Goal: Task Accomplishment & Management: Use online tool/utility

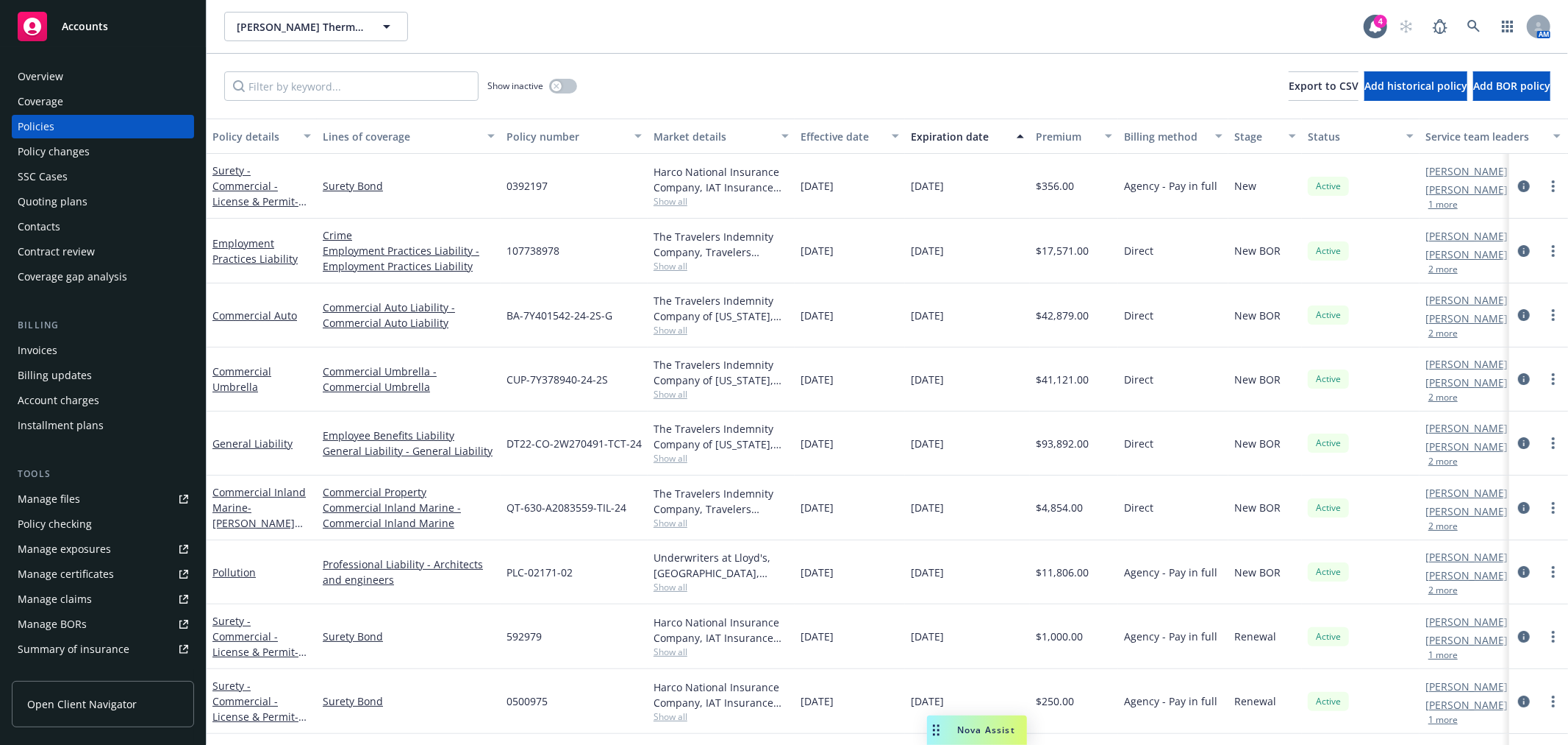
click at [128, 15] on div "Accounts" at bounding box center [103, 26] width 170 height 29
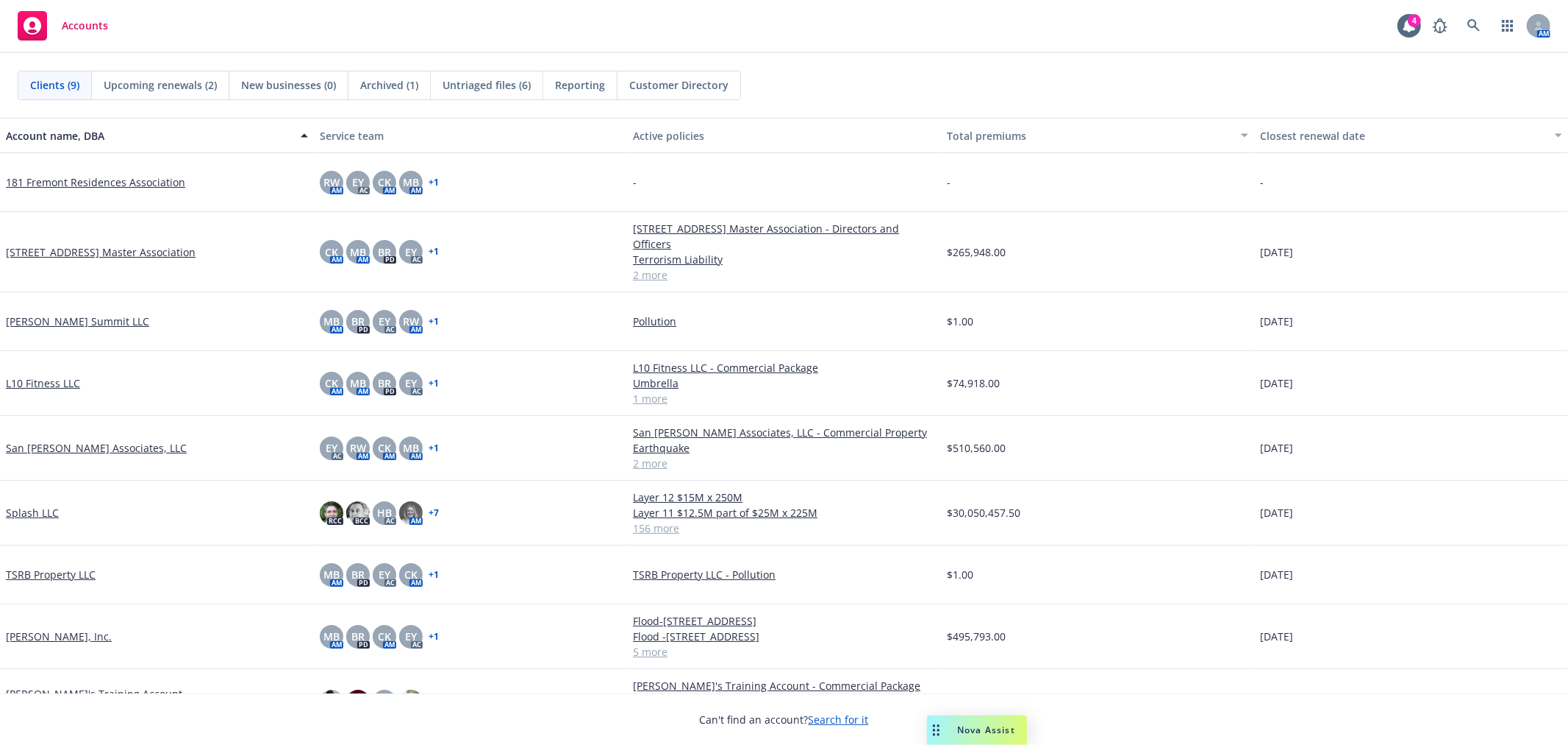
click at [25, 505] on link "Splash LLC" at bounding box center [32, 512] width 53 height 15
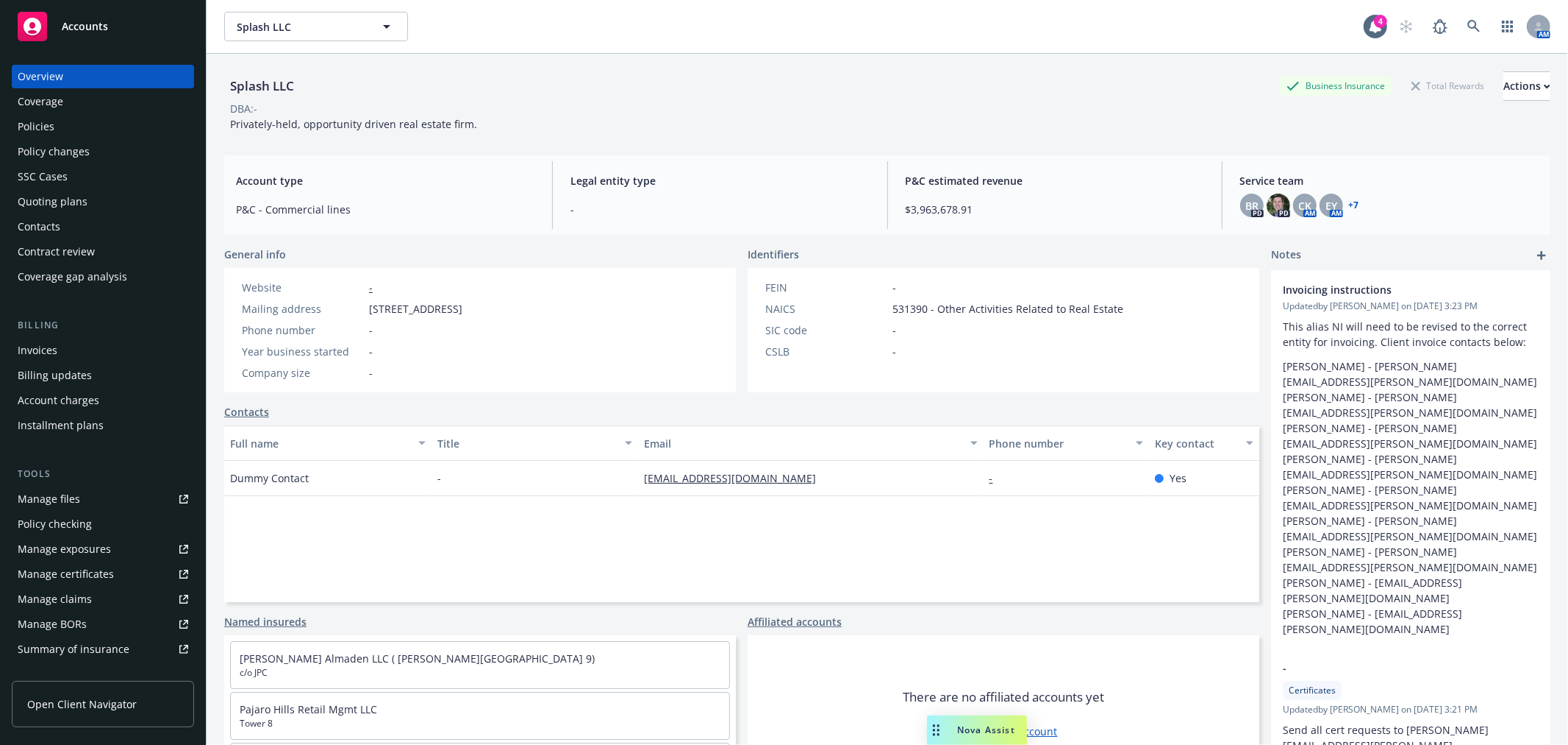
click at [47, 527] on div "Policy checking" at bounding box center [55, 523] width 74 height 24
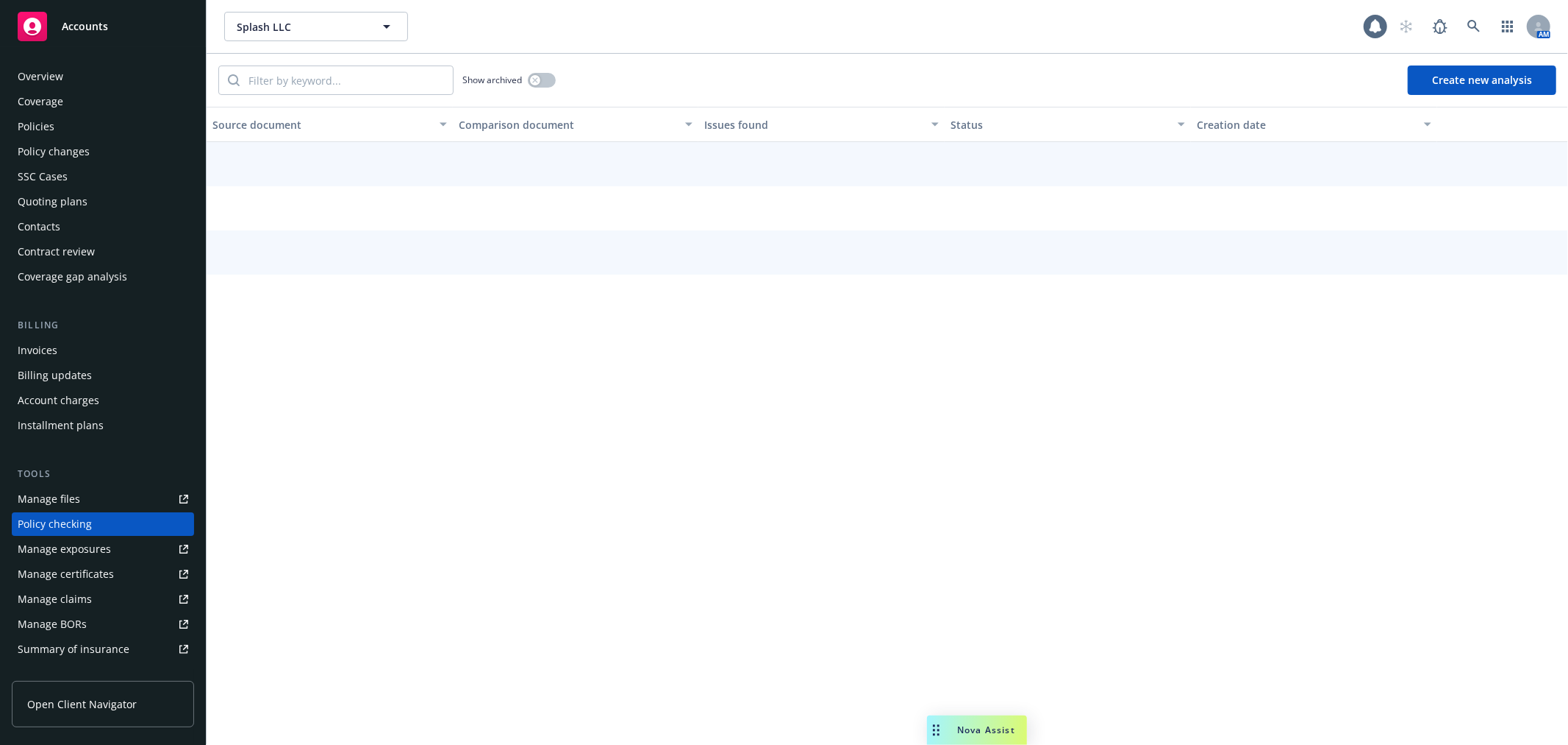
scroll to position [127, 0]
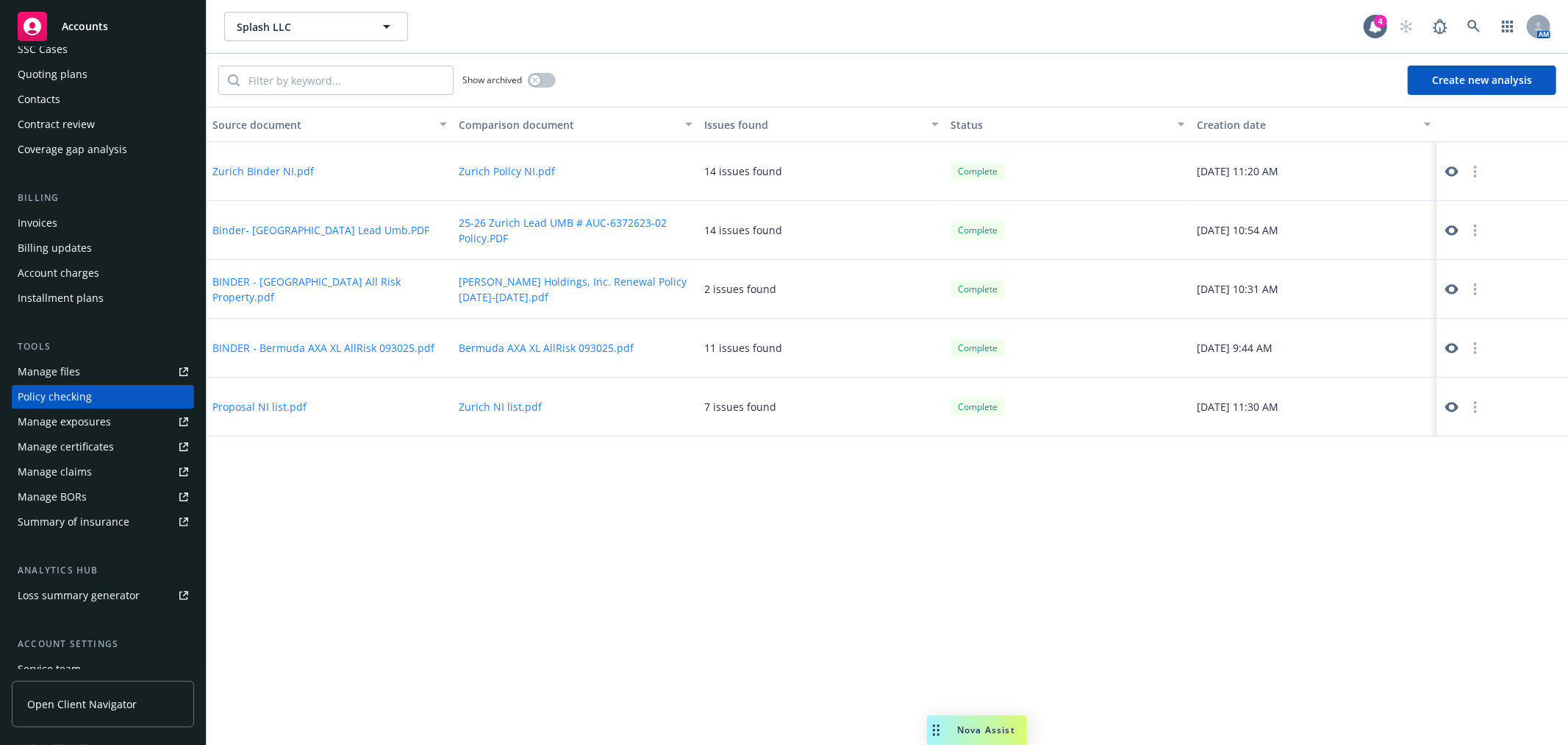
click at [1450, 77] on button "Create new analysis" at bounding box center [1482, 80] width 148 height 29
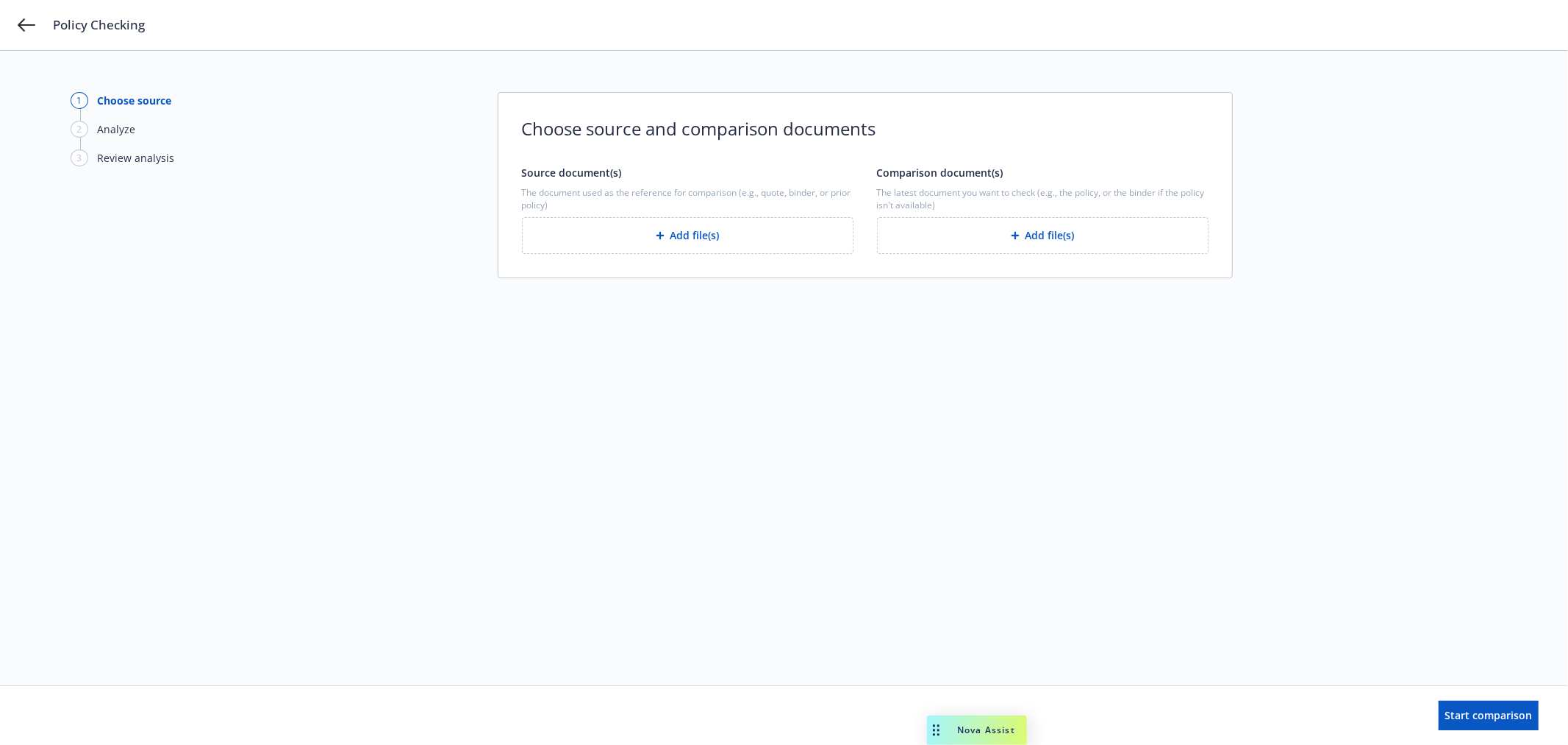
click at [746, 241] on button "Add file(s)" at bounding box center [687, 235] width 332 height 37
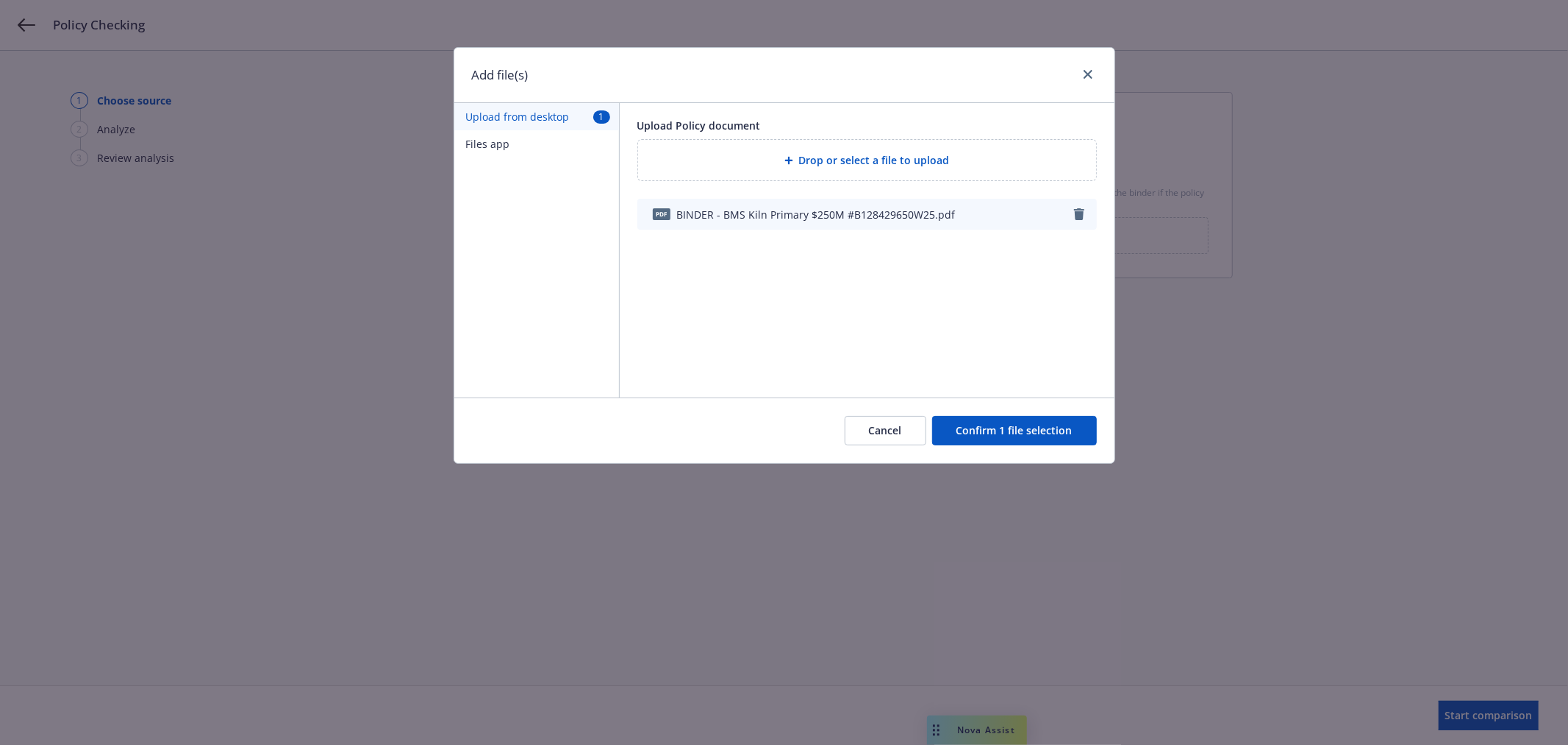
click at [1046, 428] on button "Confirm 1 file selection" at bounding box center [1014, 430] width 165 height 29
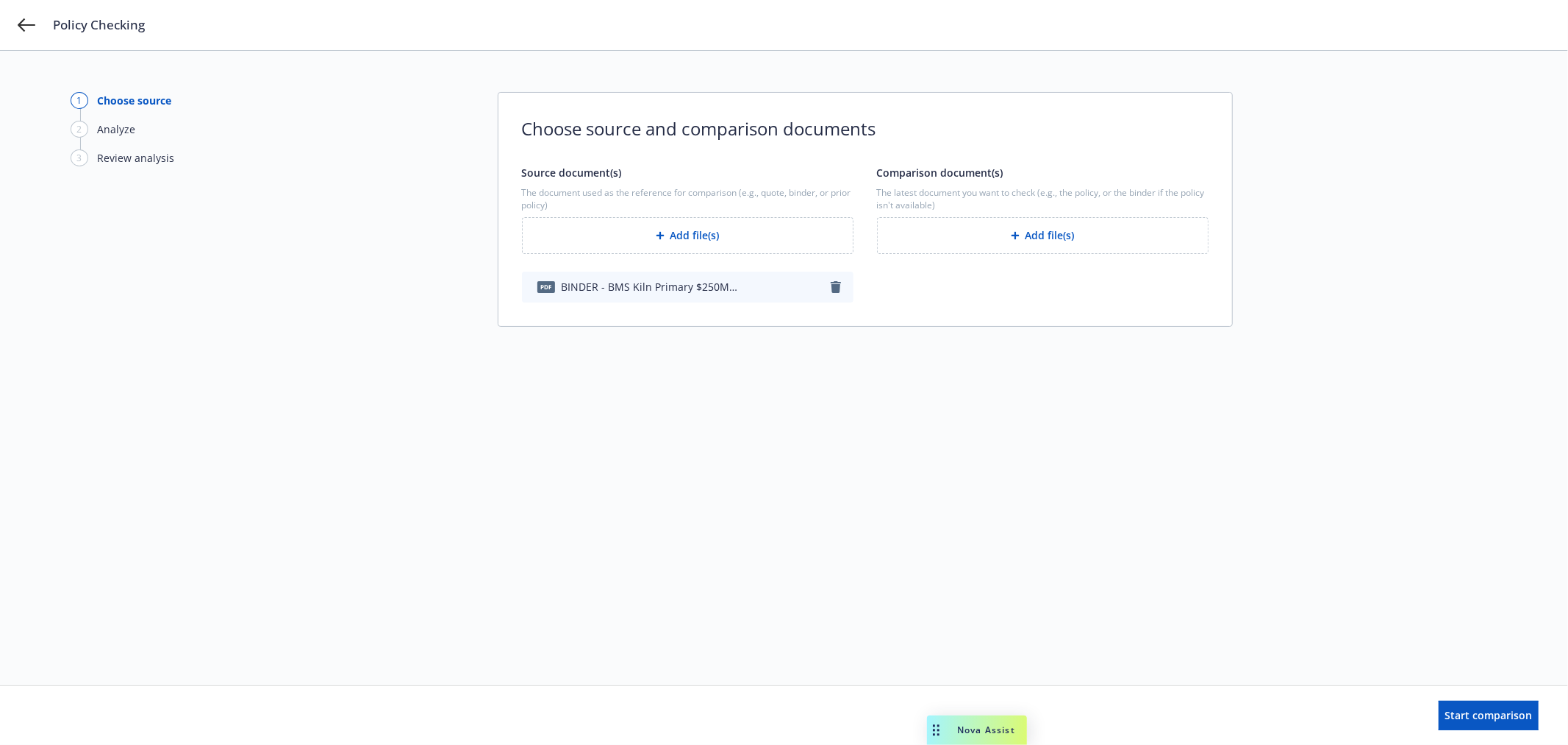
click at [1091, 238] on button "Add file(s)" at bounding box center [1042, 235] width 332 height 37
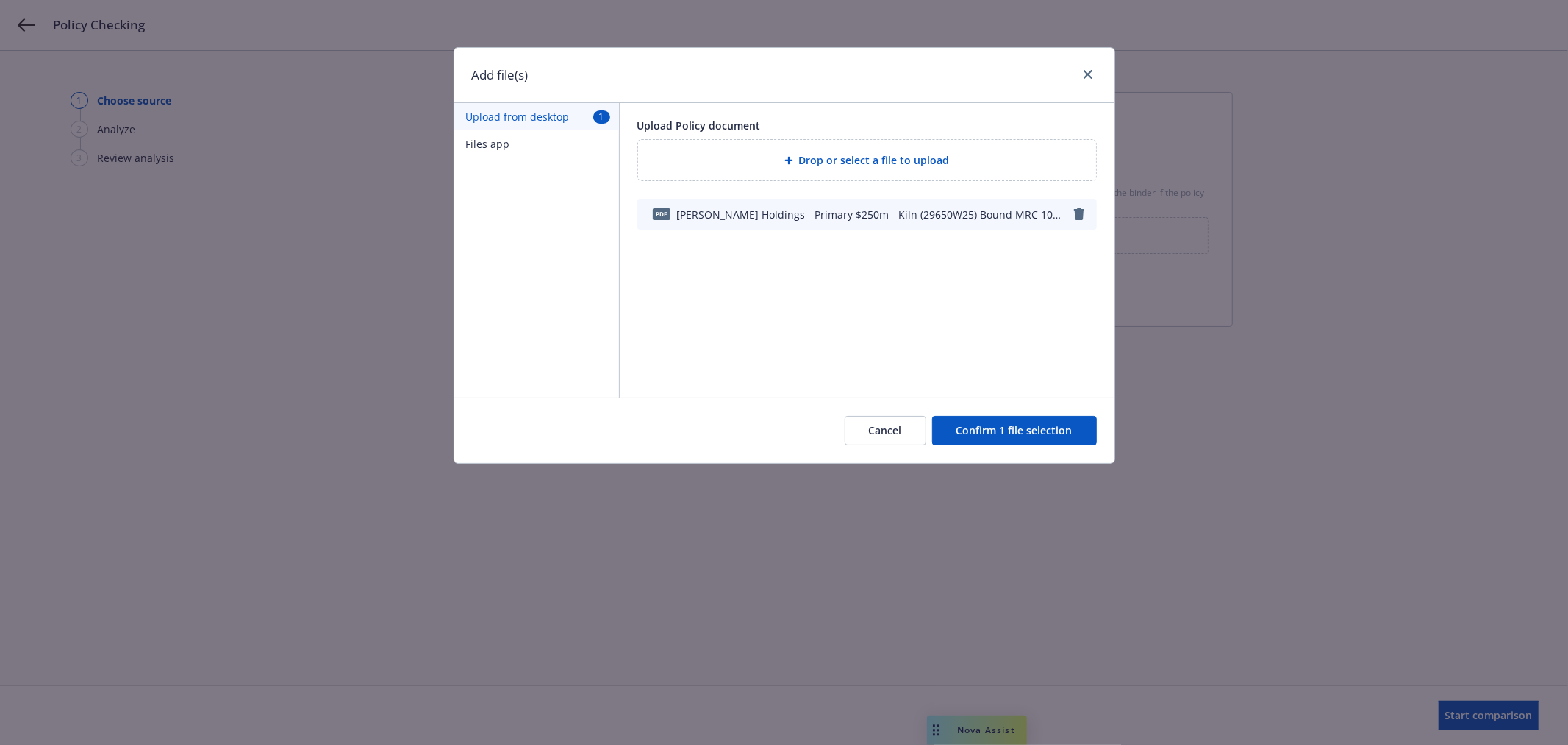
click at [1013, 425] on button "Confirm 1 file selection" at bounding box center [1014, 430] width 165 height 29
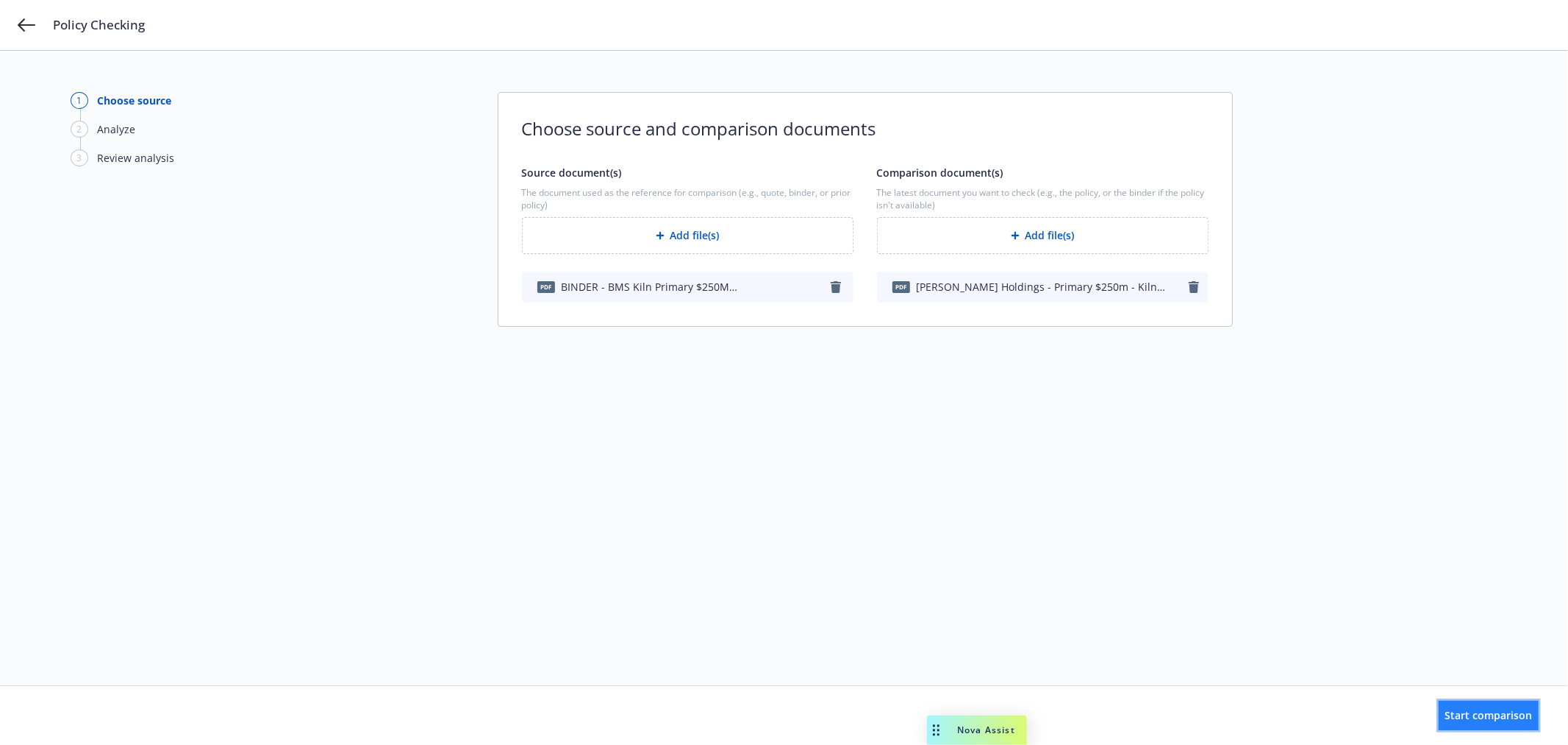
click at [1445, 709] on span "Start comparison" at bounding box center [1489, 715] width 87 height 14
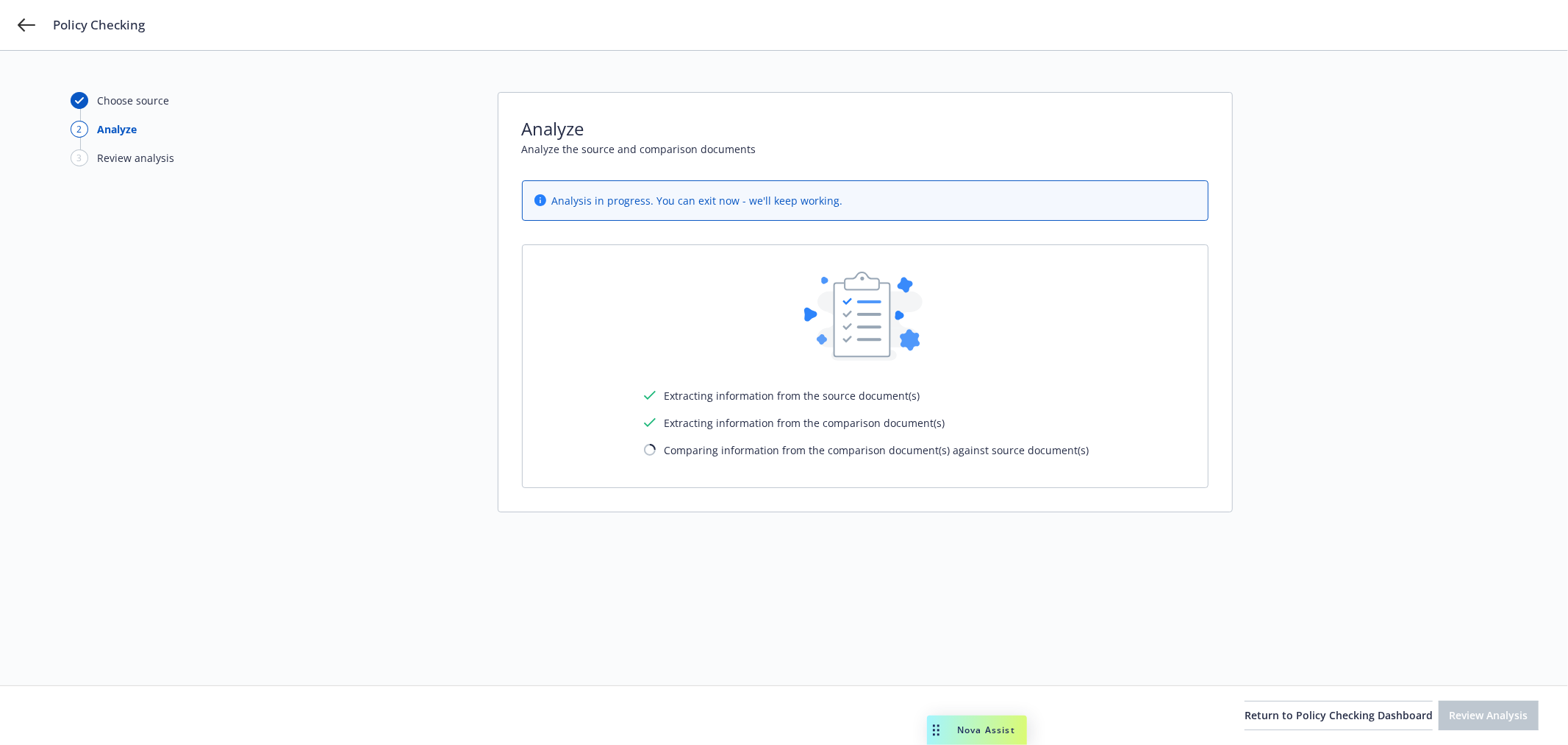
click at [1477, 488] on div "Choose source 2 Analyze 3 Review analysis Analyze Analyze the source and compar…" at bounding box center [784, 368] width 1427 height 552
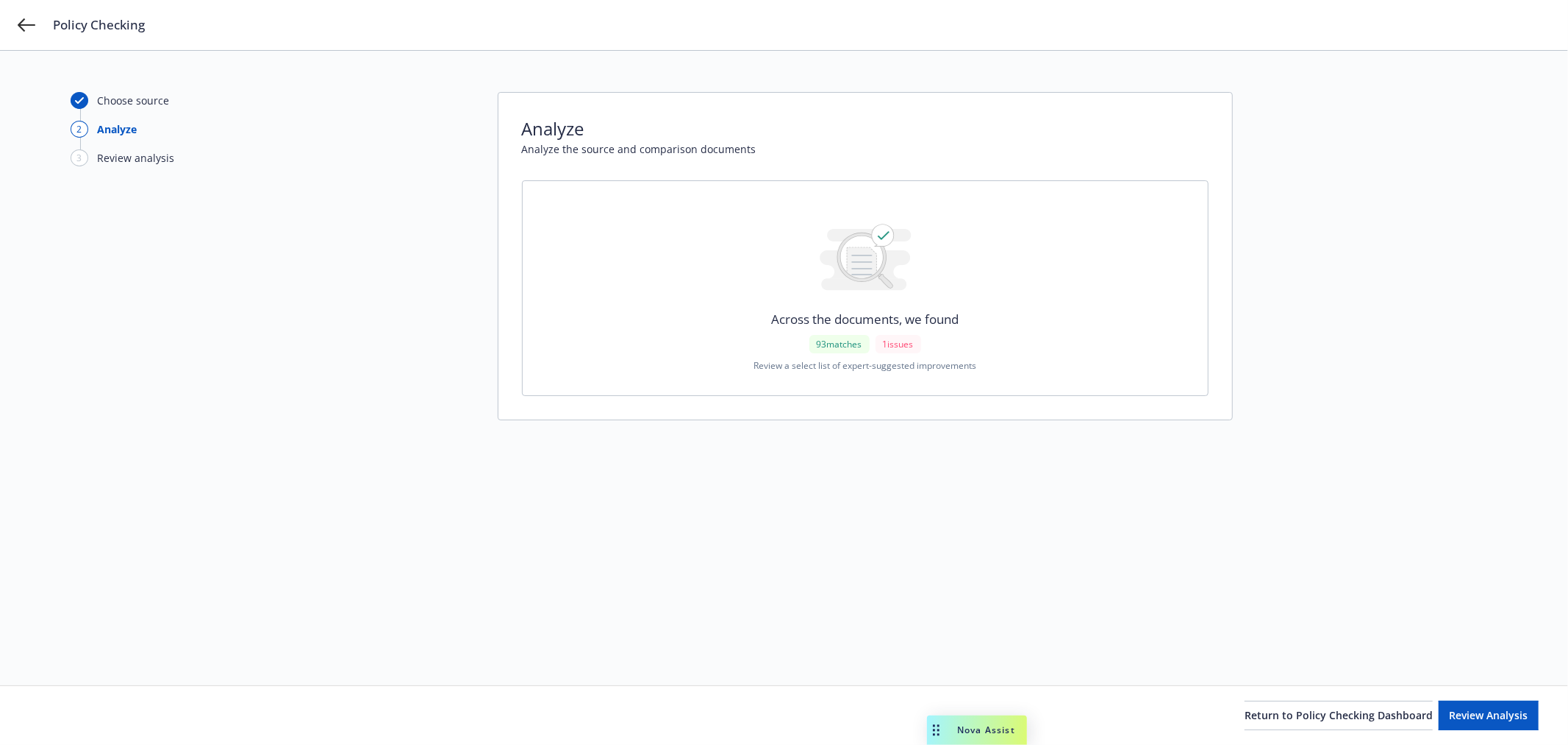
drag, startPoint x: 946, startPoint y: 499, endPoint x: 1431, endPoint y: 596, distance: 494.6
click at [952, 500] on div "Choose source 2 Analyze 3 Review analysis Analyze Analyze the source and compar…" at bounding box center [784, 368] width 1427 height 552
click at [1375, 725] on button "Return to Policy Checking Dashboard" at bounding box center [1339, 715] width 188 height 29
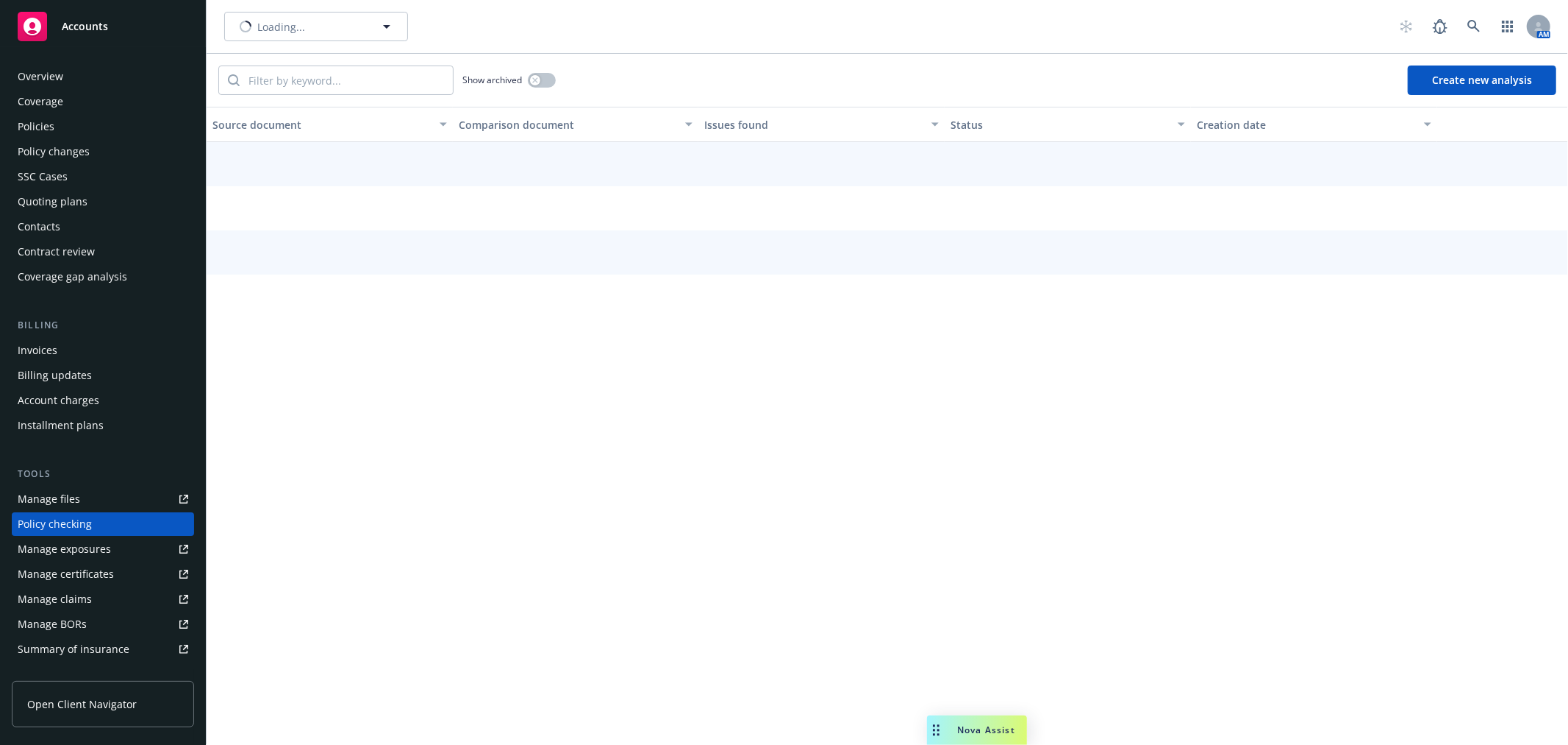
scroll to position [127, 0]
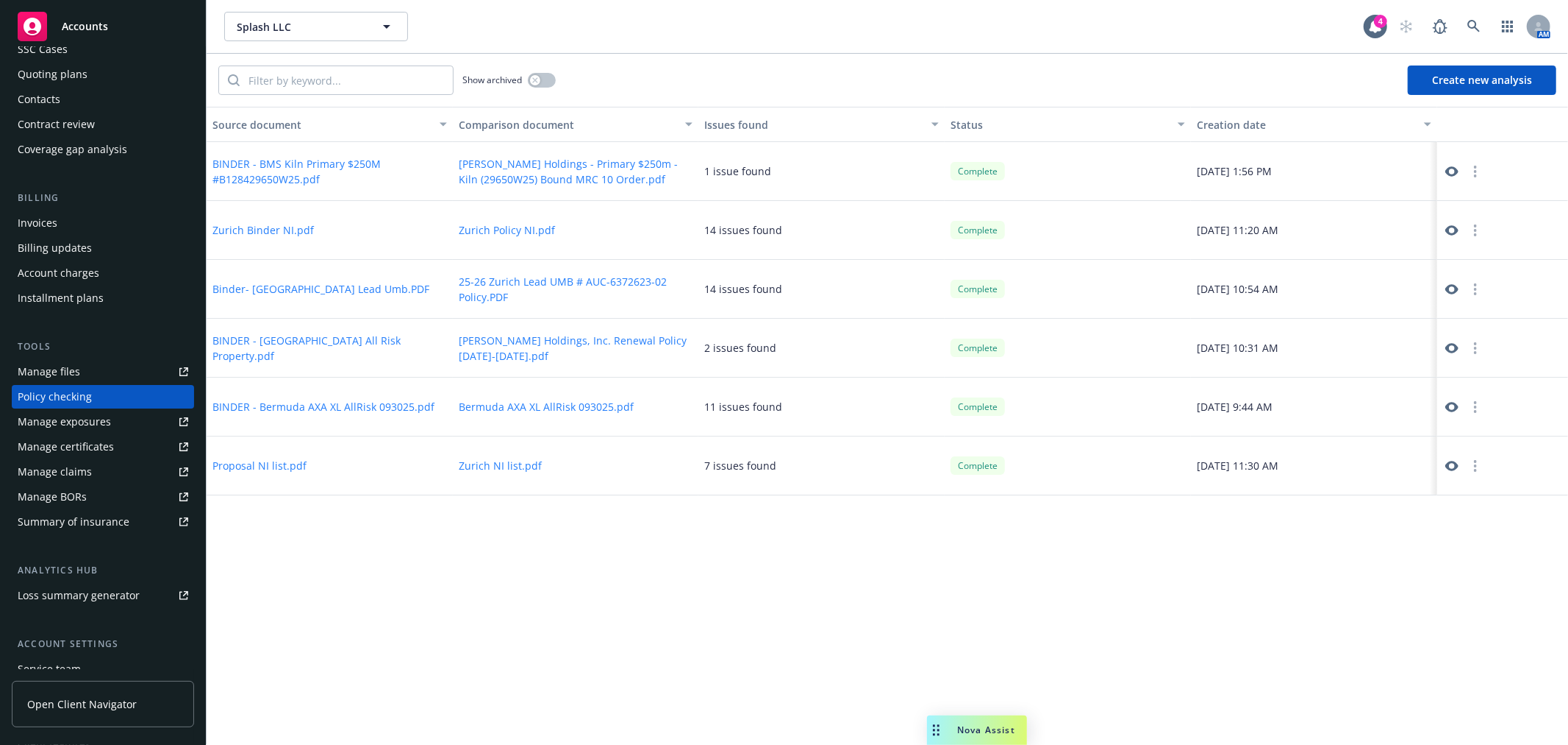
click at [1496, 84] on button "Create new analysis" at bounding box center [1482, 80] width 148 height 29
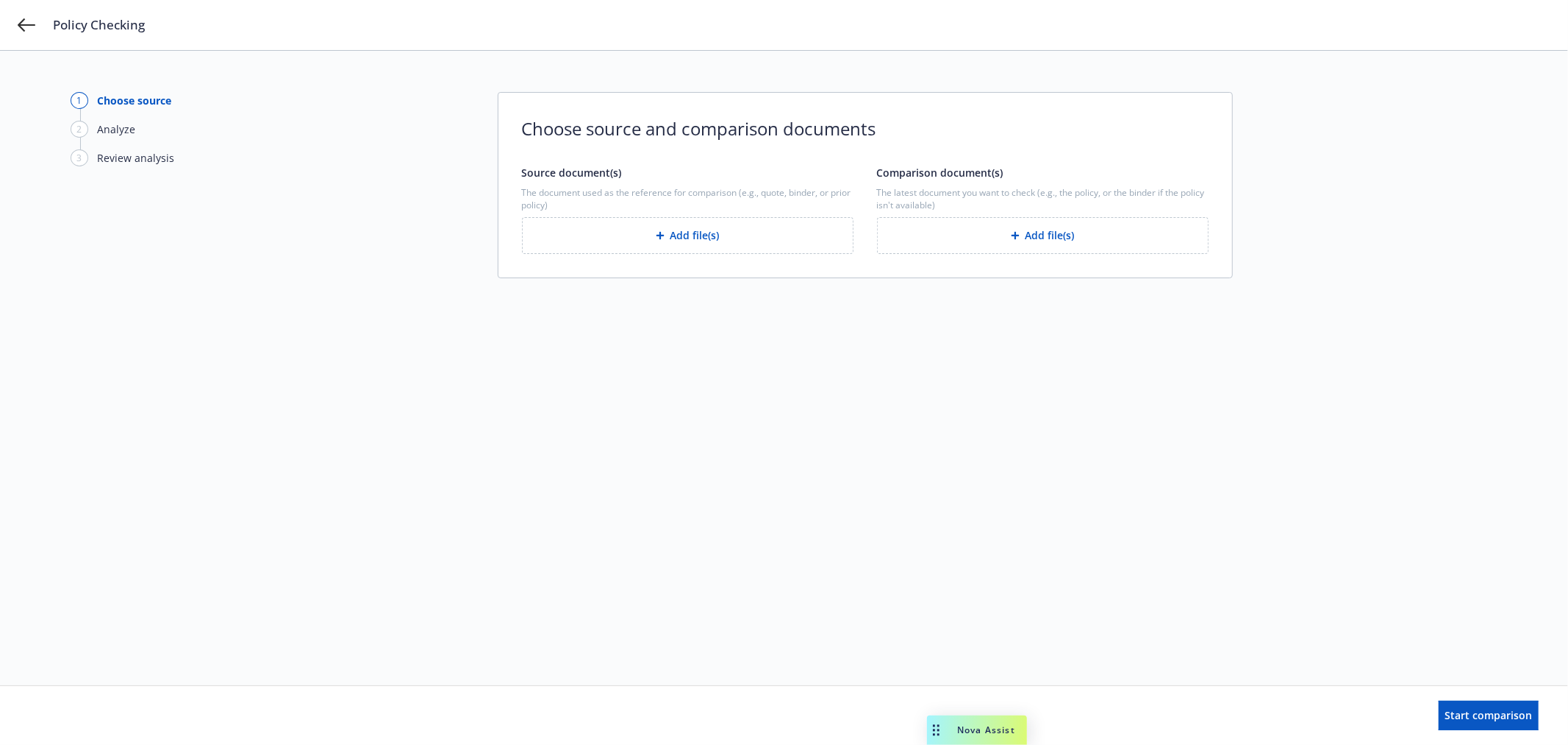
click at [736, 231] on button "Add file(s)" at bounding box center [687, 235] width 332 height 37
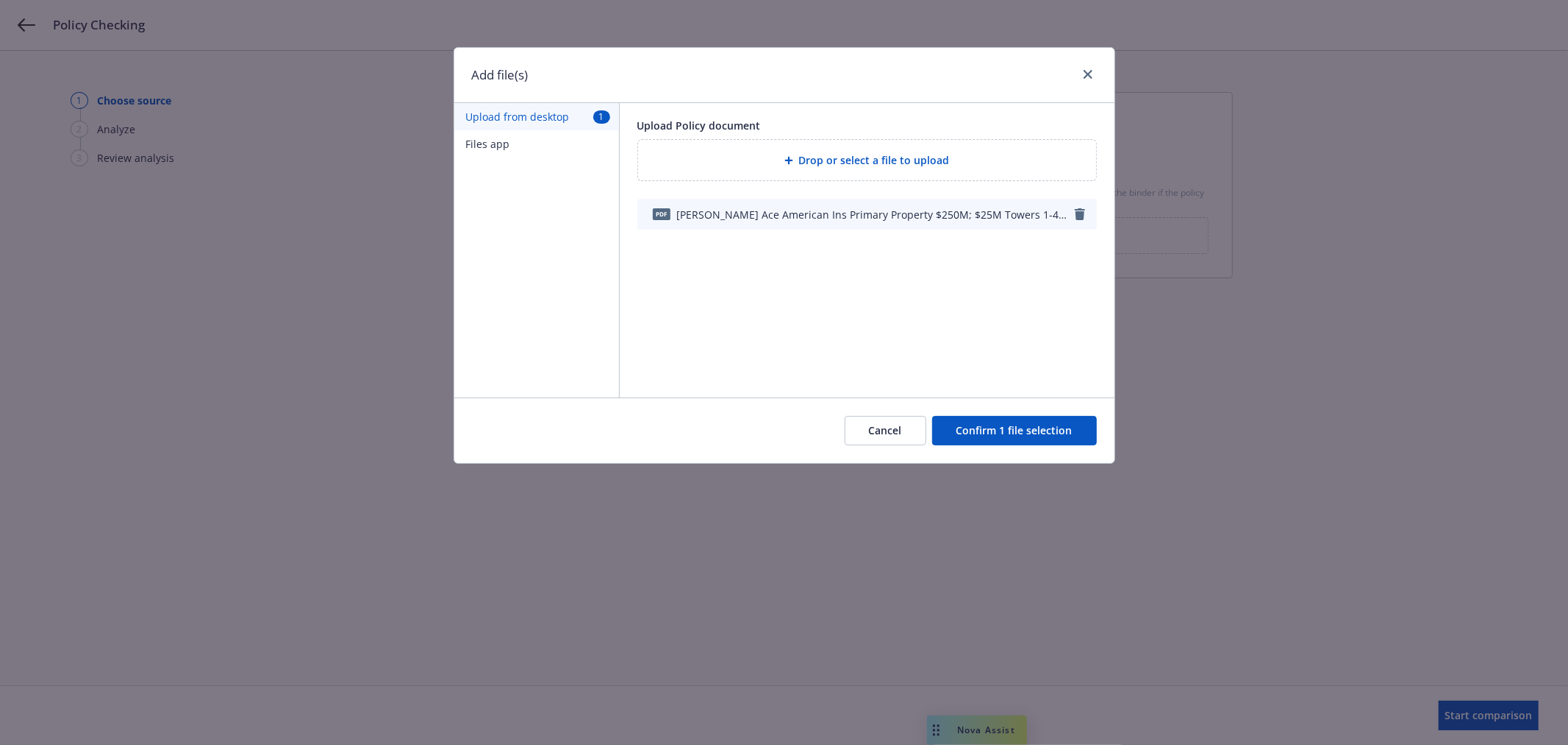
drag, startPoint x: 1003, startPoint y: 430, endPoint x: 823, endPoint y: 393, distance: 183.8
click at [1003, 429] on button "Confirm 1 file selection" at bounding box center [1014, 430] width 165 height 29
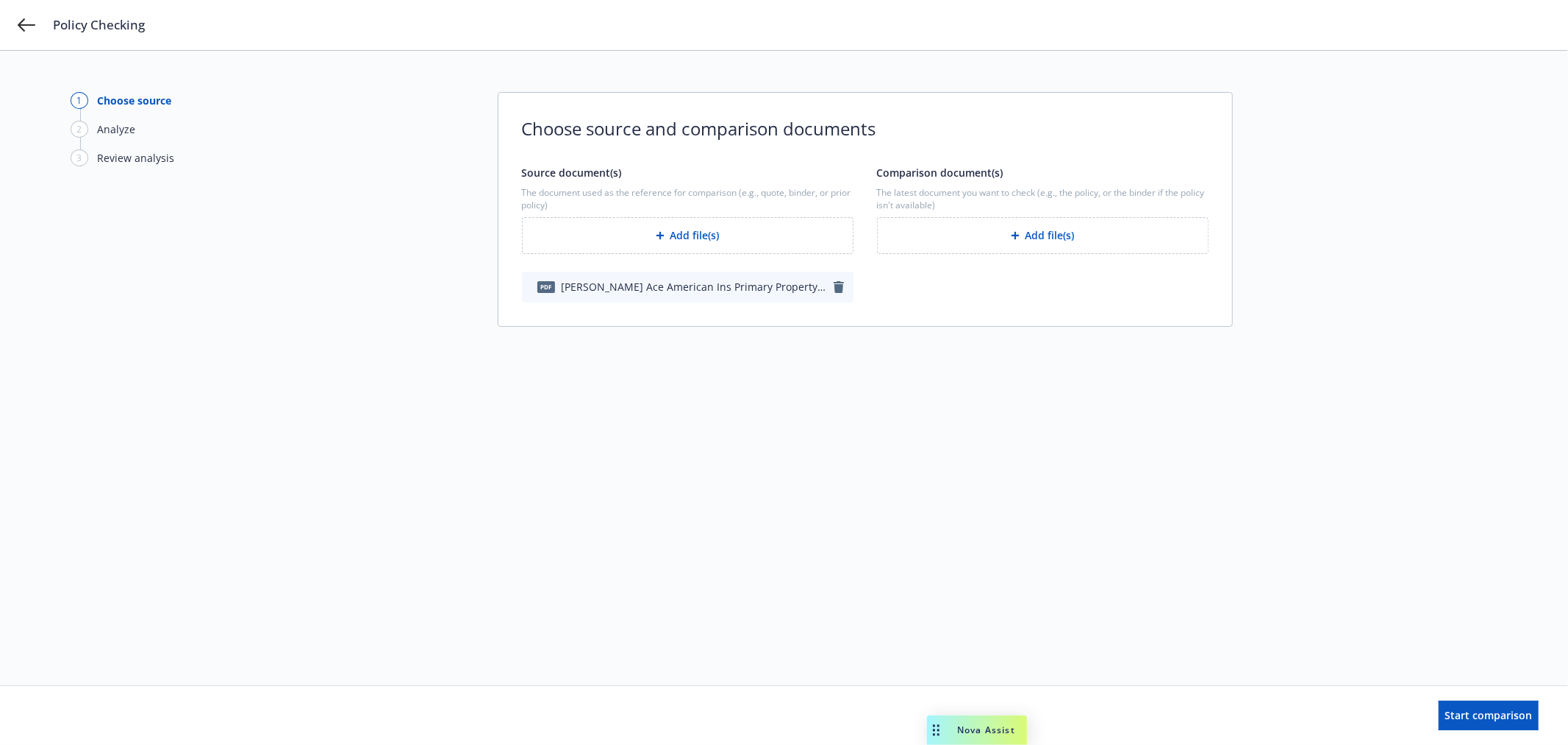
click at [1015, 228] on button "Add file(s)" at bounding box center [1042, 235] width 332 height 37
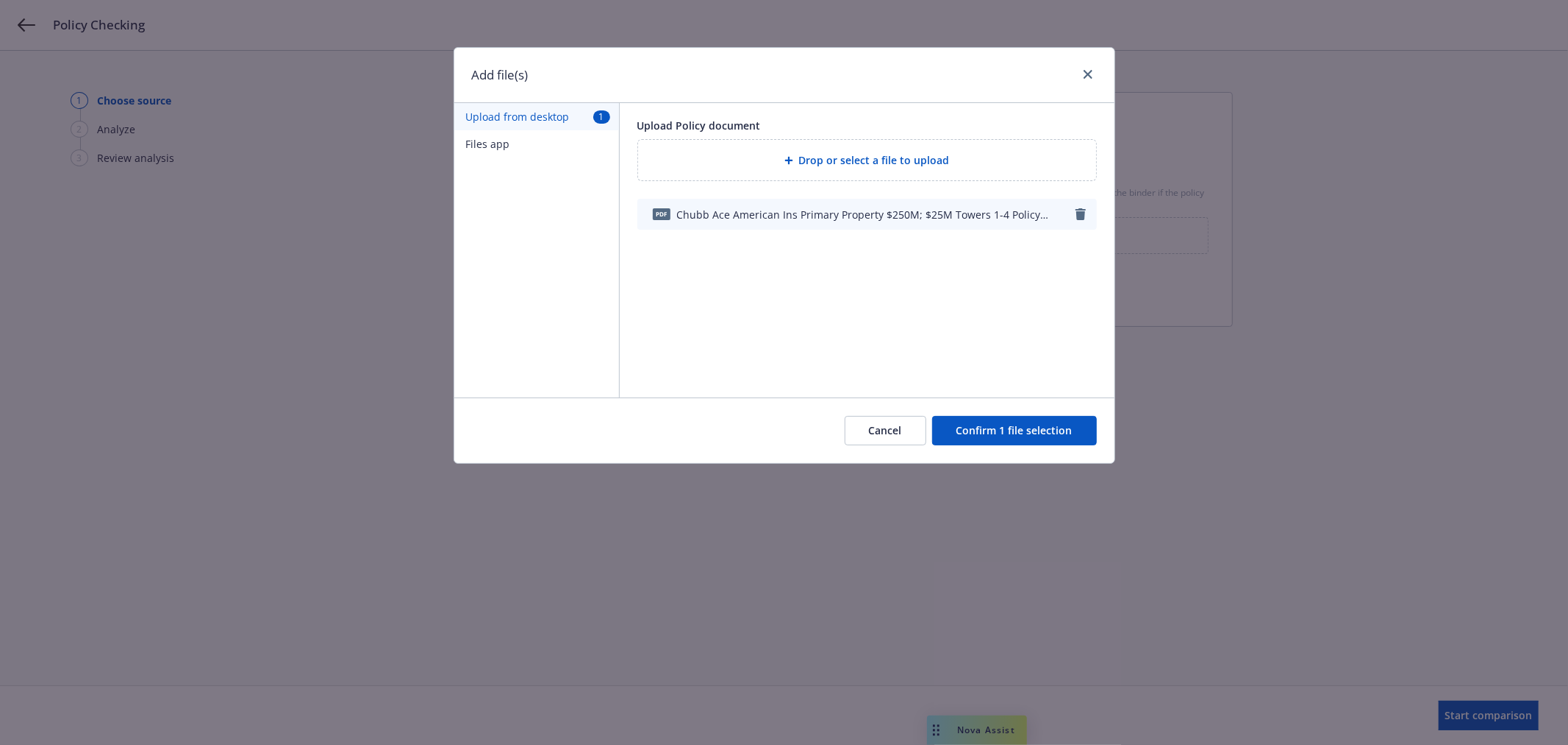
click at [1058, 434] on button "Confirm 1 file selection" at bounding box center [1014, 430] width 165 height 29
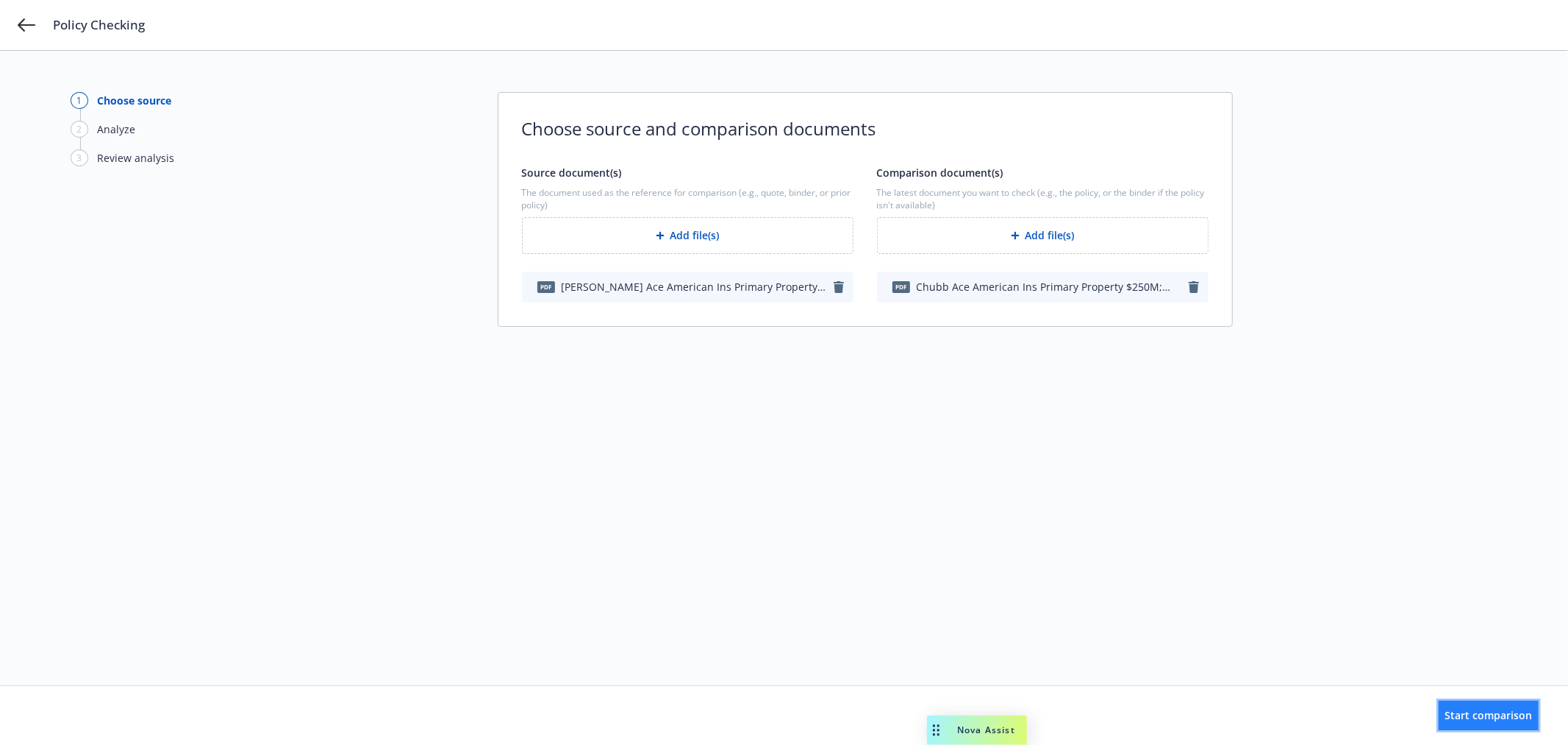
click at [1466, 718] on span "Start comparison" at bounding box center [1489, 715] width 87 height 14
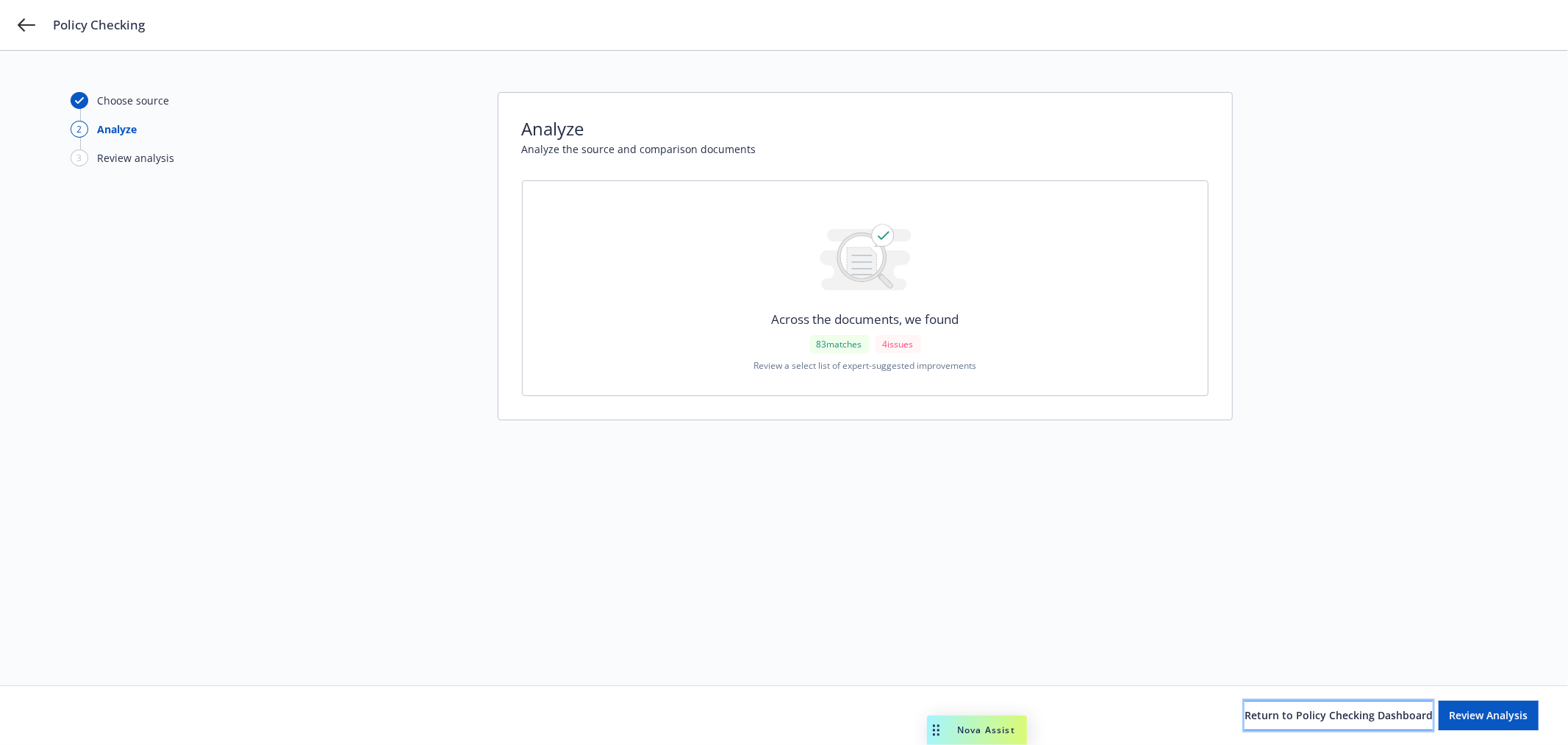
click at [1260, 702] on button "Return to Policy Checking Dashboard" at bounding box center [1339, 715] width 188 height 29
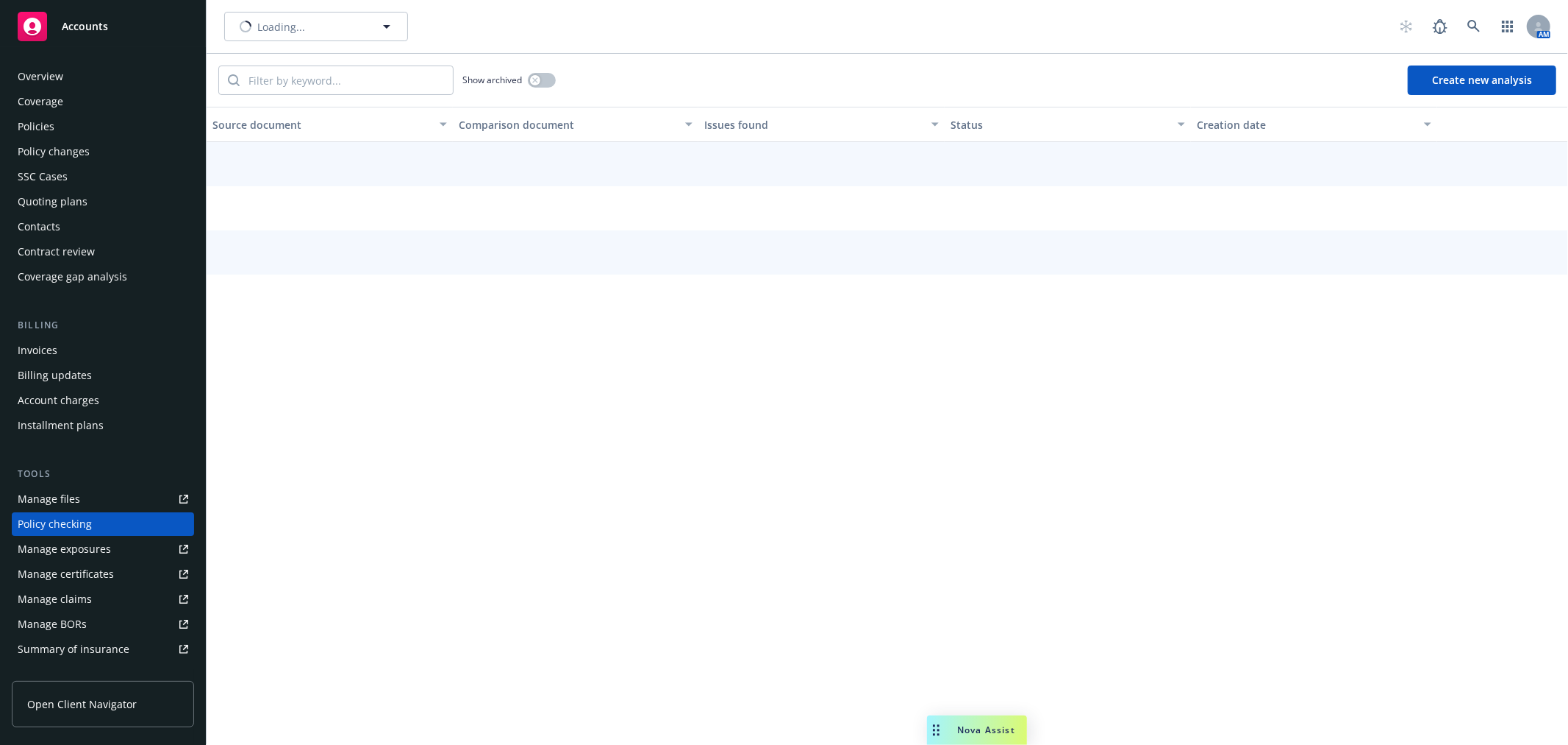
scroll to position [127, 0]
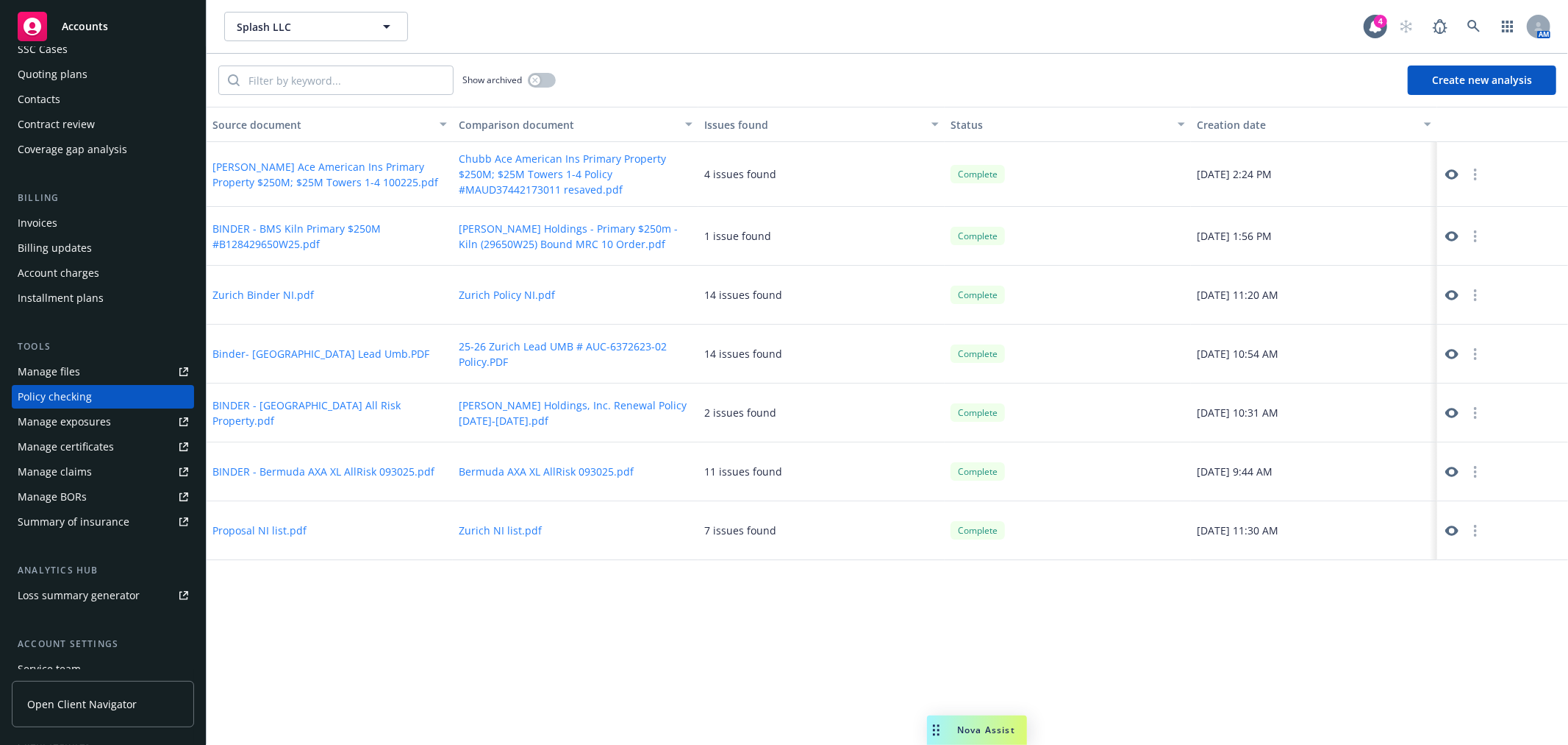
click at [1520, 70] on button "Create new analysis" at bounding box center [1482, 80] width 148 height 29
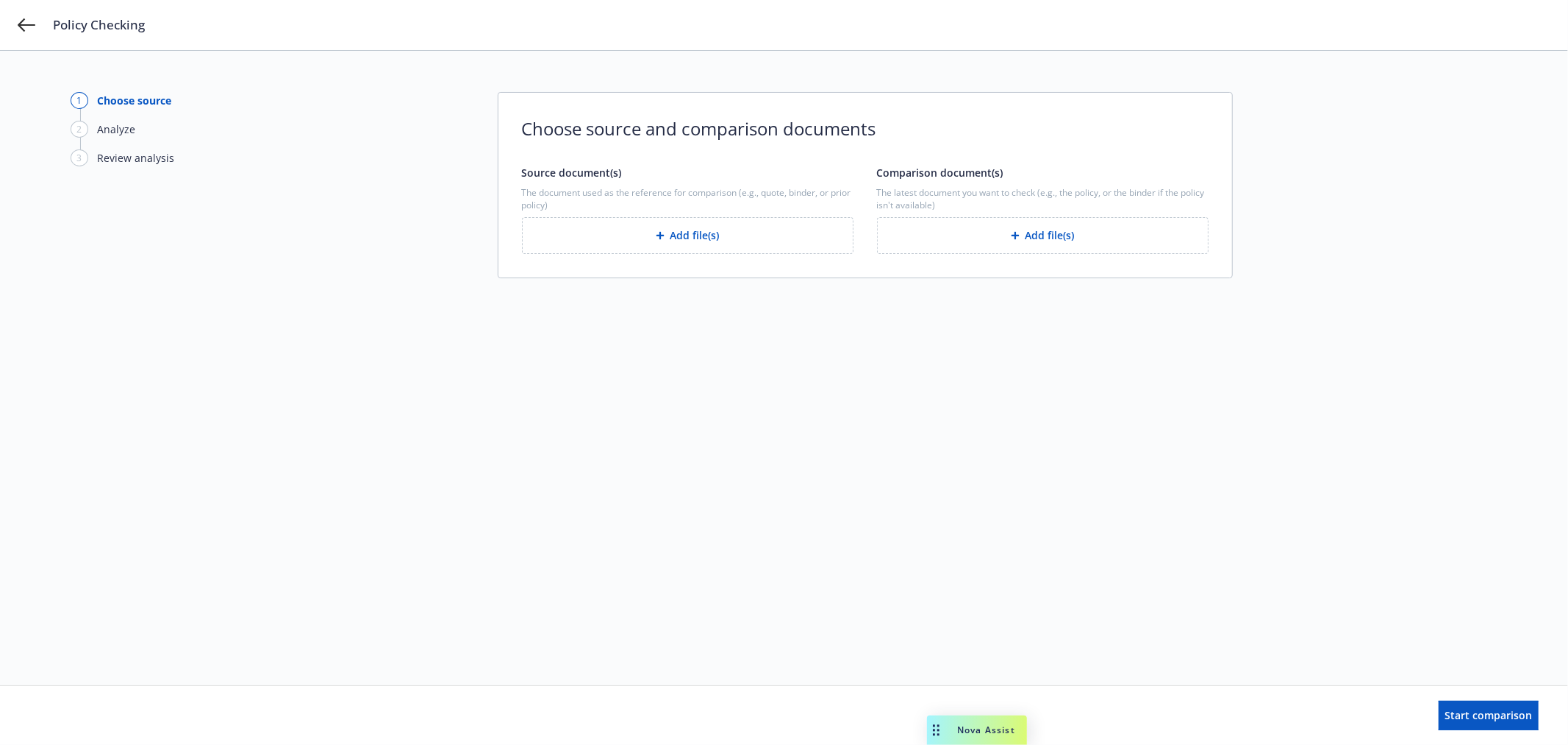
click at [605, 236] on button "Add file(s)" at bounding box center [687, 235] width 332 height 37
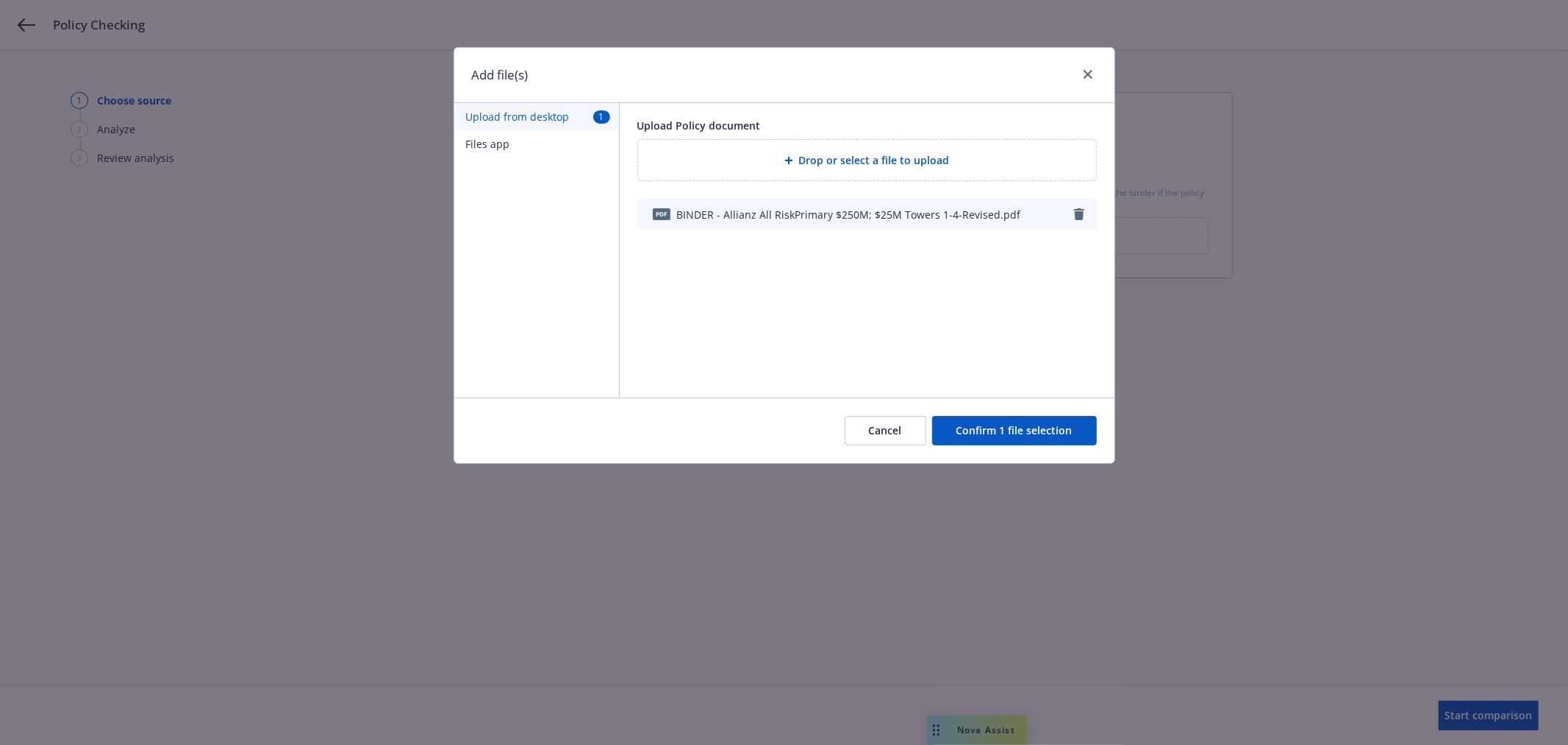
click at [1037, 430] on button "Confirm 1 file selection" at bounding box center [1014, 430] width 165 height 29
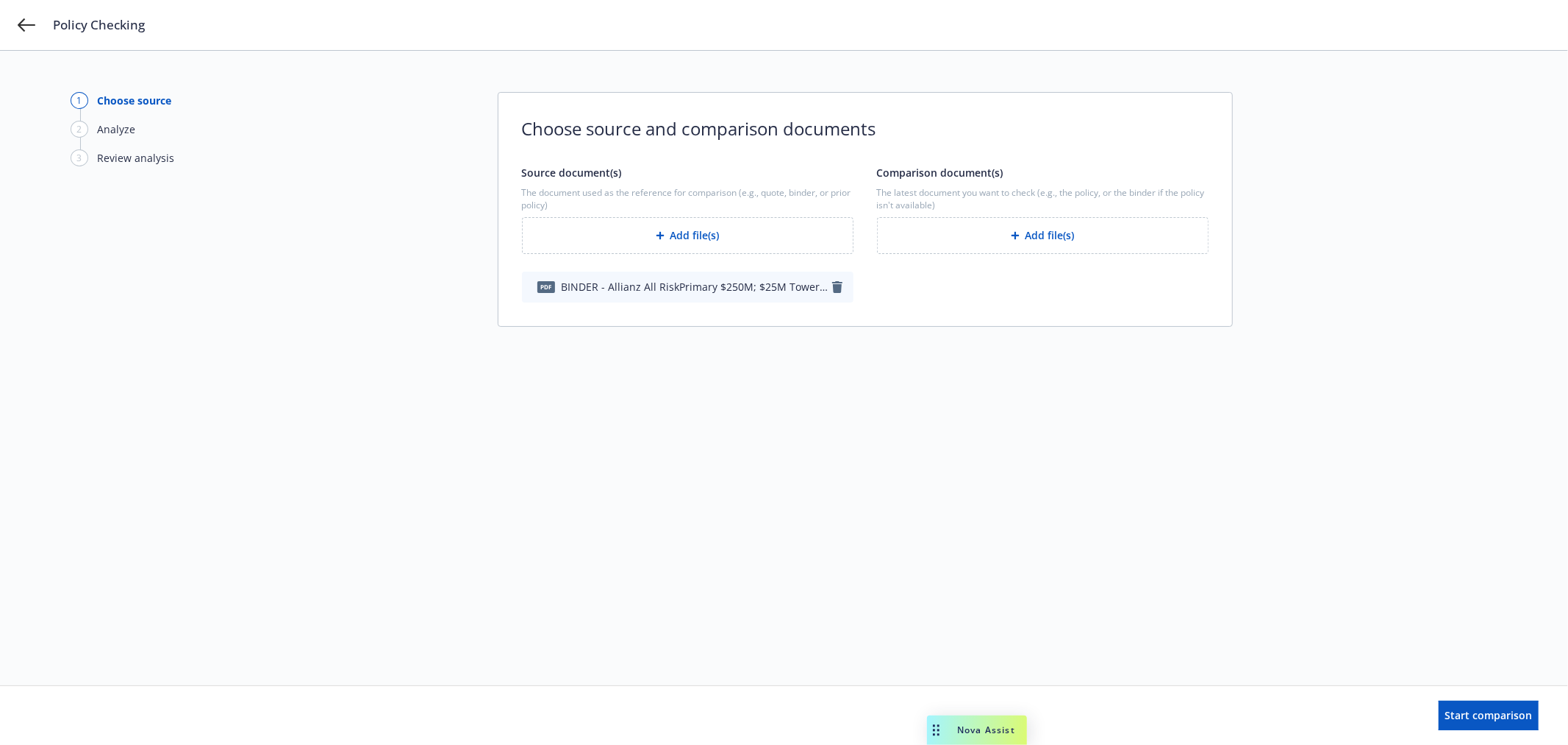
click at [972, 225] on button "Add file(s)" at bounding box center [1042, 235] width 332 height 37
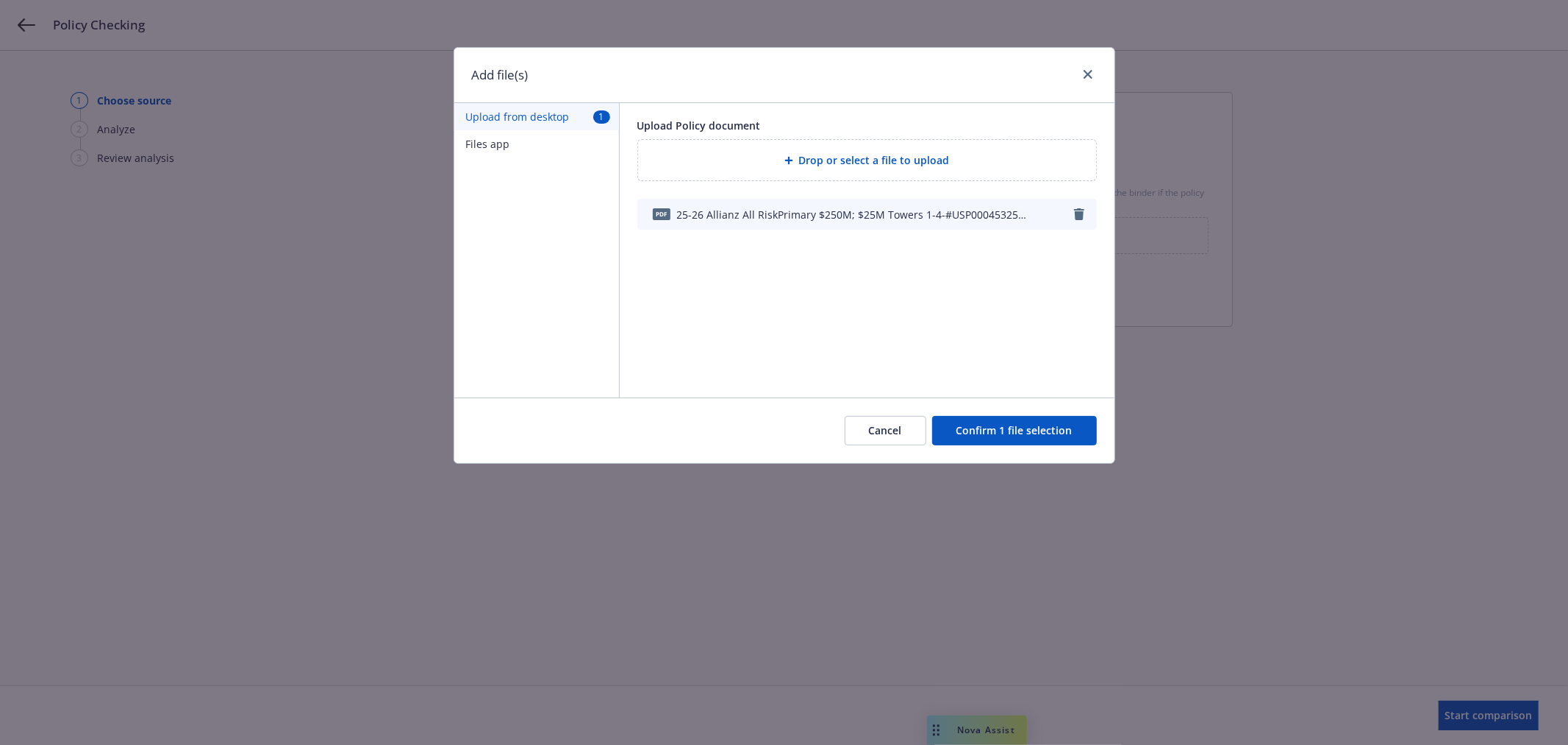
click at [1031, 428] on button "Confirm 1 file selection" at bounding box center [1014, 430] width 165 height 29
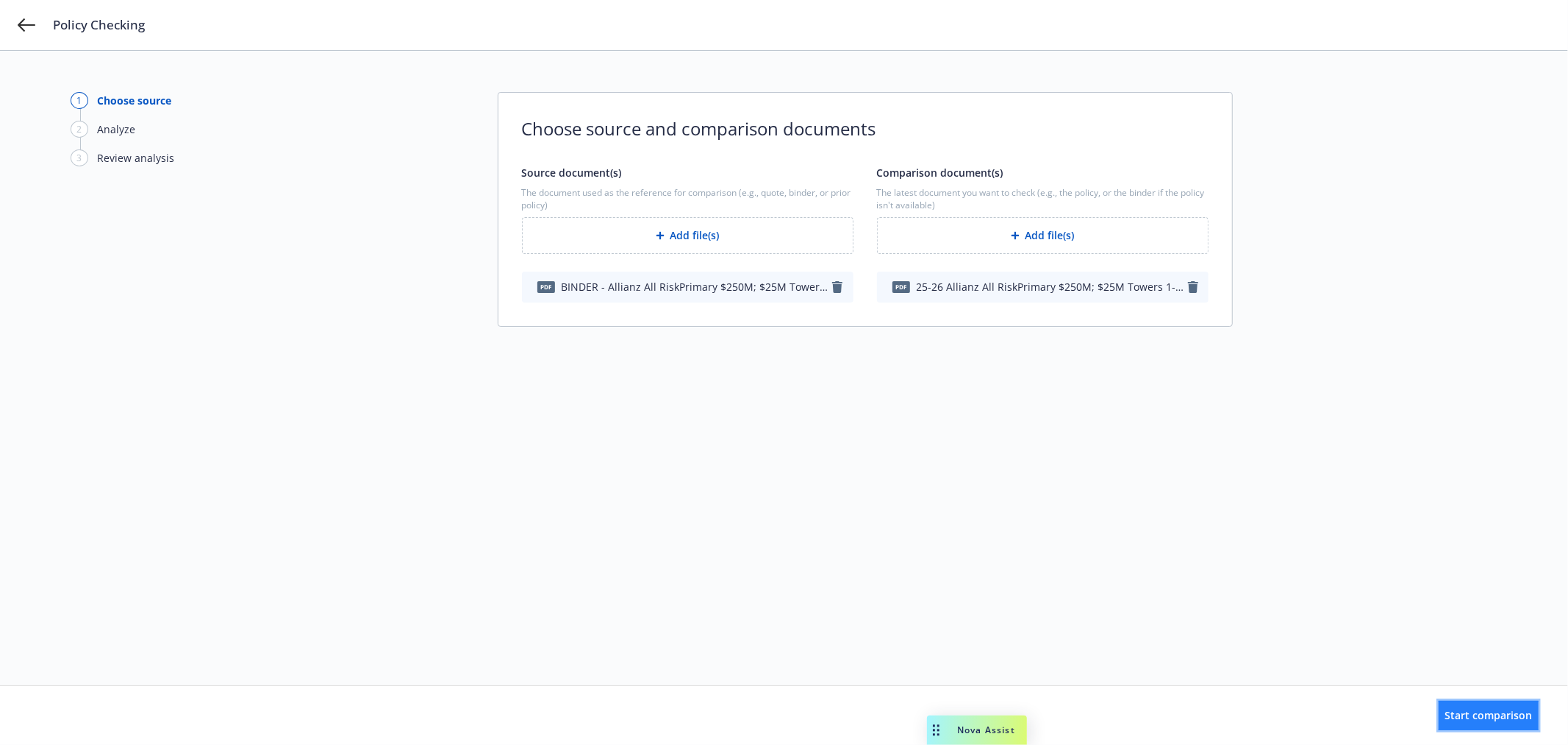
click at [1464, 717] on span "Start comparison" at bounding box center [1489, 715] width 87 height 14
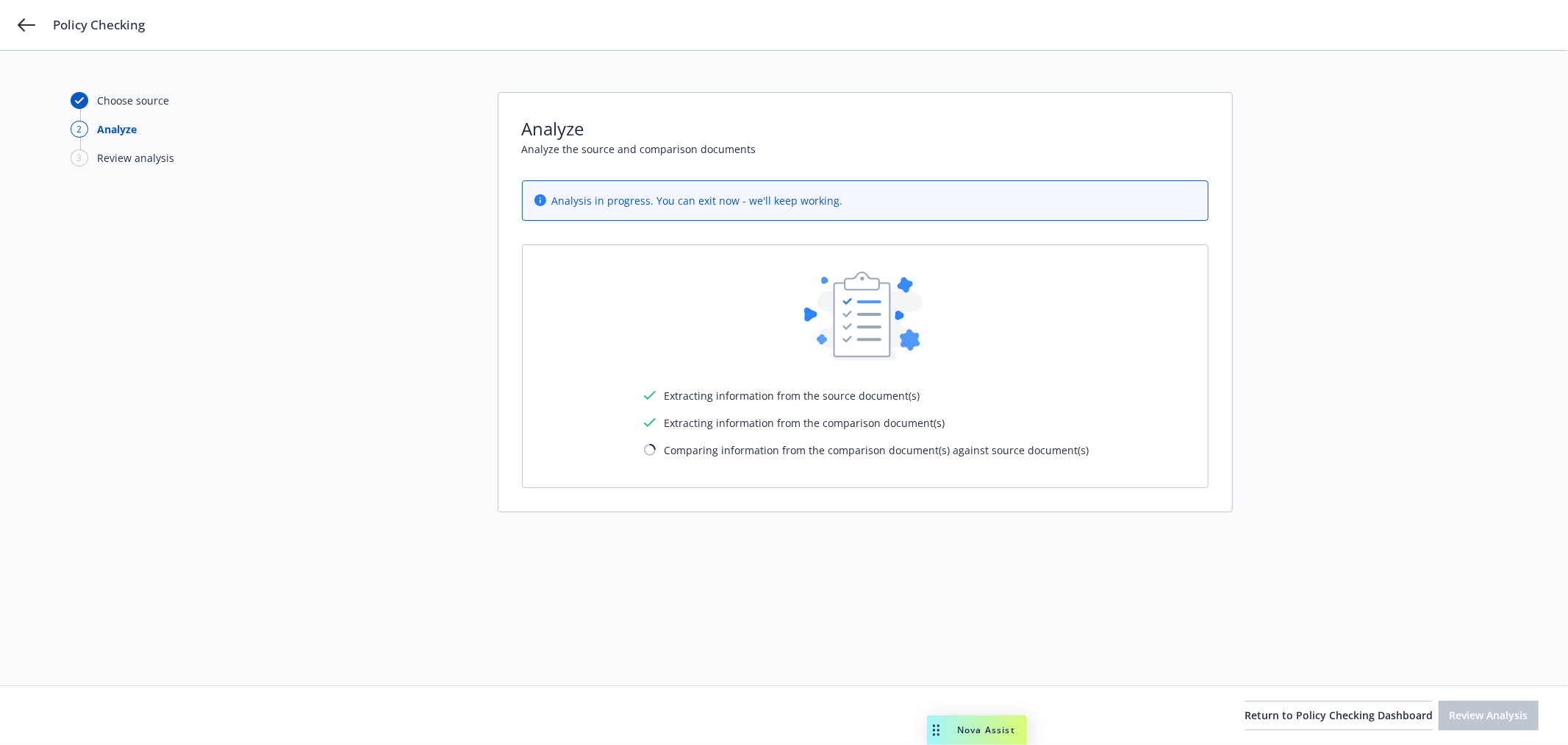
click at [230, 272] on div "Choose source 2 Analyze 3 Review analysis" at bounding box center [151, 368] width 162 height 552
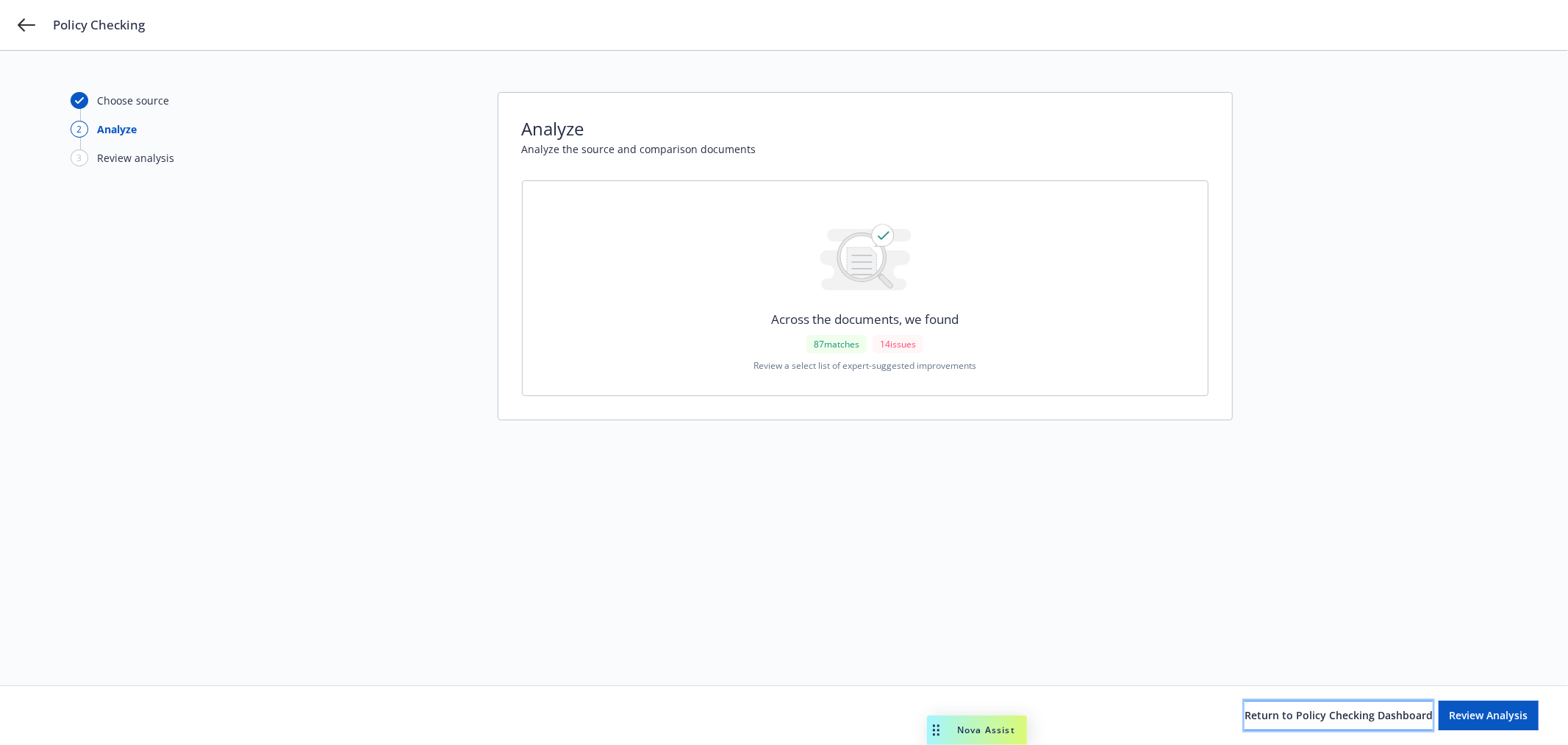
click at [1267, 716] on span "Return to Policy Checking Dashboard" at bounding box center [1339, 715] width 188 height 14
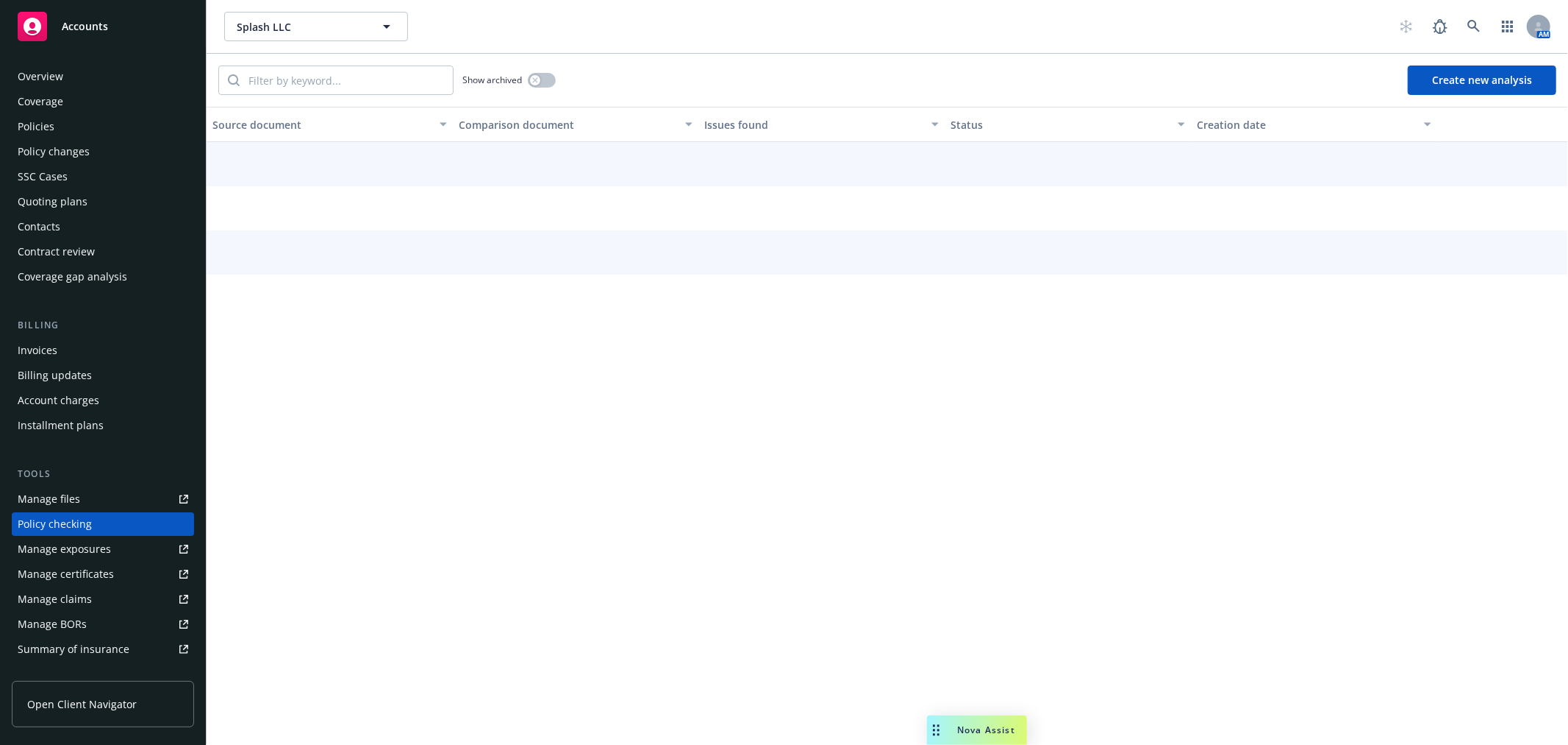
scroll to position [127, 0]
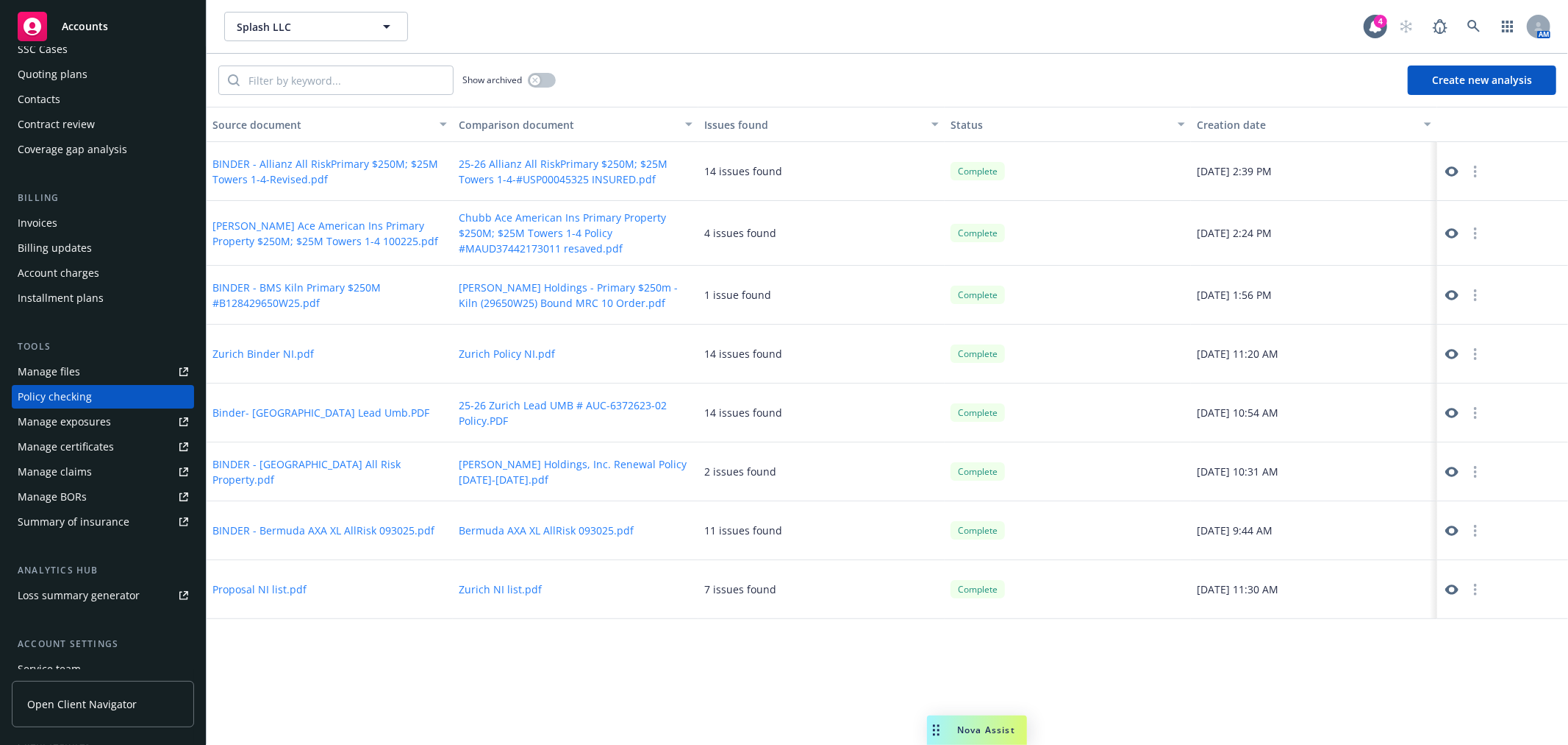
click at [1512, 86] on button "Create new analysis" at bounding box center [1482, 80] width 148 height 29
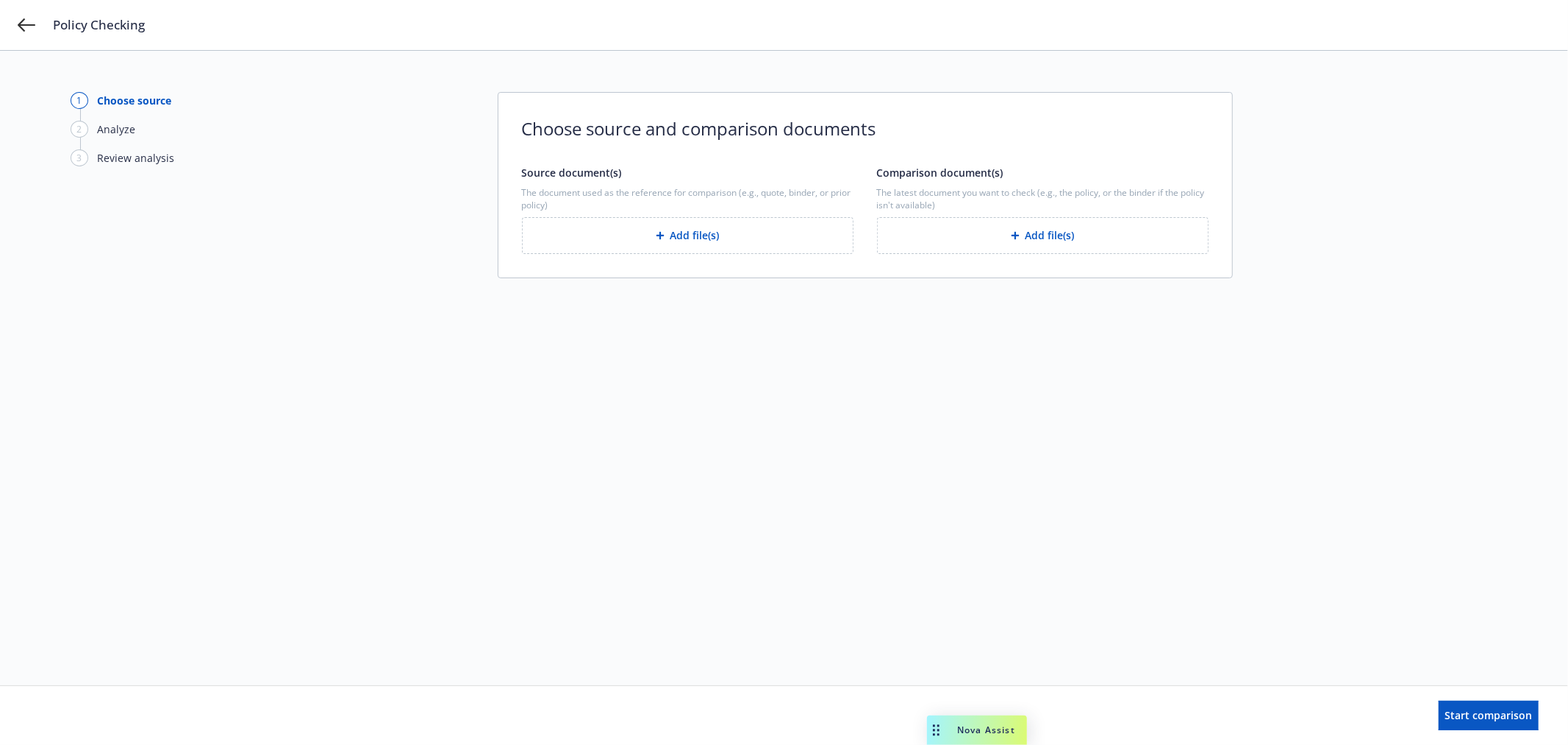
drag, startPoint x: 612, startPoint y: 240, endPoint x: 605, endPoint y: 242, distance: 7.3
click at [605, 242] on button "Add file(s)" at bounding box center [687, 235] width 332 height 37
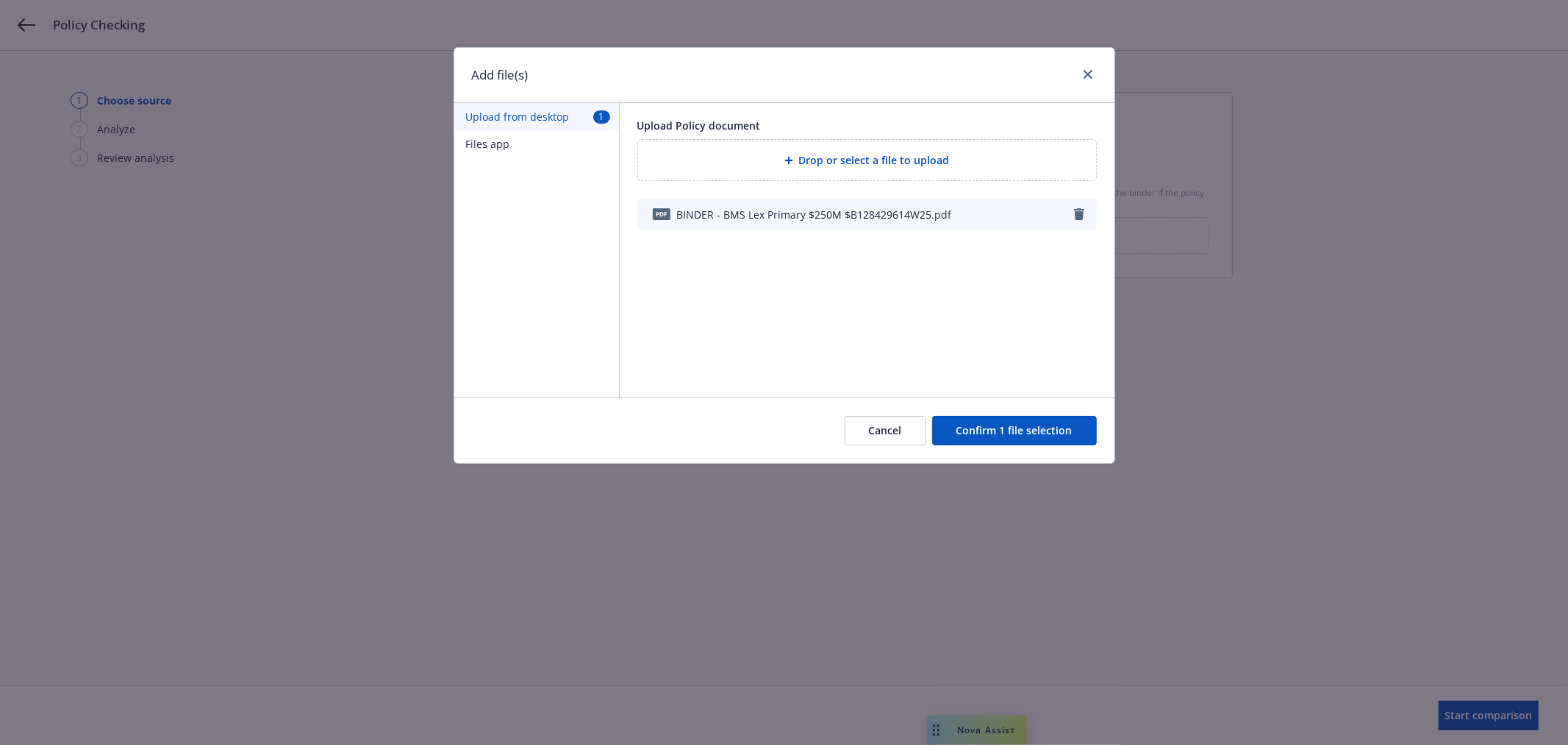
drag, startPoint x: 1045, startPoint y: 429, endPoint x: 844, endPoint y: 391, distance: 204.6
click at [1032, 429] on button "Confirm 1 file selection" at bounding box center [1014, 430] width 165 height 29
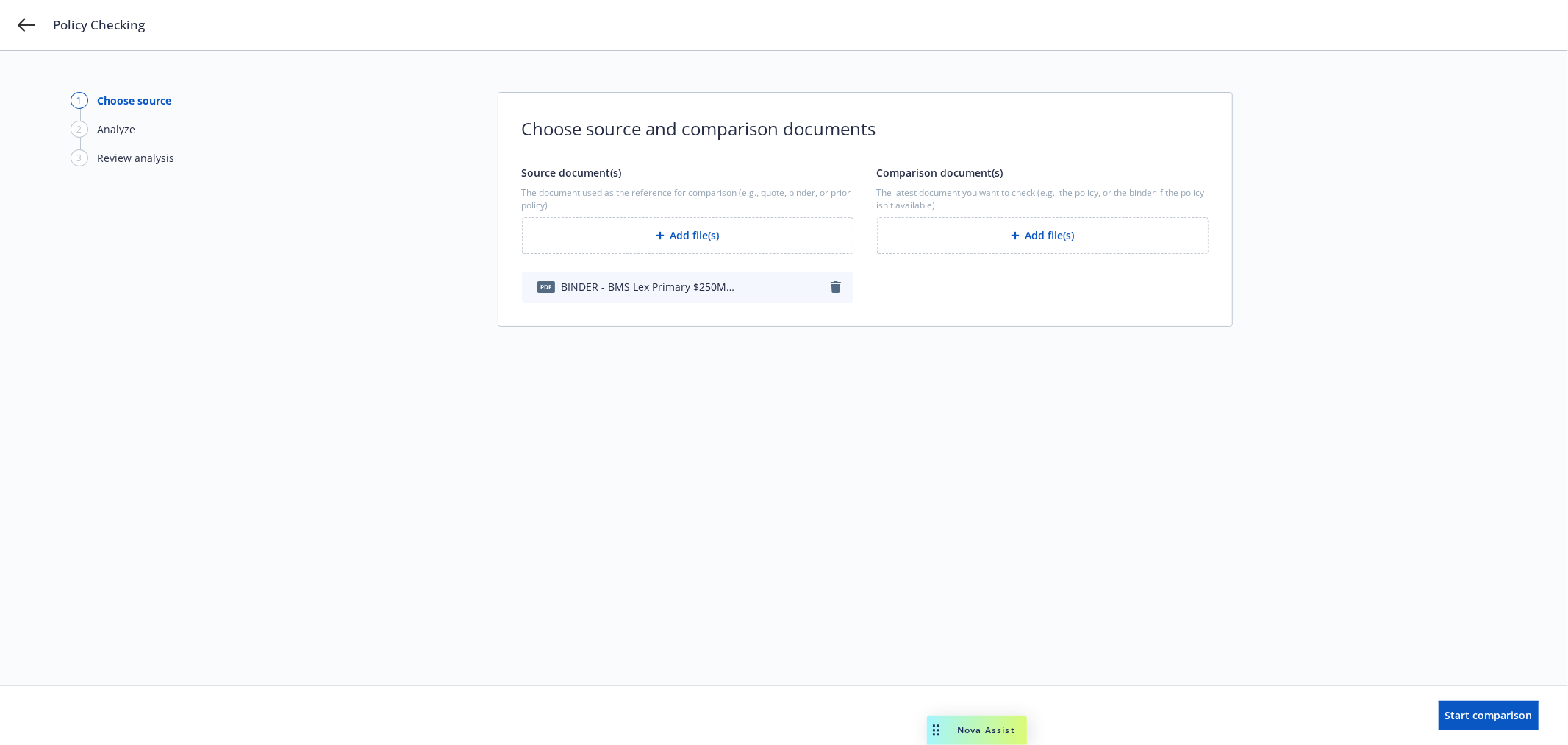
click at [1084, 245] on button "Add file(s)" at bounding box center [1042, 235] width 332 height 37
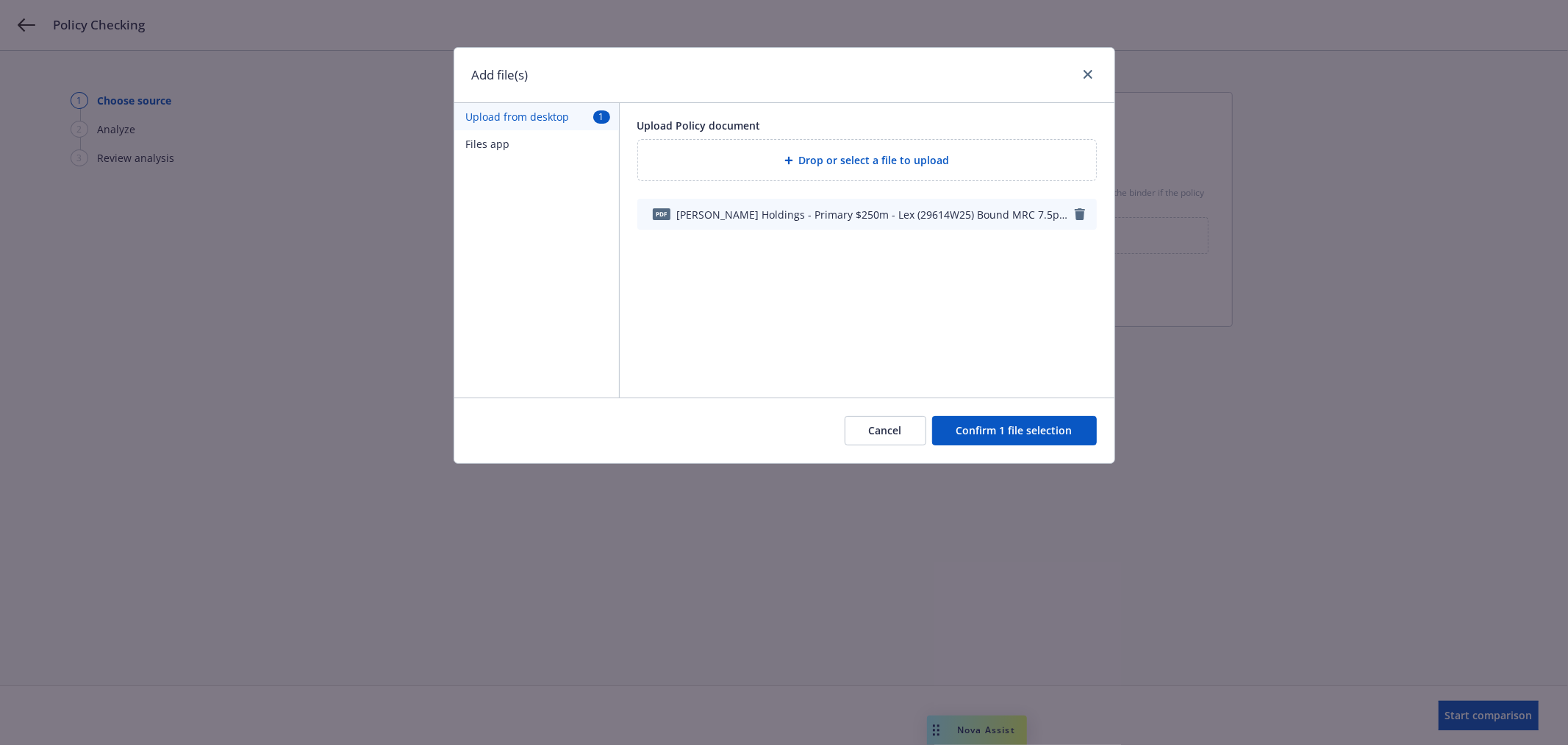
click at [1035, 440] on button "Confirm 1 file selection" at bounding box center [1014, 430] width 165 height 29
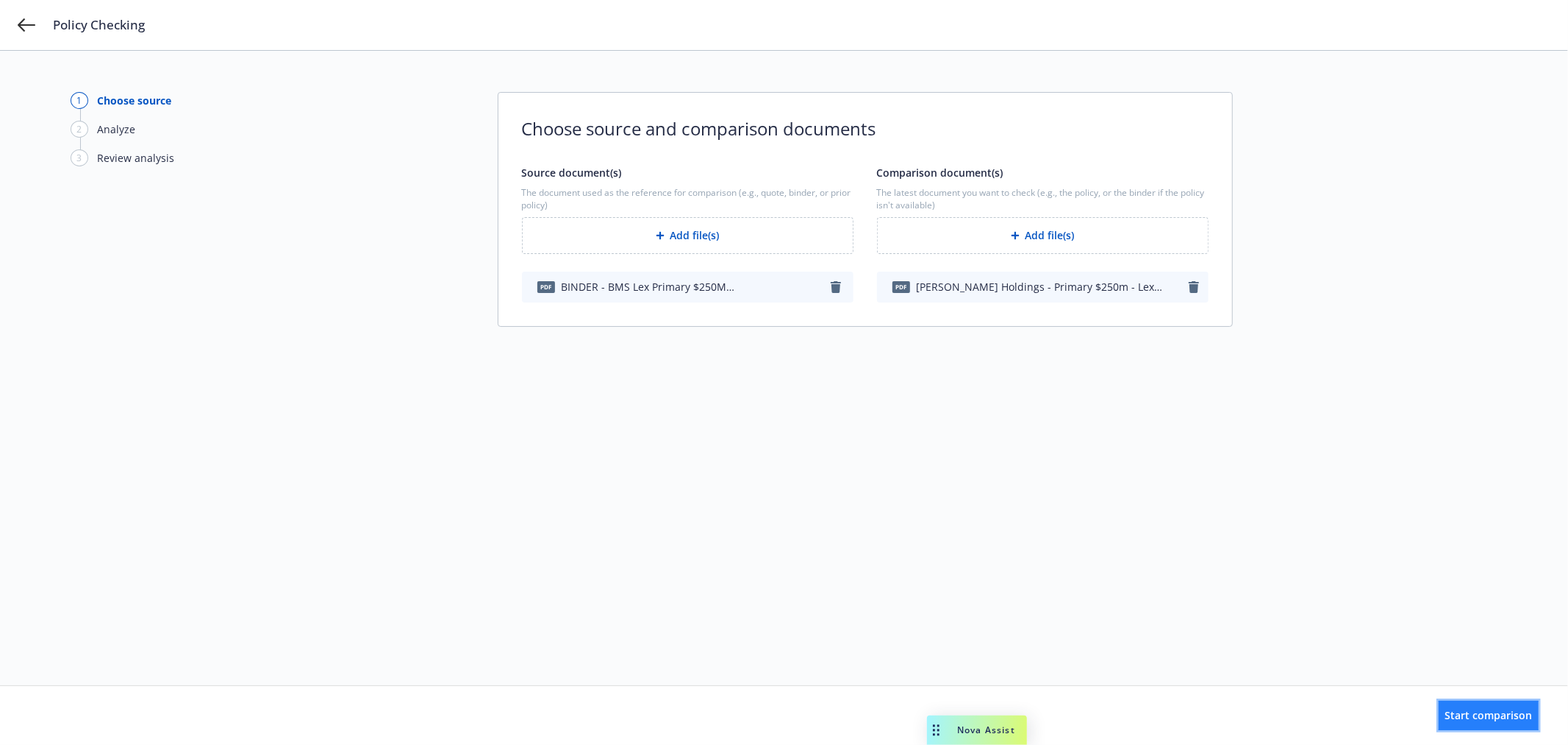
click at [1445, 719] on span "Start comparison" at bounding box center [1489, 715] width 87 height 14
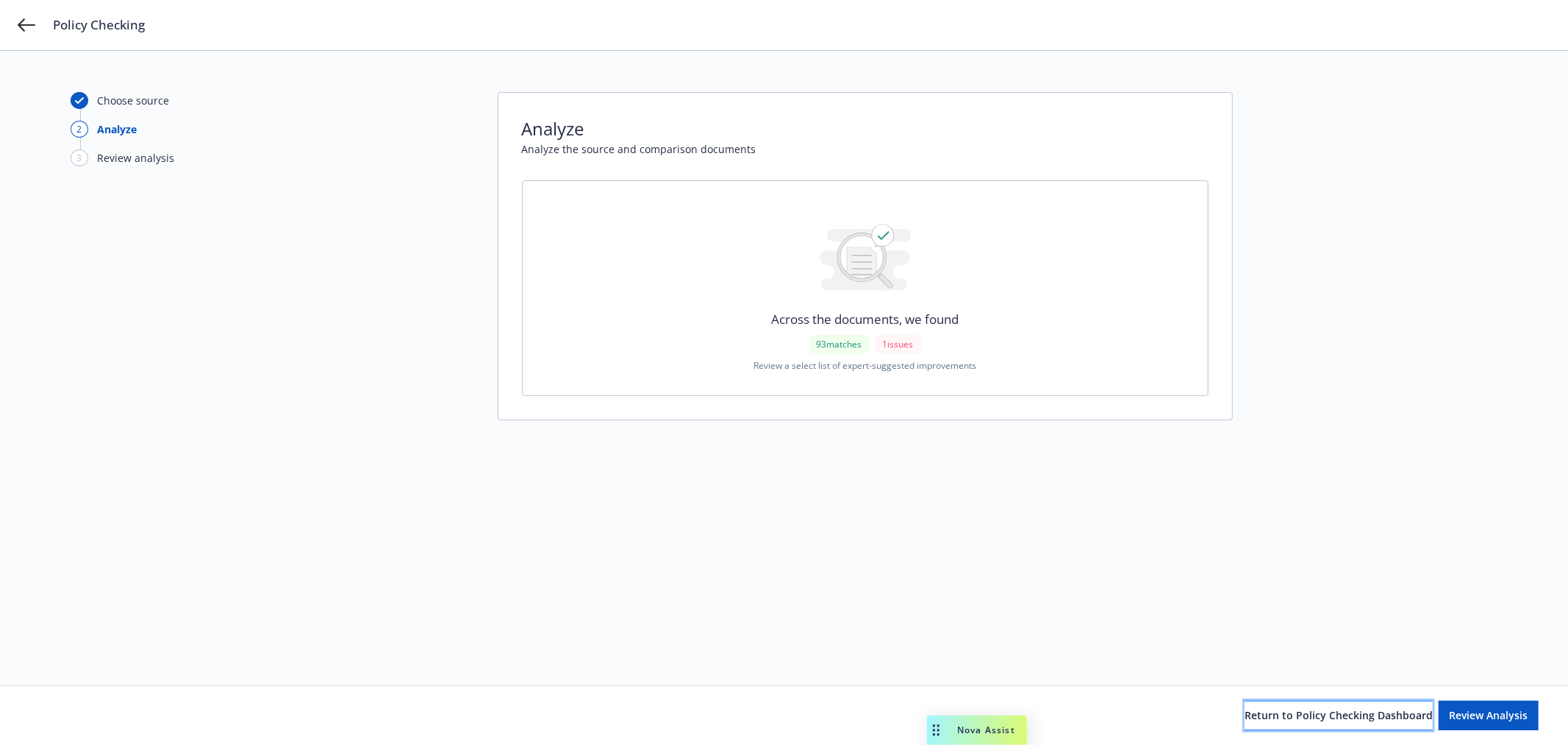
click at [1290, 715] on span "Return to Policy Checking Dashboard" at bounding box center [1339, 715] width 188 height 14
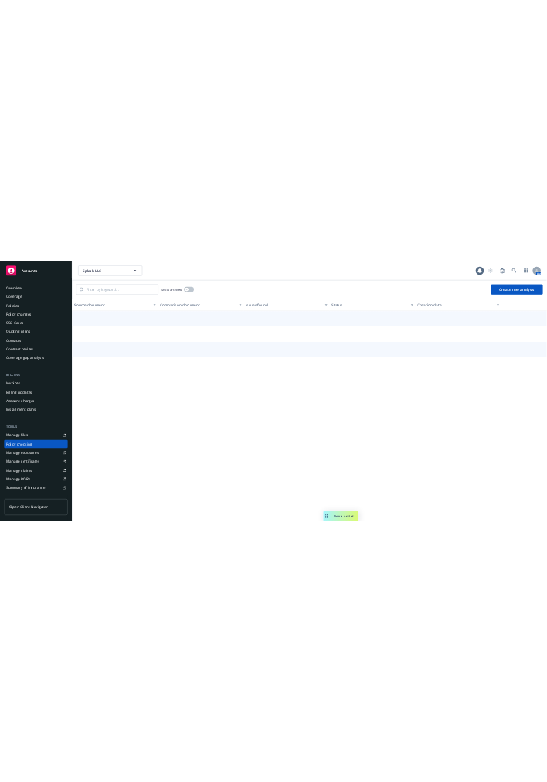
scroll to position [134, 0]
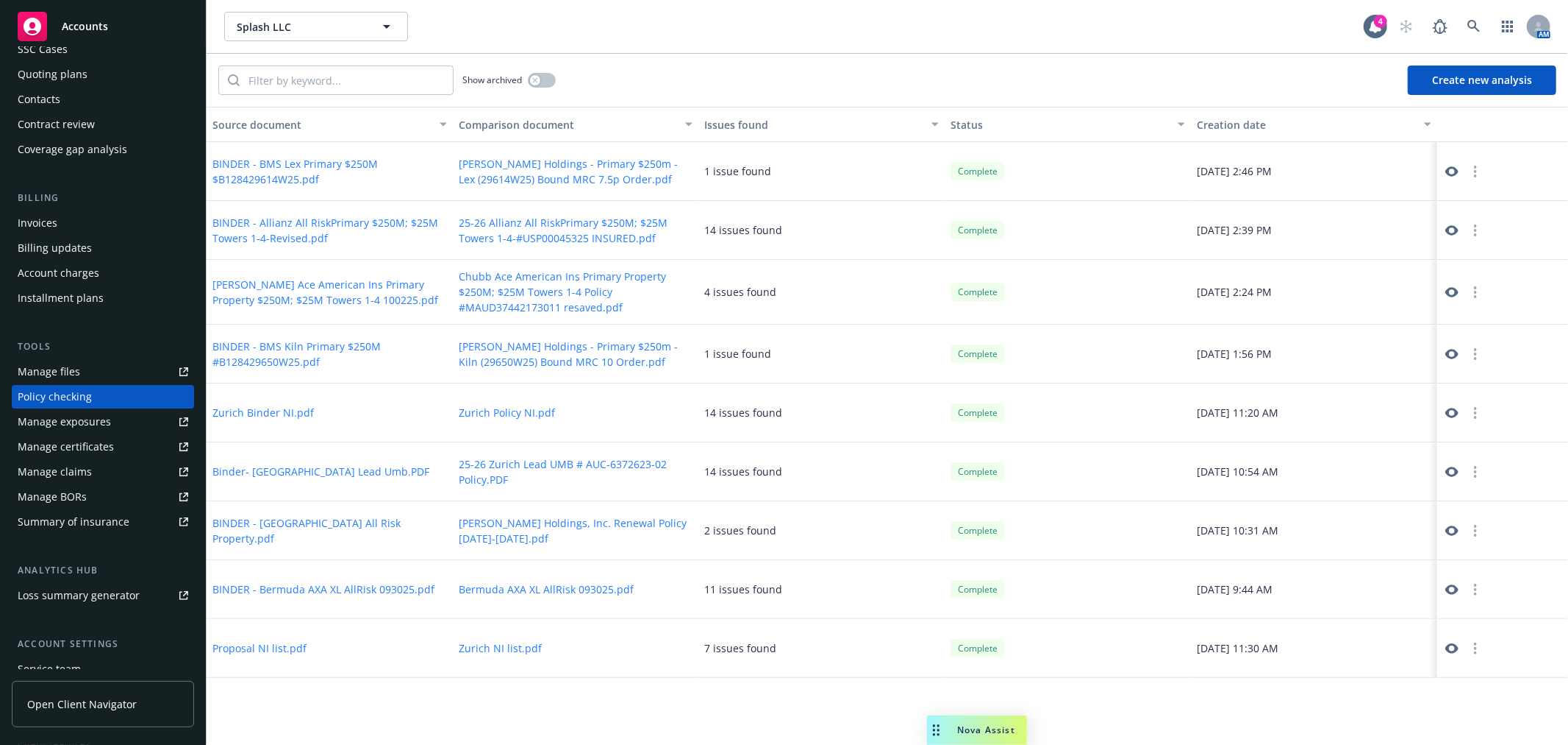
click at [1497, 84] on button "Create new analysis" at bounding box center [1482, 80] width 148 height 29
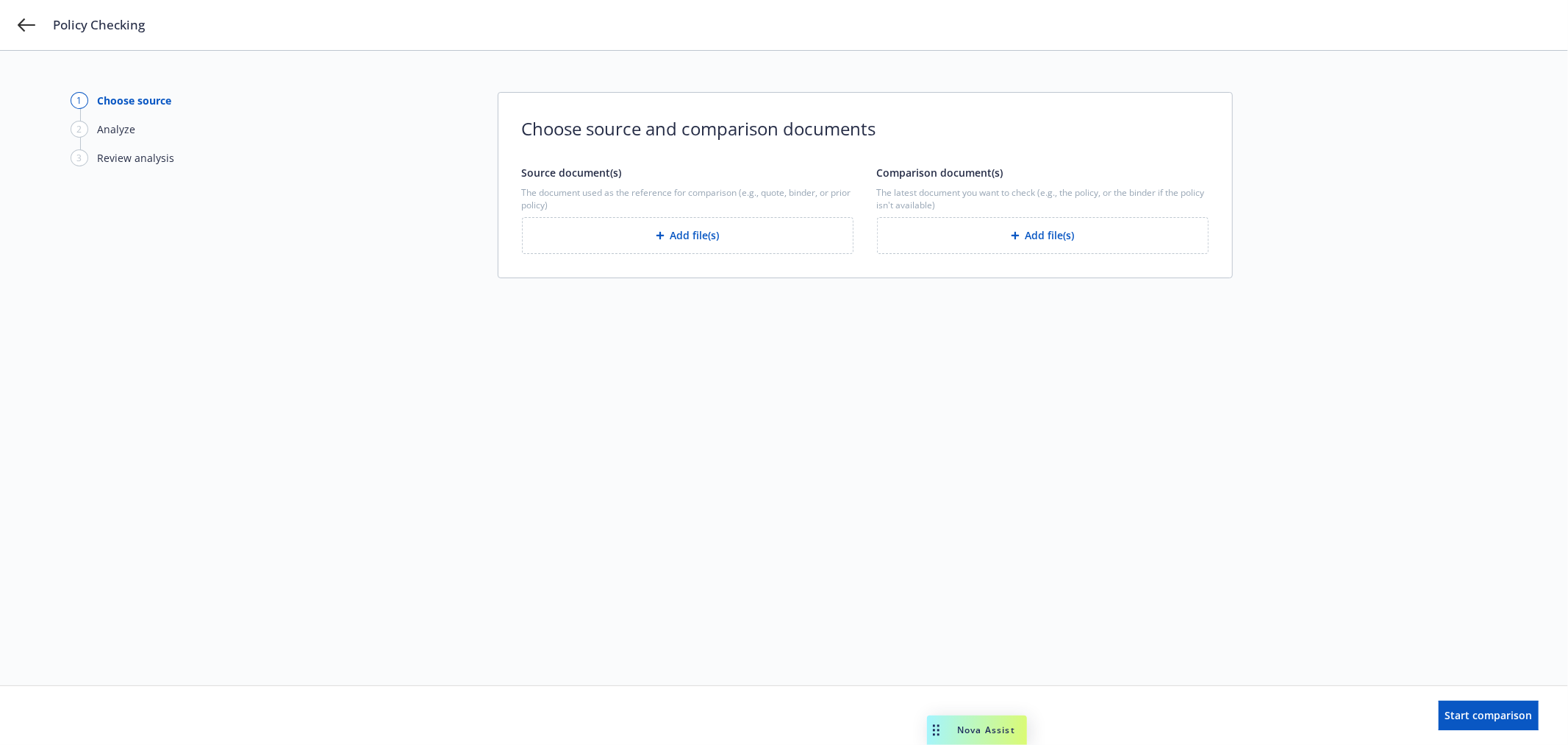
click at [974, 230] on button "Add file(s)" at bounding box center [1042, 235] width 332 height 37
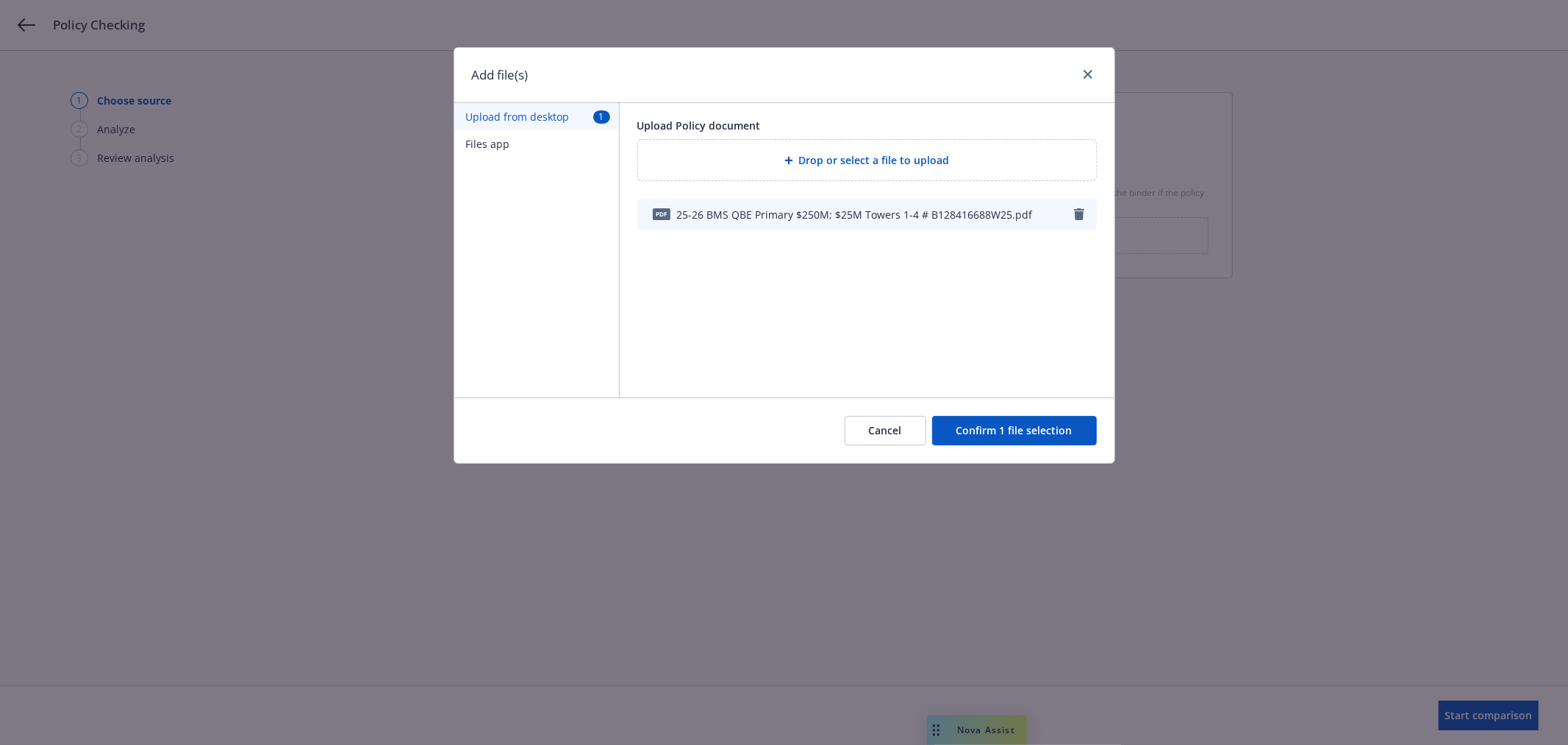
click at [1019, 434] on button "Confirm 1 file selection" at bounding box center [1014, 430] width 165 height 29
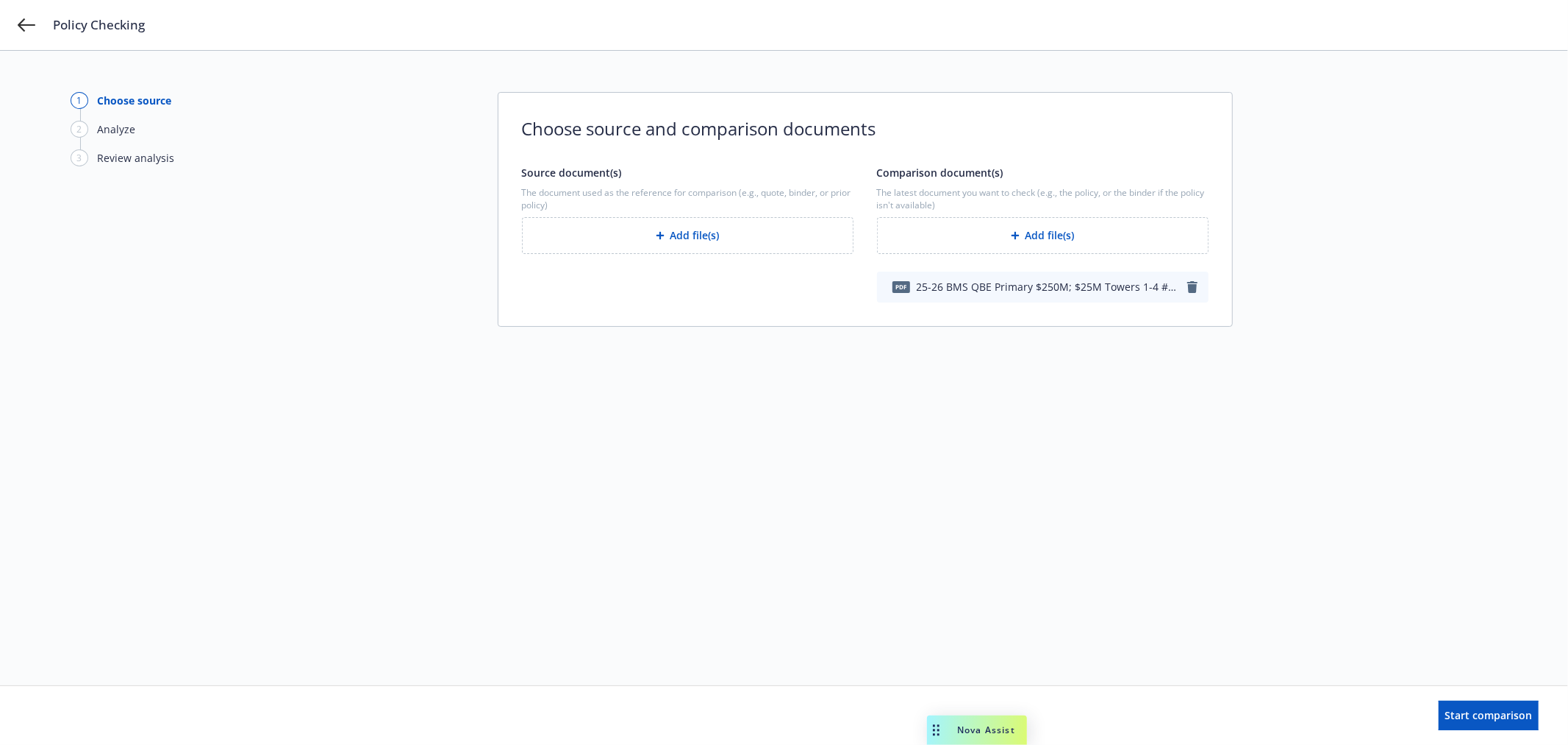
click at [686, 231] on button "Add file(s)" at bounding box center [687, 235] width 332 height 37
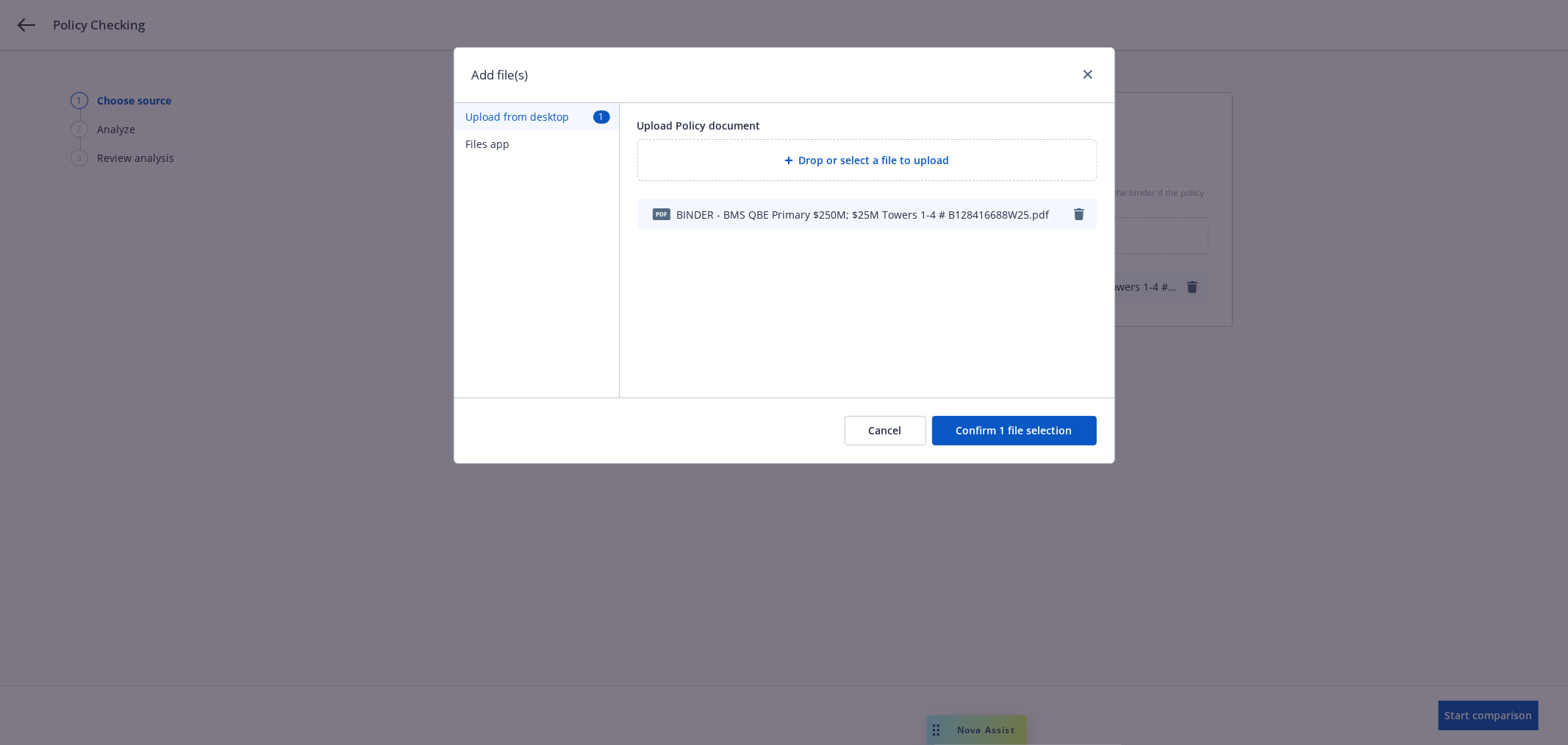
click at [1049, 434] on button "Confirm 1 file selection" at bounding box center [1014, 430] width 165 height 29
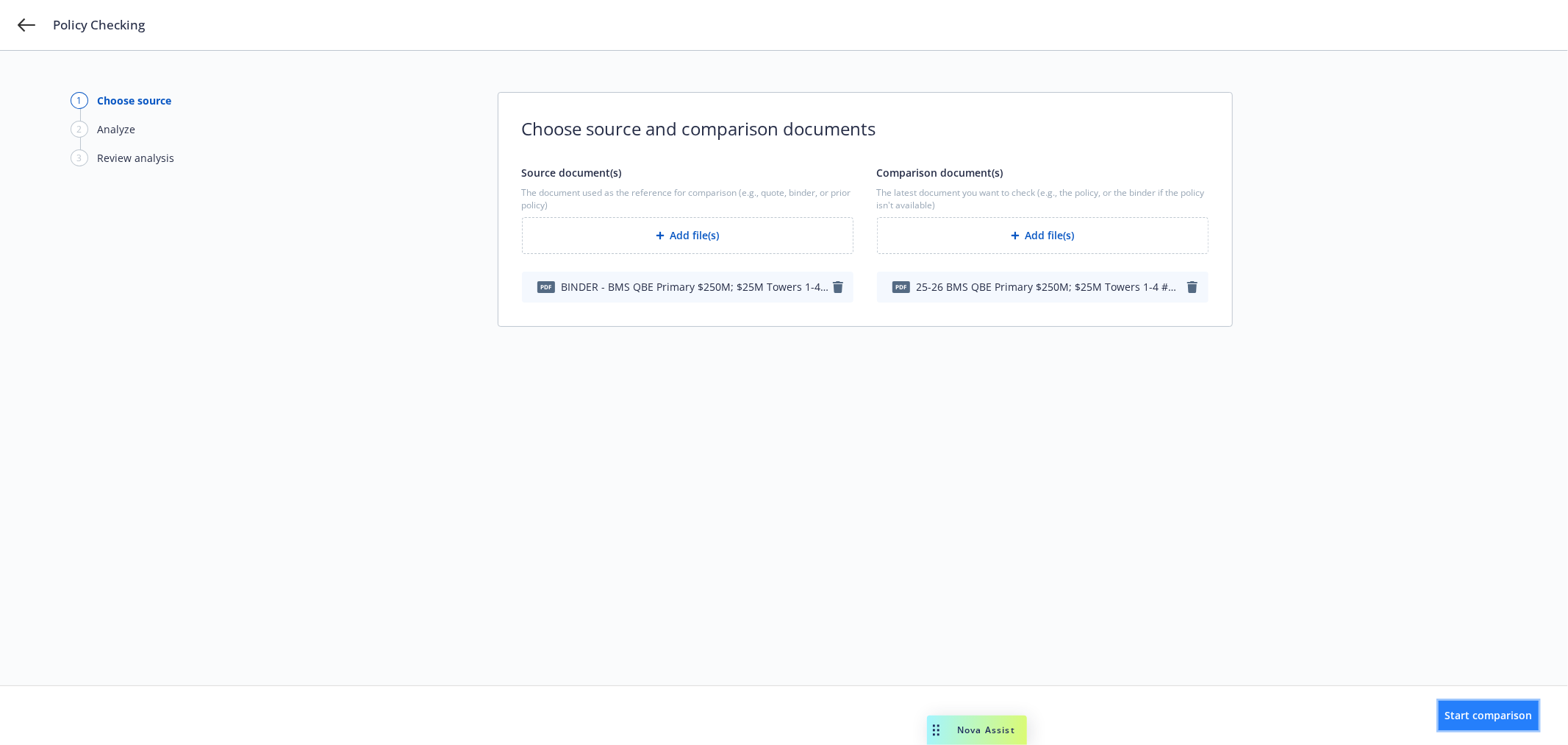
click at [1454, 717] on span "Start comparison" at bounding box center [1489, 715] width 87 height 14
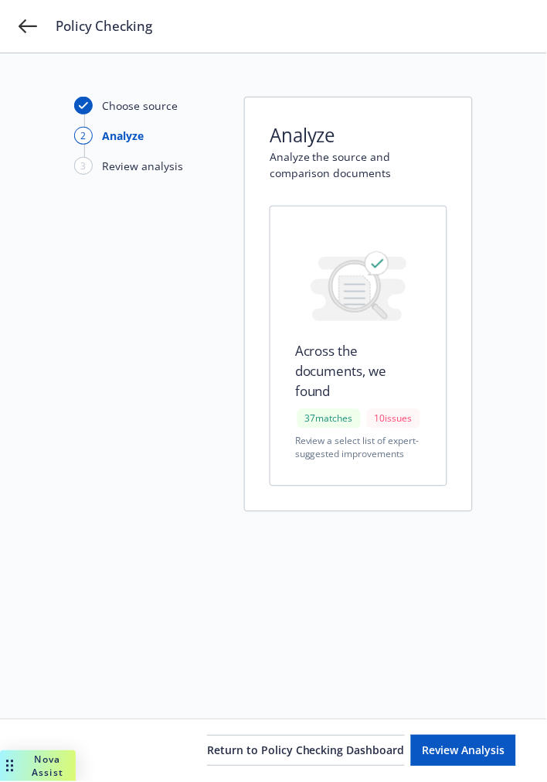
click at [140, 621] on div "Choose source 2 Analyze 3 Review analysis" at bounding box center [159, 386] width 170 height 579
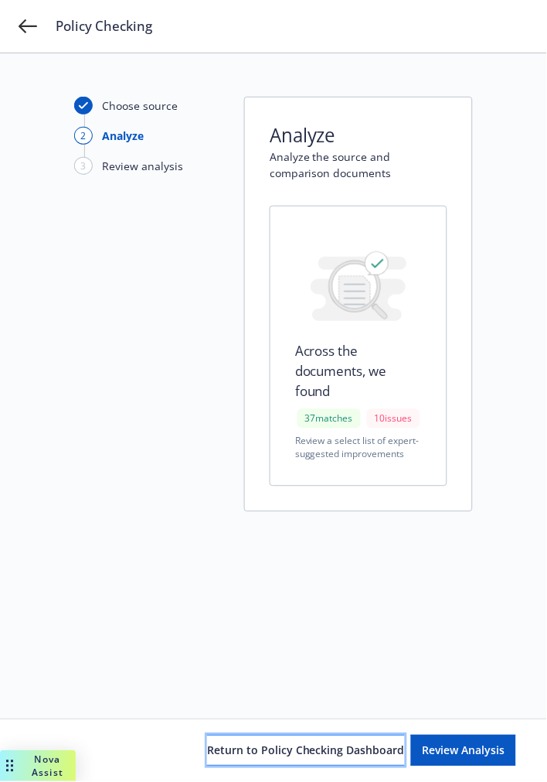
click at [251, 743] on span "Return to Policy Checking Dashboard" at bounding box center [306, 750] width 198 height 15
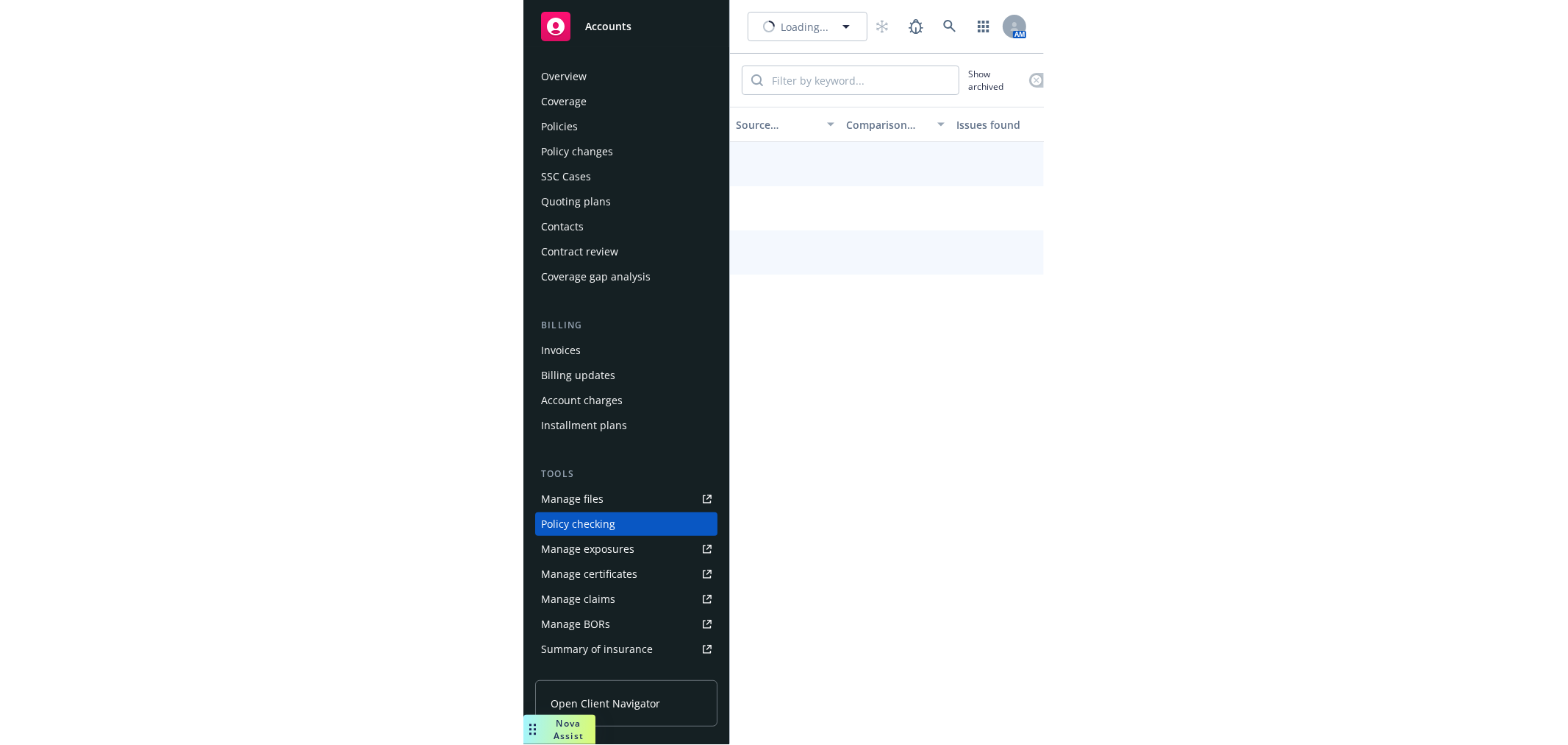
scroll to position [128, 0]
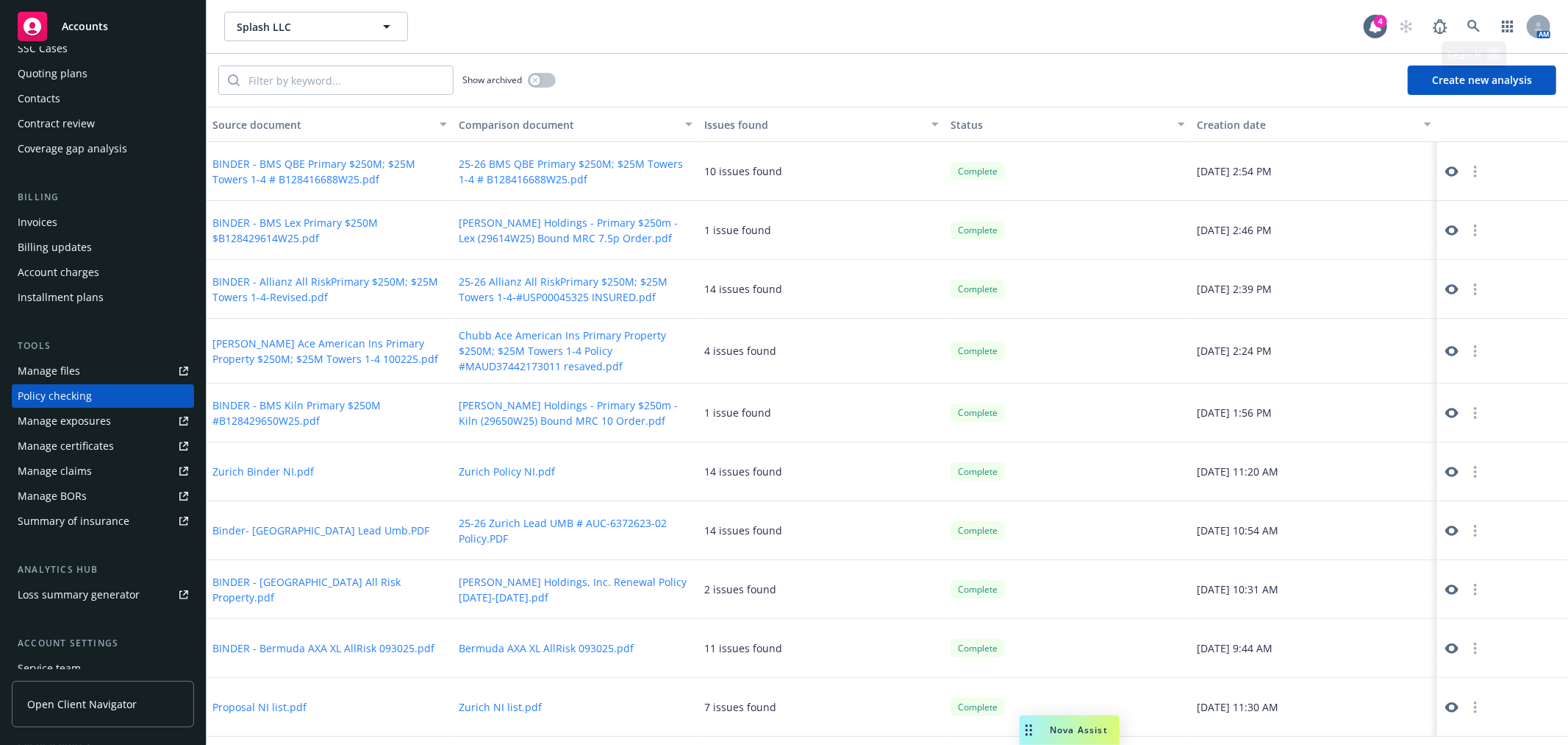
drag, startPoint x: 1473, startPoint y: 62, endPoint x: 1473, endPoint y: 70, distance: 8.0
click at [1471, 75] on button "Create new analysis" at bounding box center [1482, 80] width 148 height 29
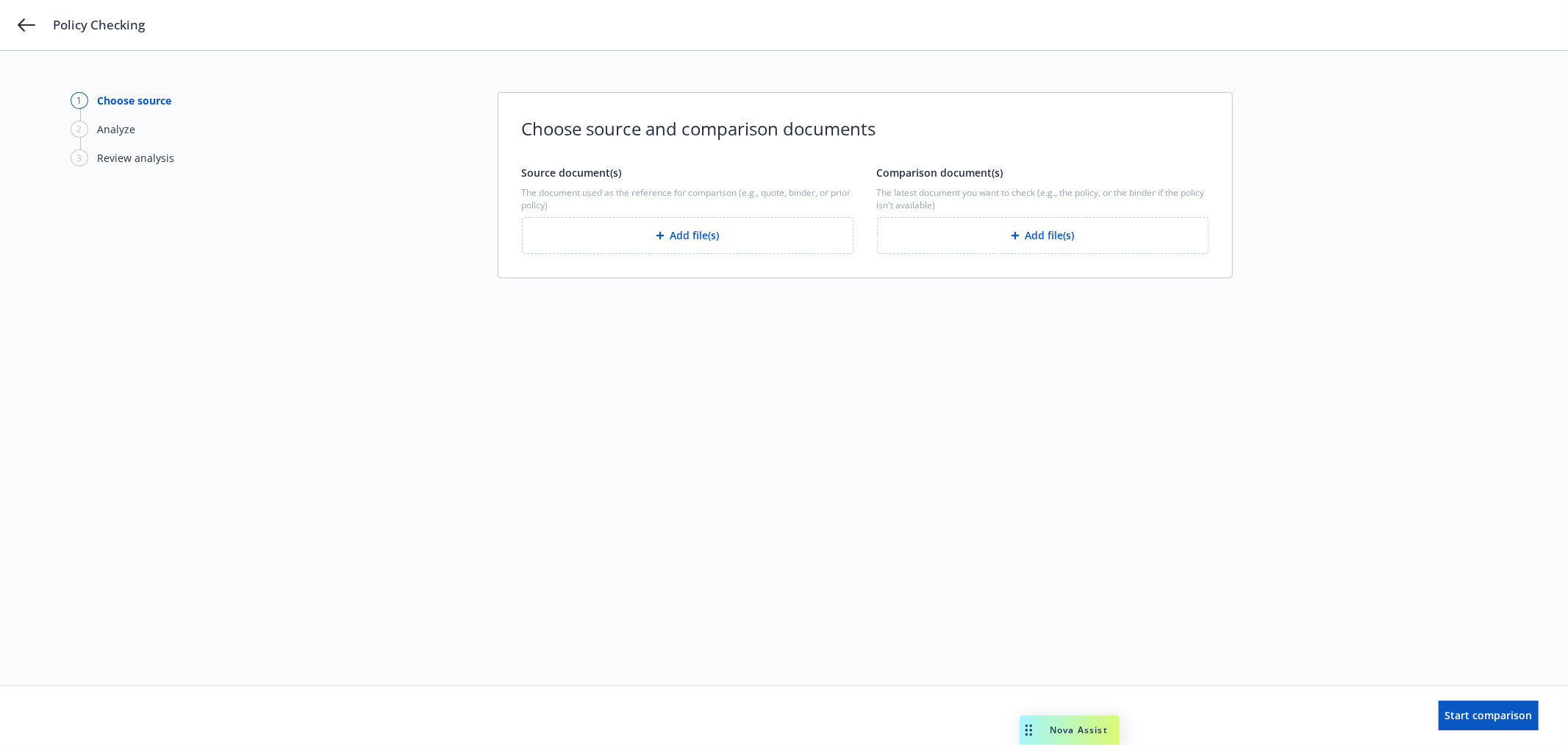
click at [728, 236] on button "Add file(s)" at bounding box center [687, 235] width 332 height 37
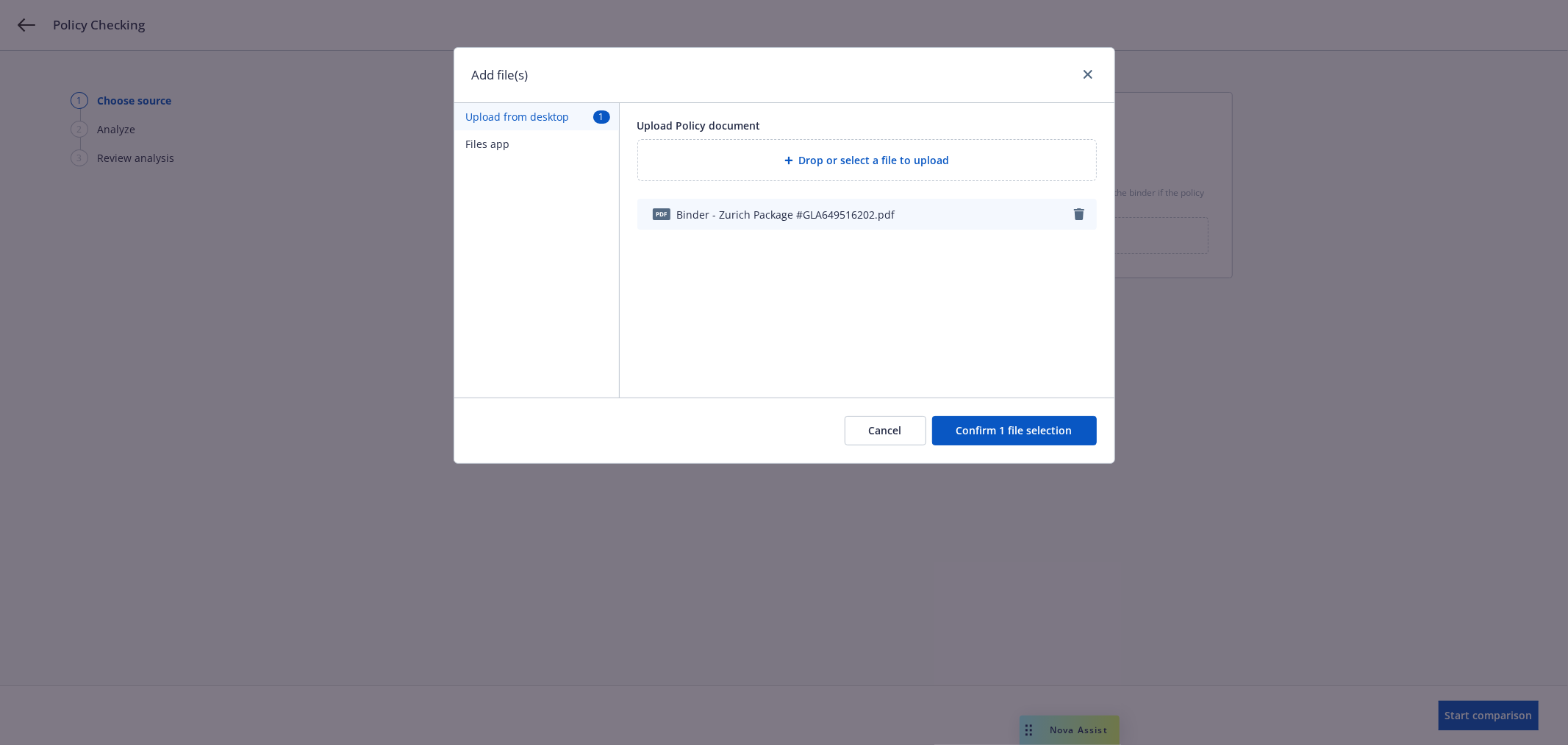
click at [979, 436] on button "Confirm 1 file selection" at bounding box center [1014, 430] width 165 height 29
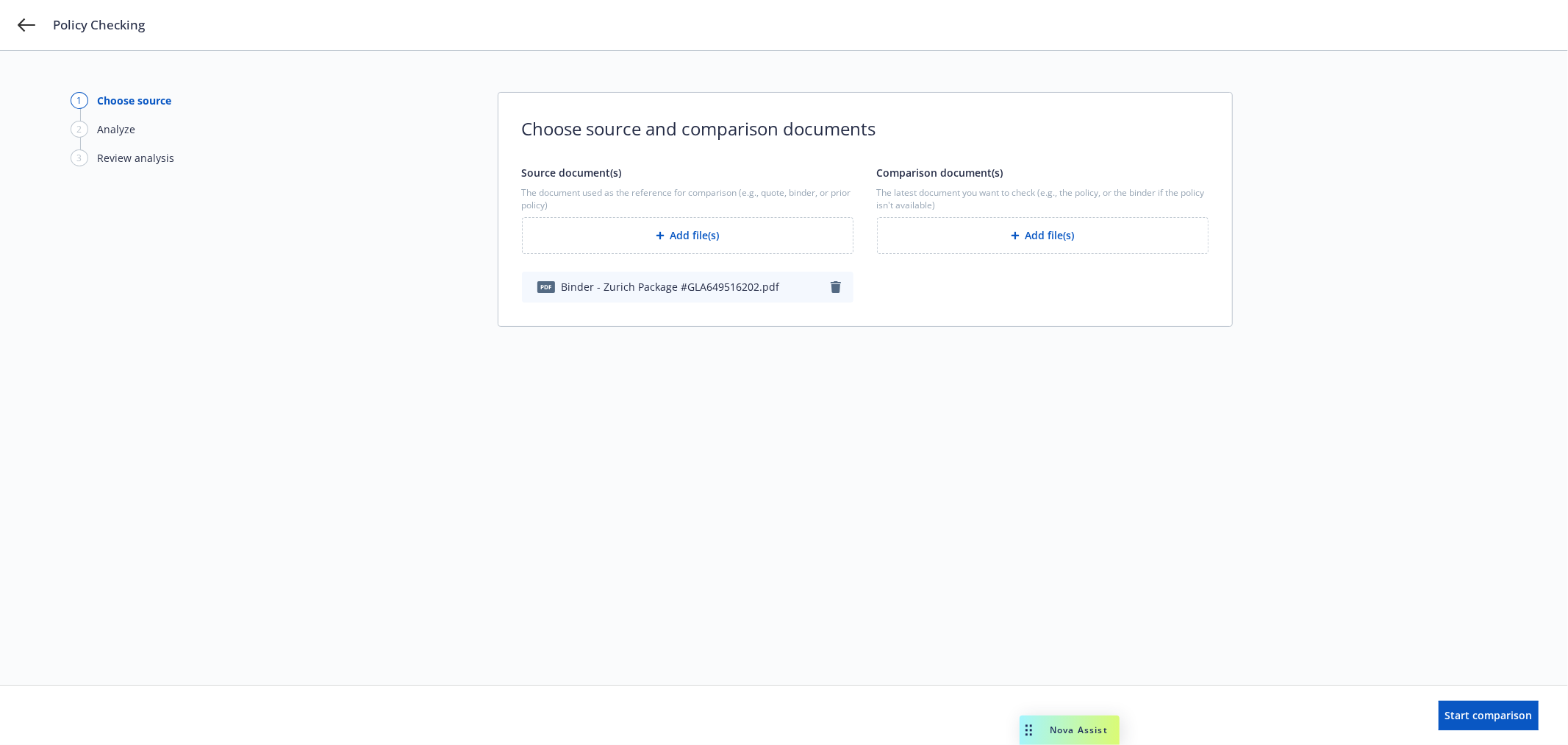
click at [835, 284] on icon "button" at bounding box center [836, 286] width 10 height 11
click at [740, 239] on button "Add file(s)" at bounding box center [687, 235] width 332 height 37
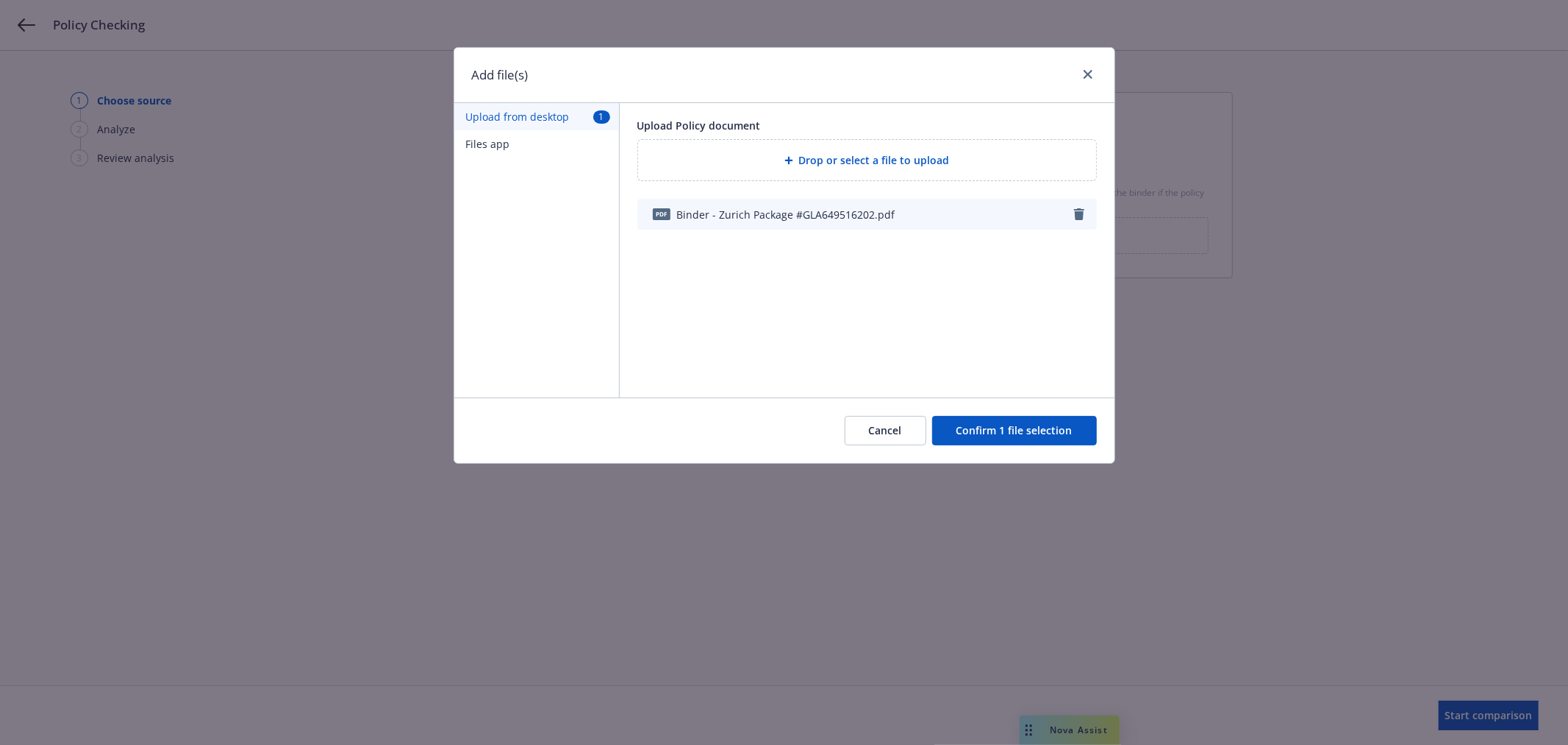
click at [1068, 438] on button "Confirm 1 file selection" at bounding box center [1014, 430] width 165 height 29
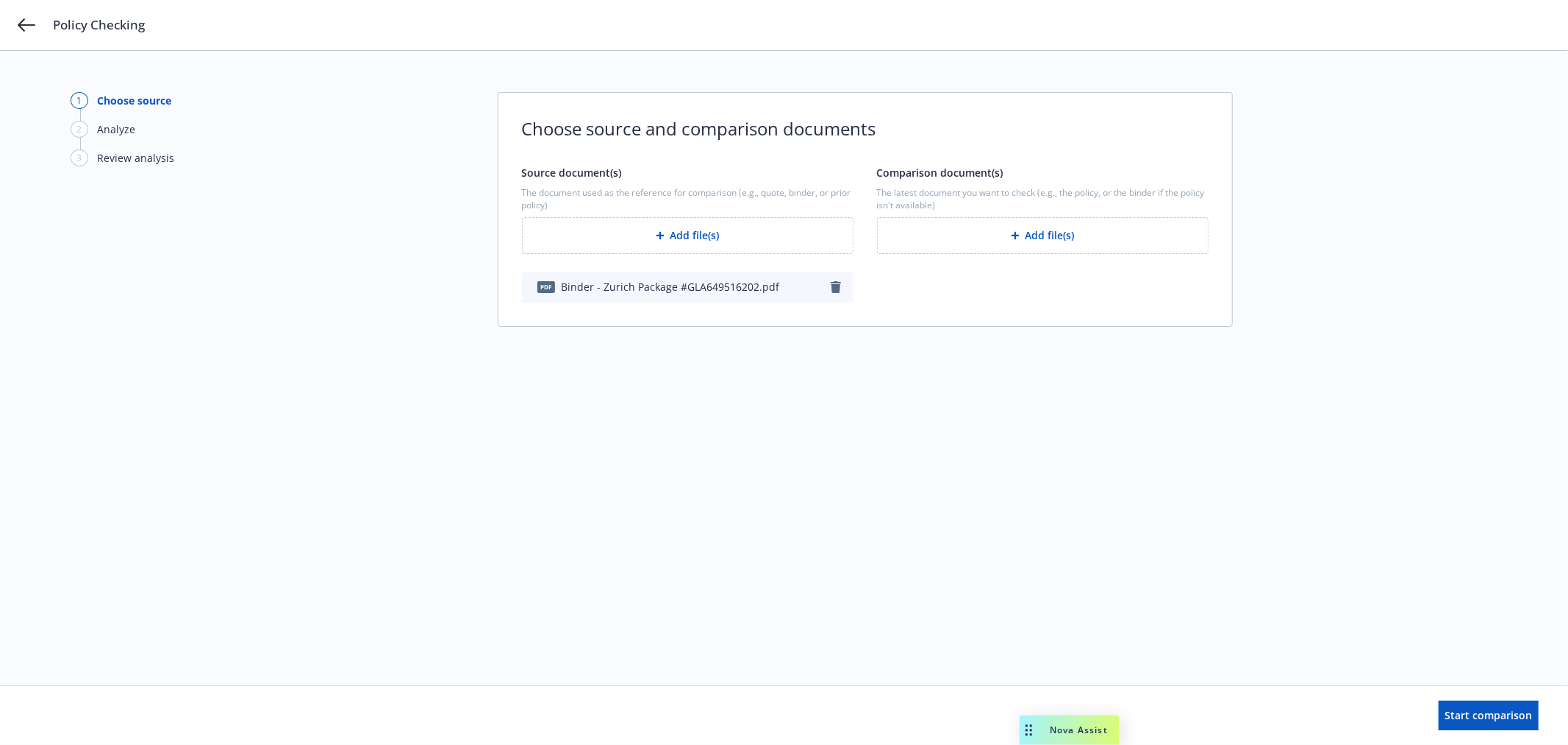
click at [1076, 234] on button "Add file(s)" at bounding box center [1042, 235] width 332 height 37
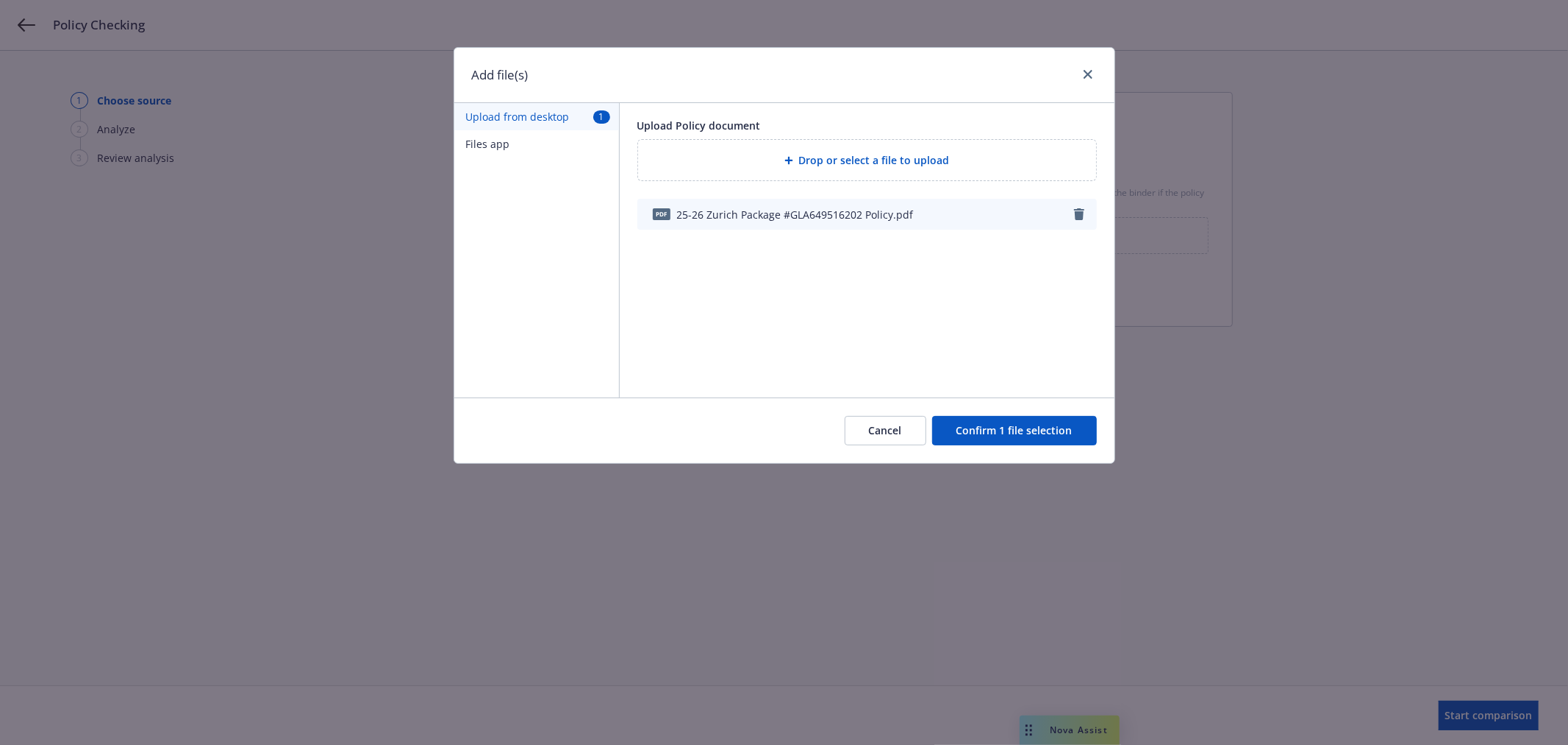
click at [1055, 421] on button "Confirm 1 file selection" at bounding box center [1014, 430] width 165 height 29
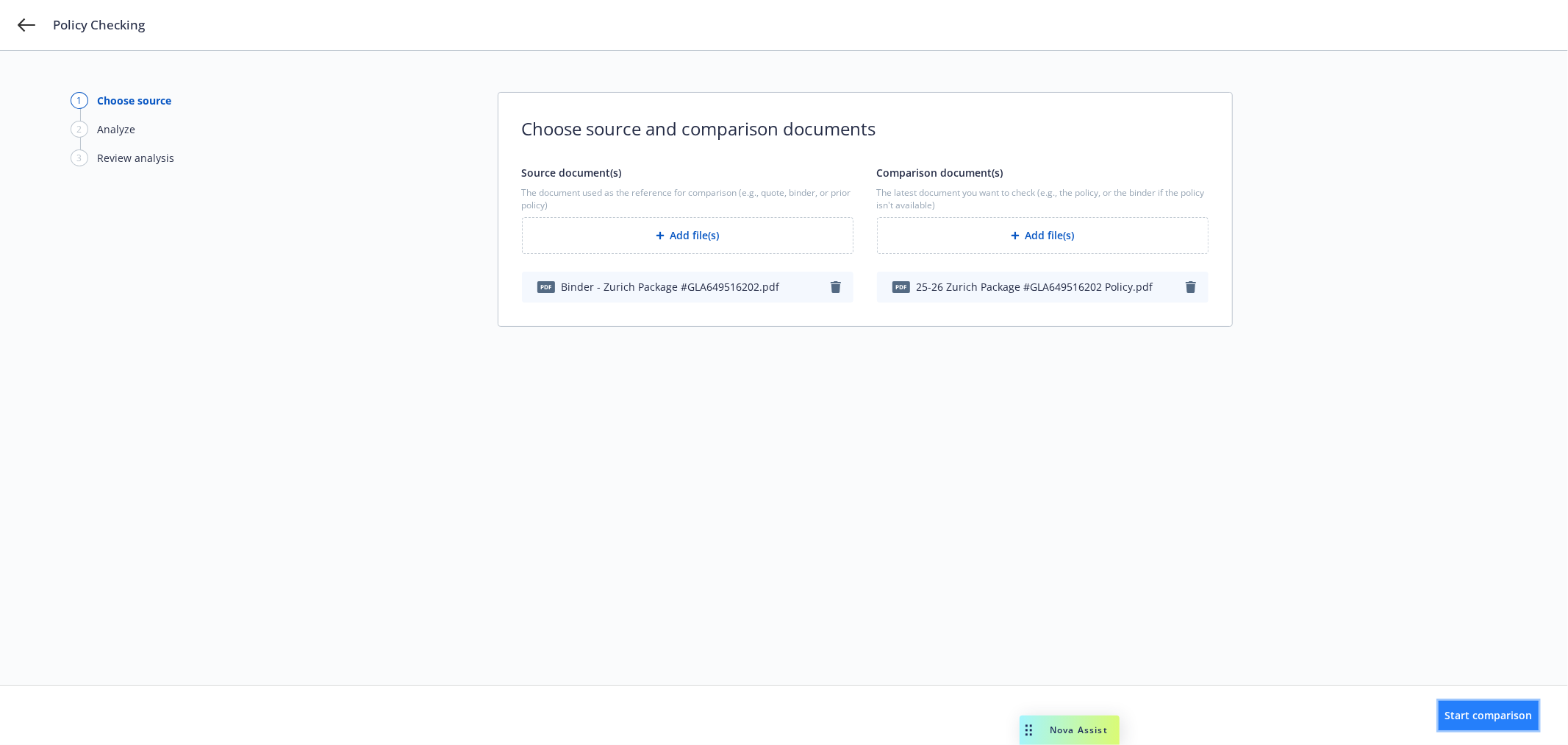
click at [1498, 707] on button "Start comparison" at bounding box center [1488, 715] width 100 height 29
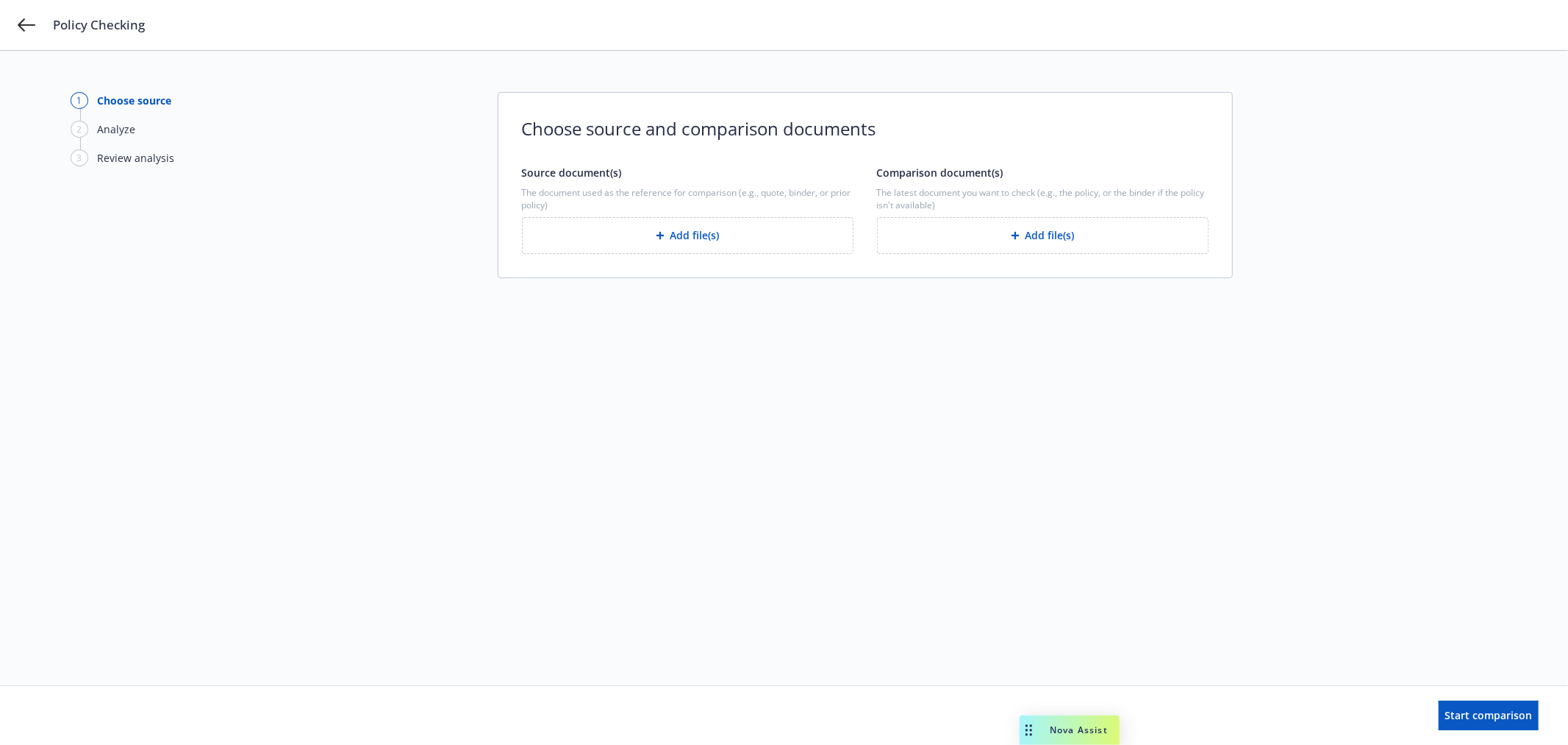
click at [1408, 146] on div "1 Choose source 2 Analyze 3 Review analysis Choose source and comparison docume…" at bounding box center [784, 368] width 1427 height 552
click at [24, 28] on icon at bounding box center [27, 25] width 18 height 18
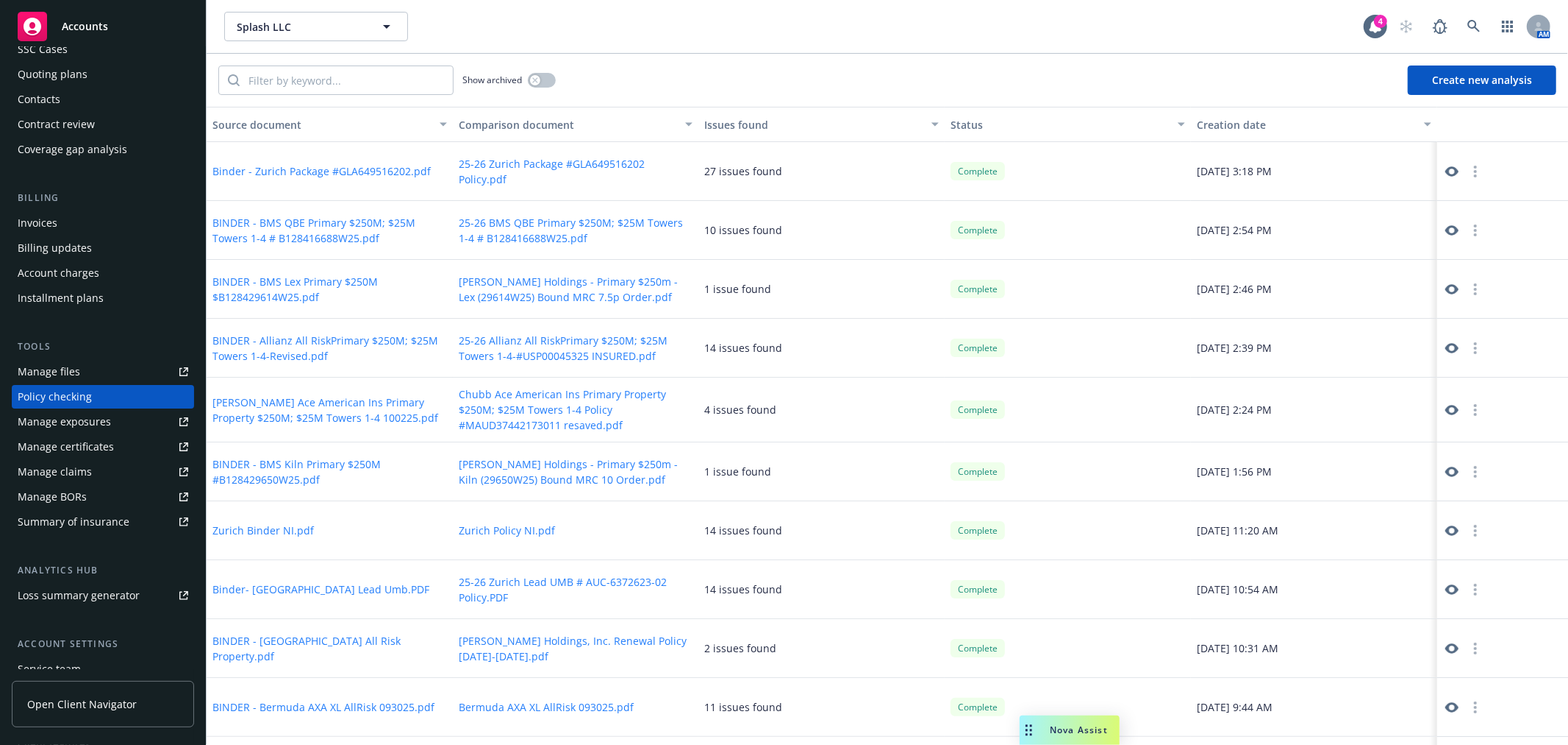
click at [1474, 83] on button "Create new analysis" at bounding box center [1482, 80] width 148 height 29
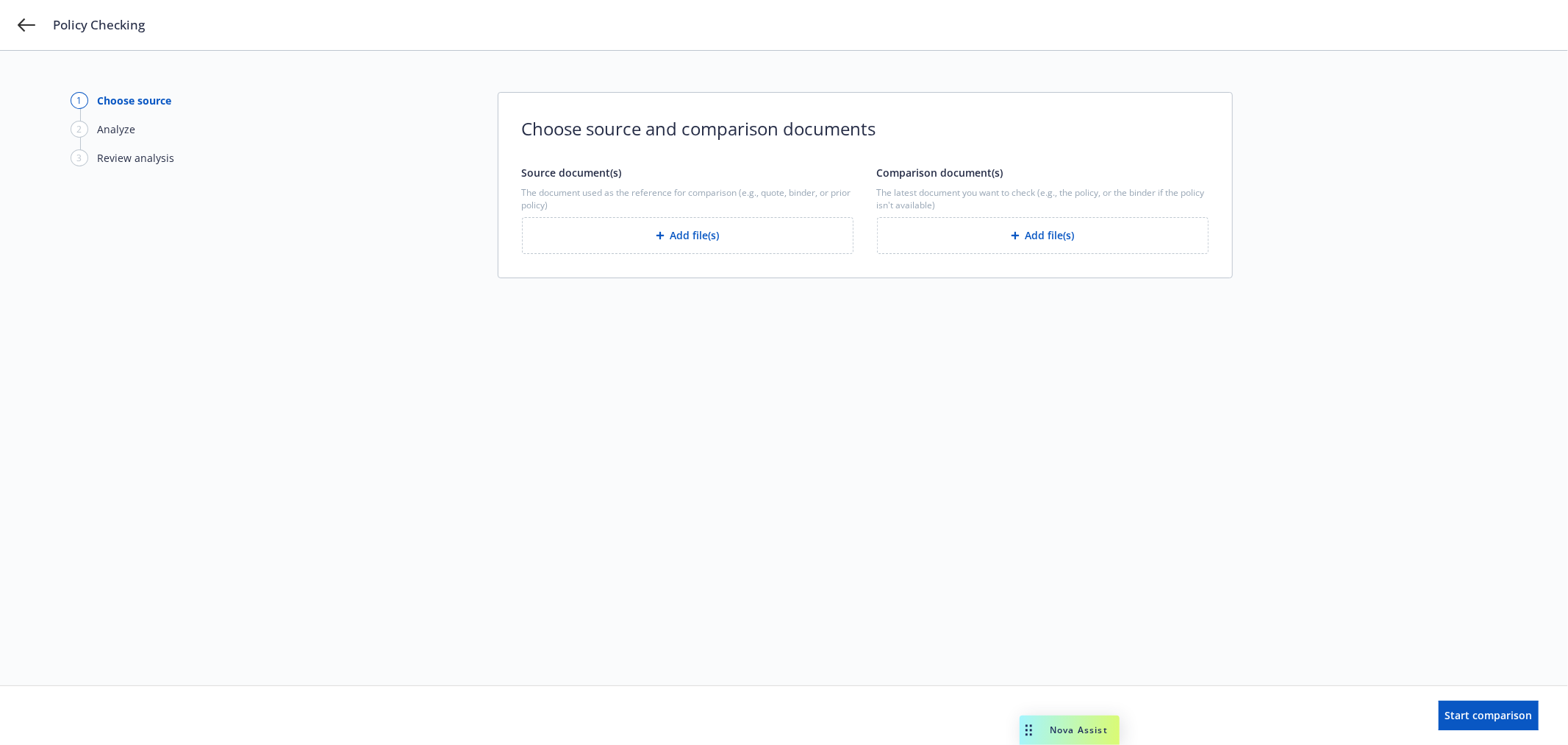
click at [614, 242] on button "Add file(s)" at bounding box center [687, 235] width 332 height 37
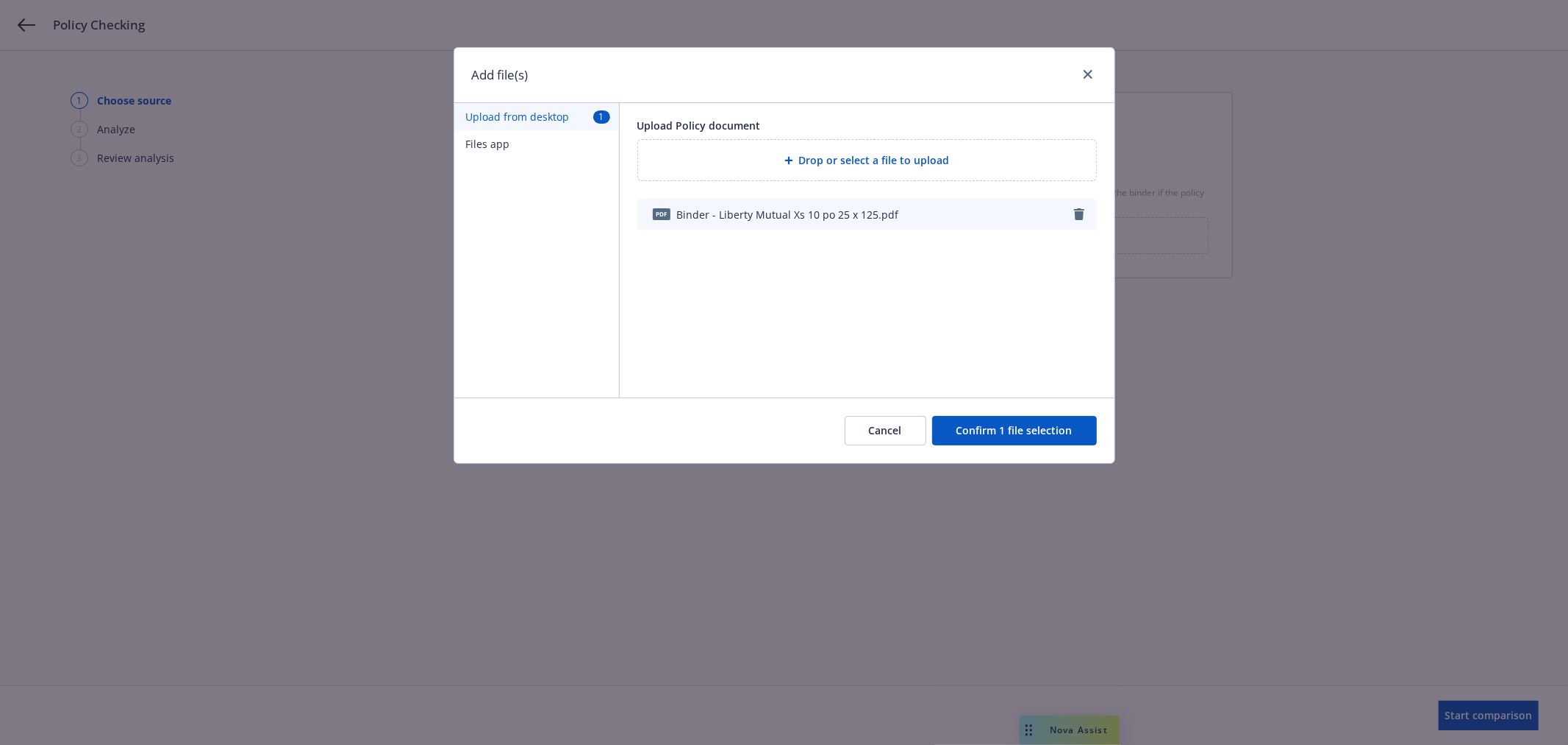
click at [1006, 424] on button "Confirm 1 file selection" at bounding box center [1014, 430] width 165 height 29
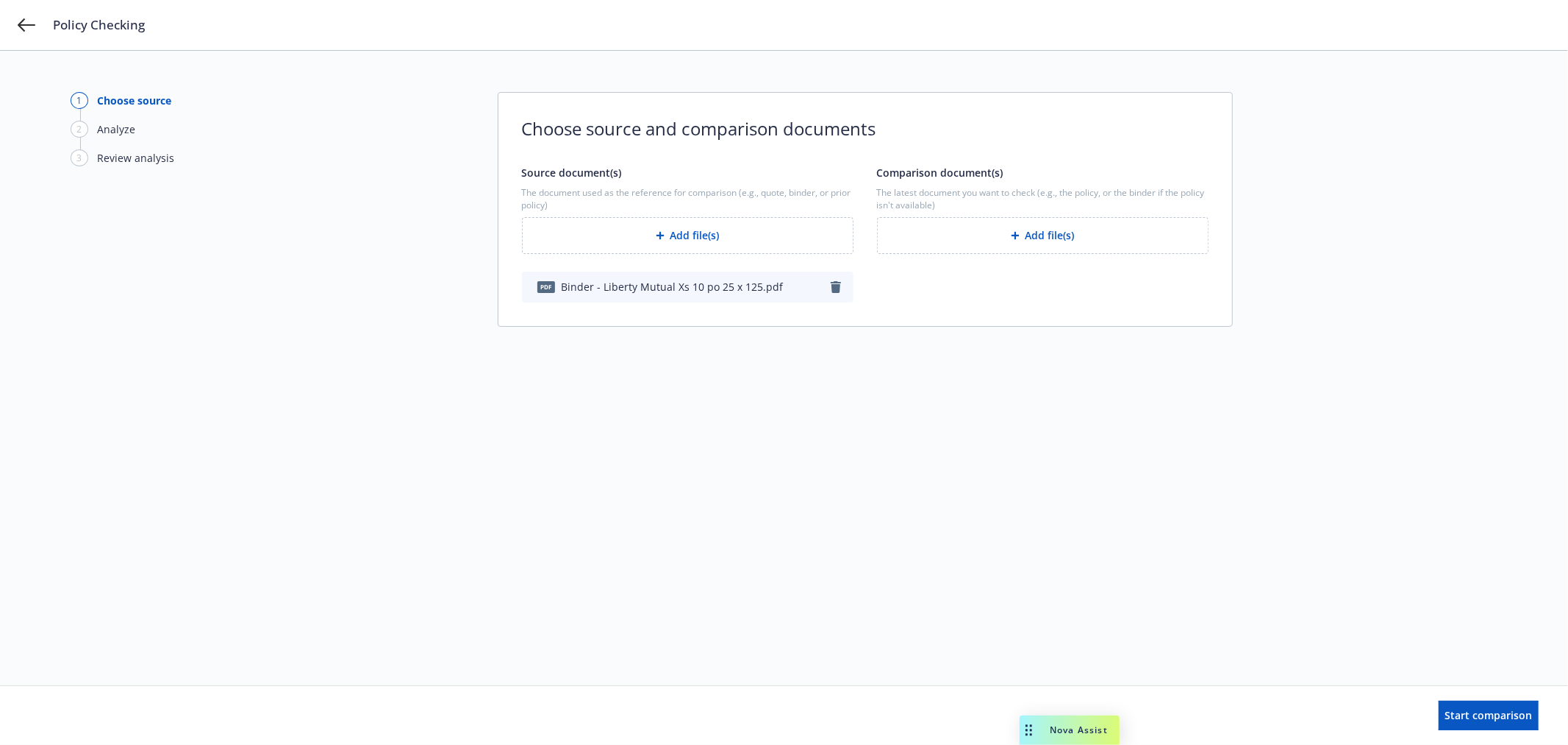
click at [1048, 223] on button "Add file(s)" at bounding box center [1042, 235] width 332 height 37
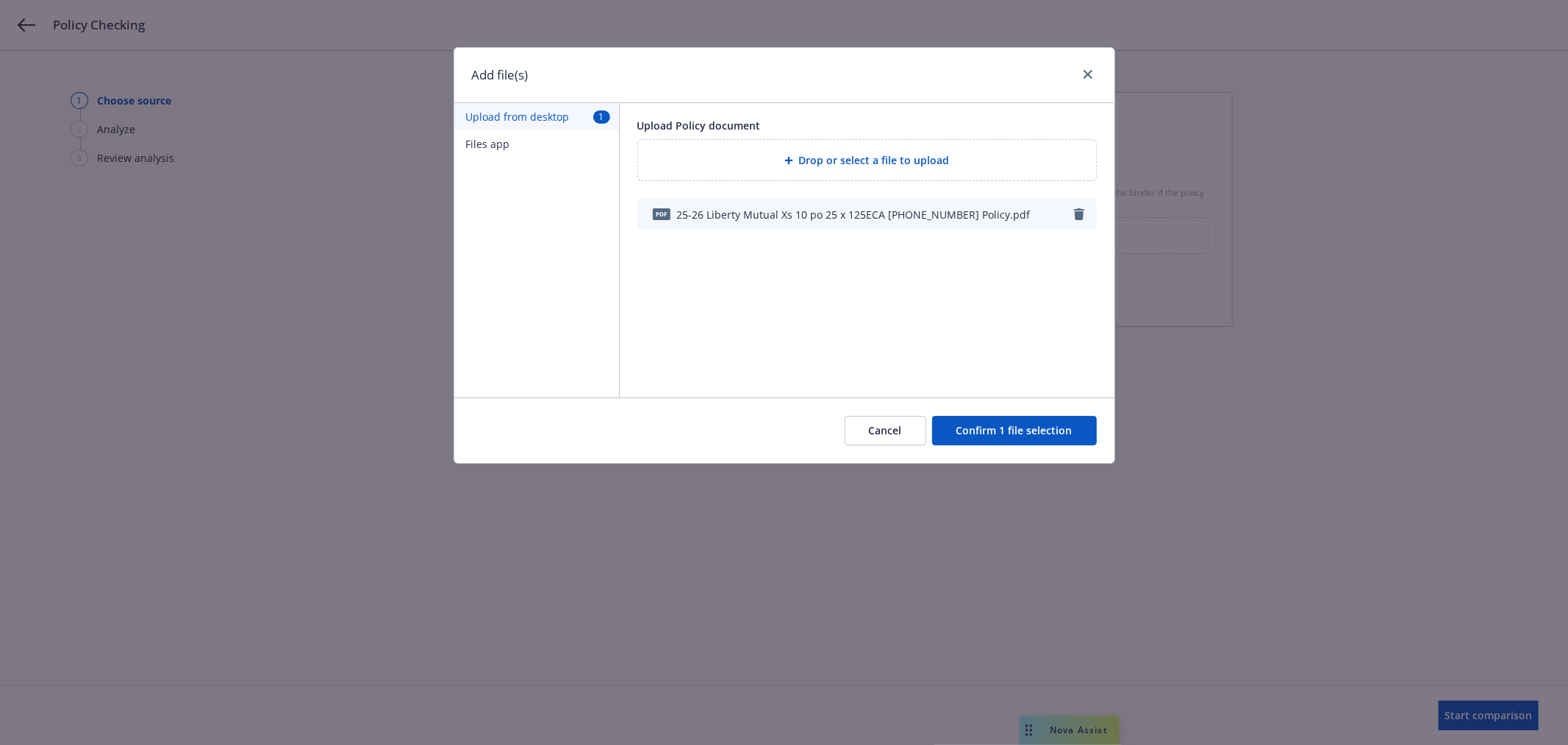
click at [1033, 428] on button "Confirm 1 file selection" at bounding box center [1014, 430] width 165 height 29
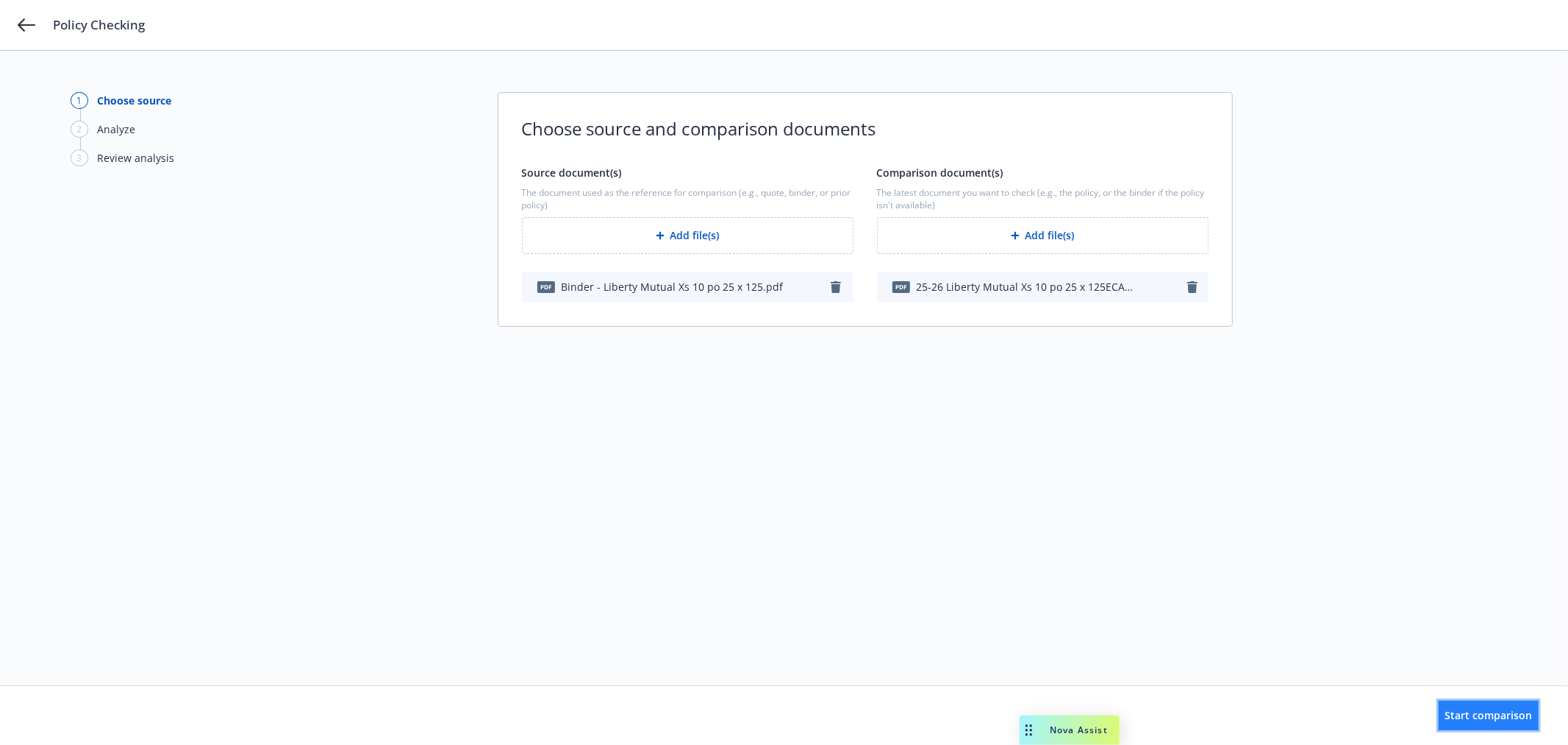
click at [1445, 716] on span "Start comparison" at bounding box center [1489, 715] width 87 height 14
